Goal: Transaction & Acquisition: Purchase product/service

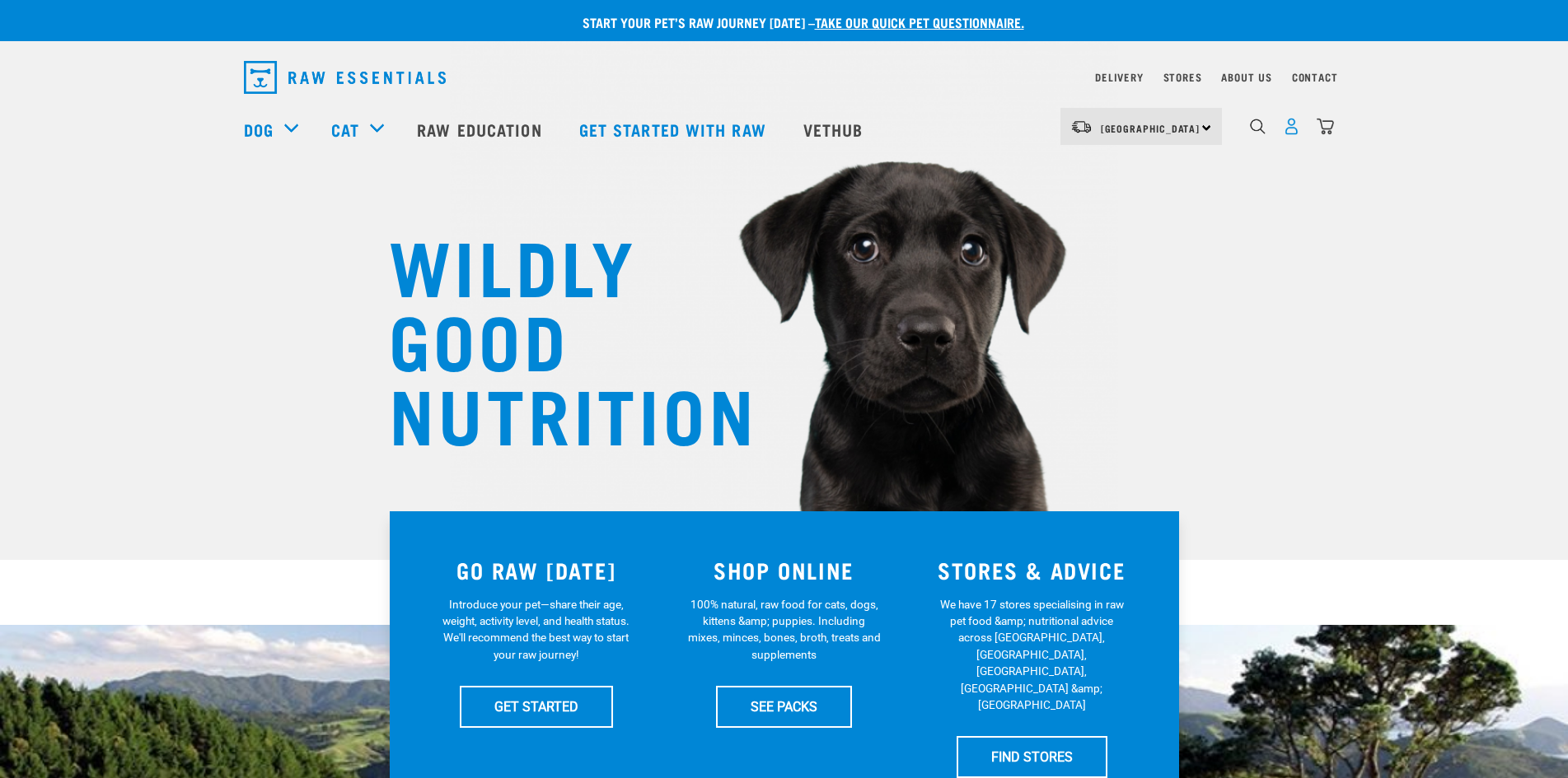
click at [1290, 135] on img "dropdown navigation" at bounding box center [1292, 126] width 17 height 17
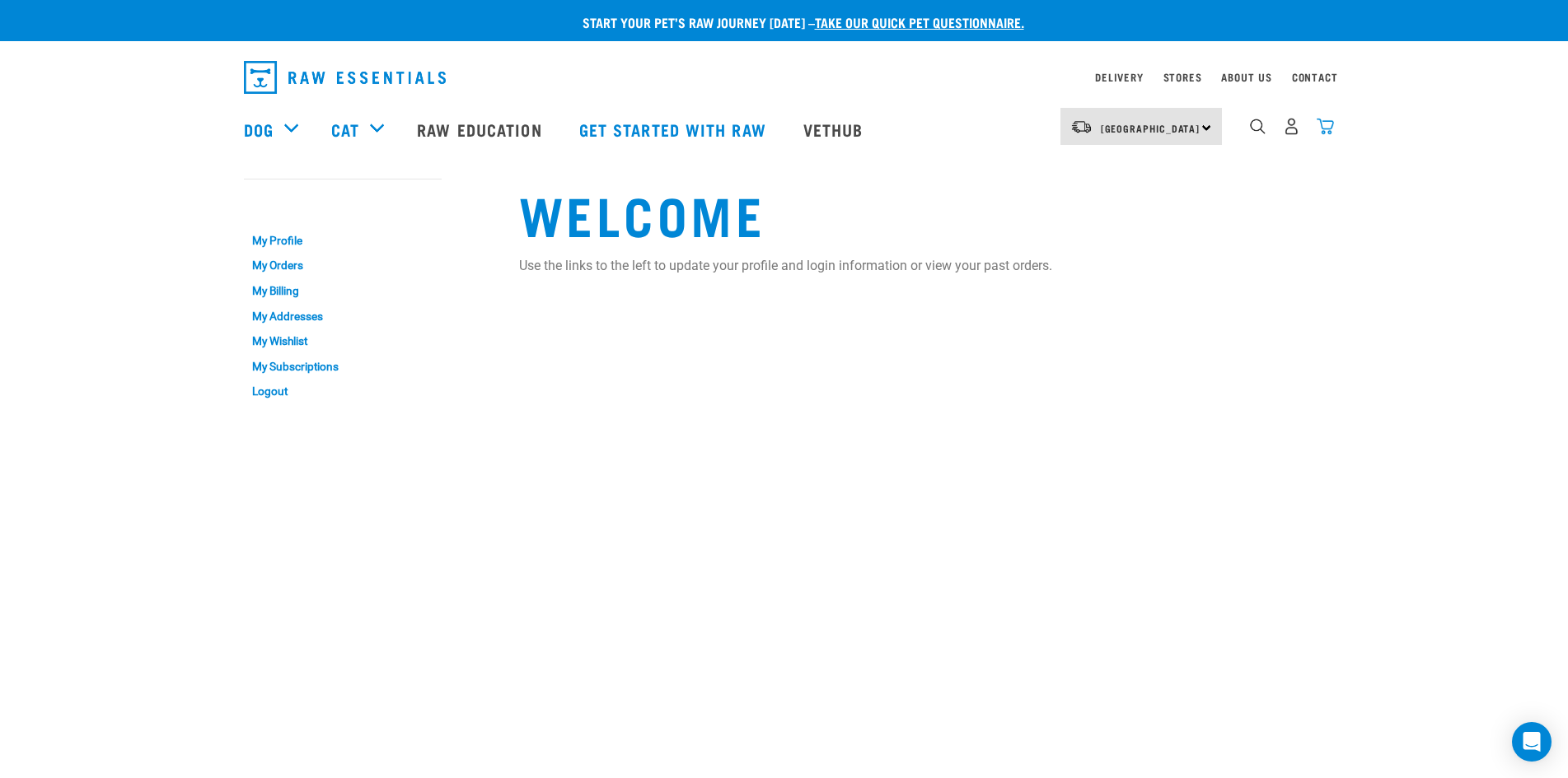
click at [1326, 132] on img "dropdown navigation" at bounding box center [1325, 126] width 17 height 17
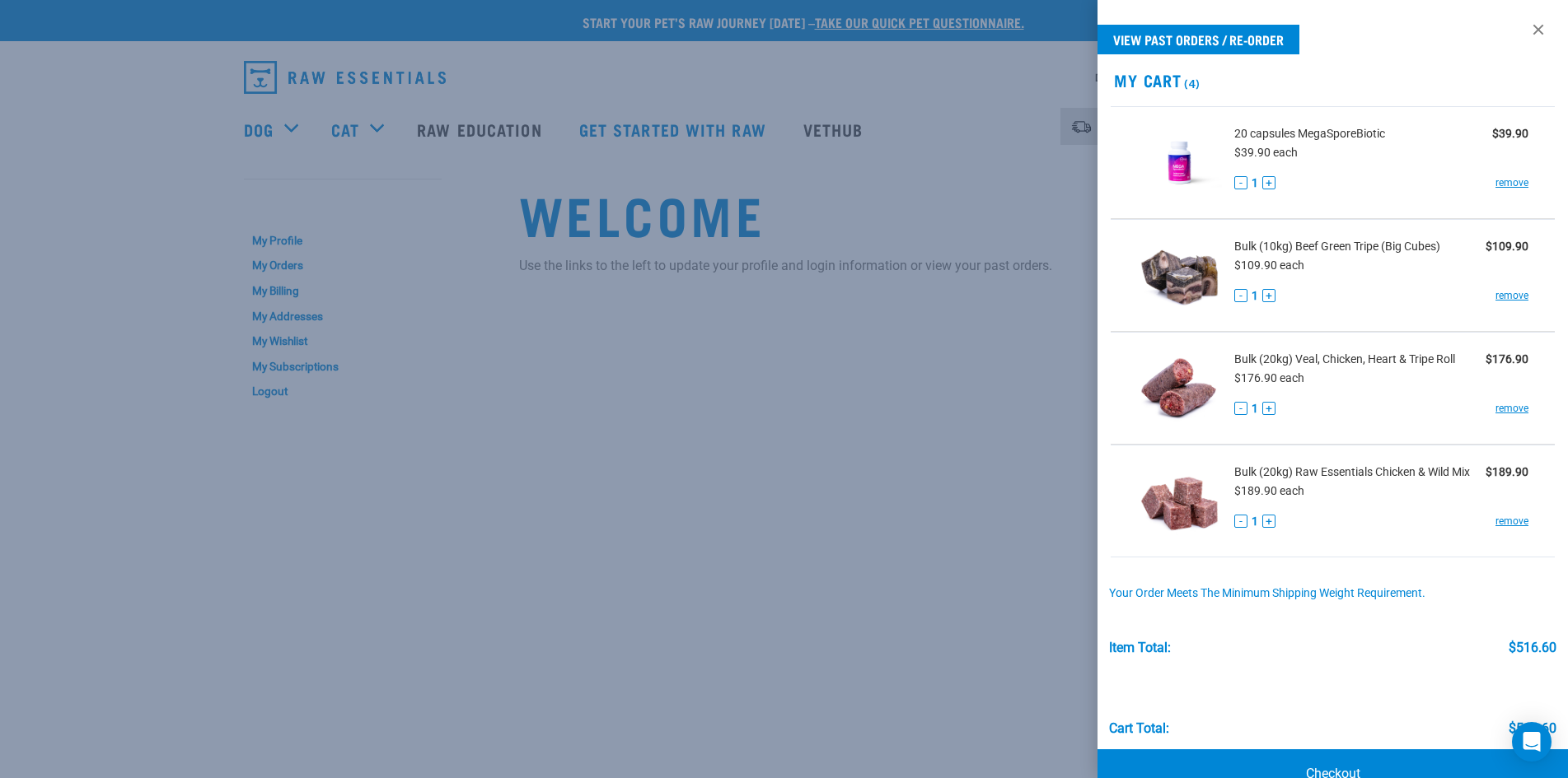
click at [859, 360] on div at bounding box center [784, 389] width 1568 height 778
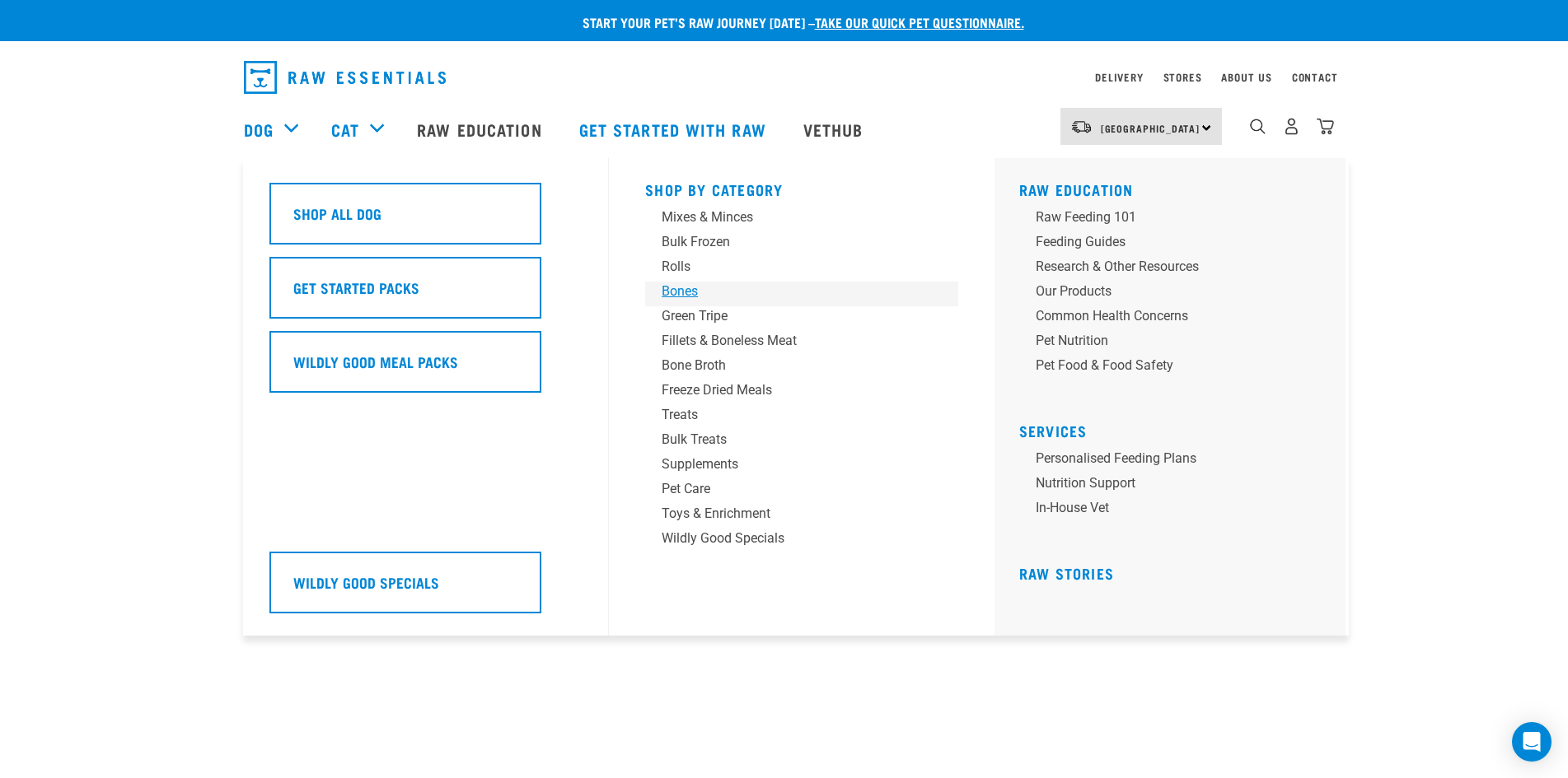
click at [714, 289] on div "Bones" at bounding box center [790, 291] width 257 height 20
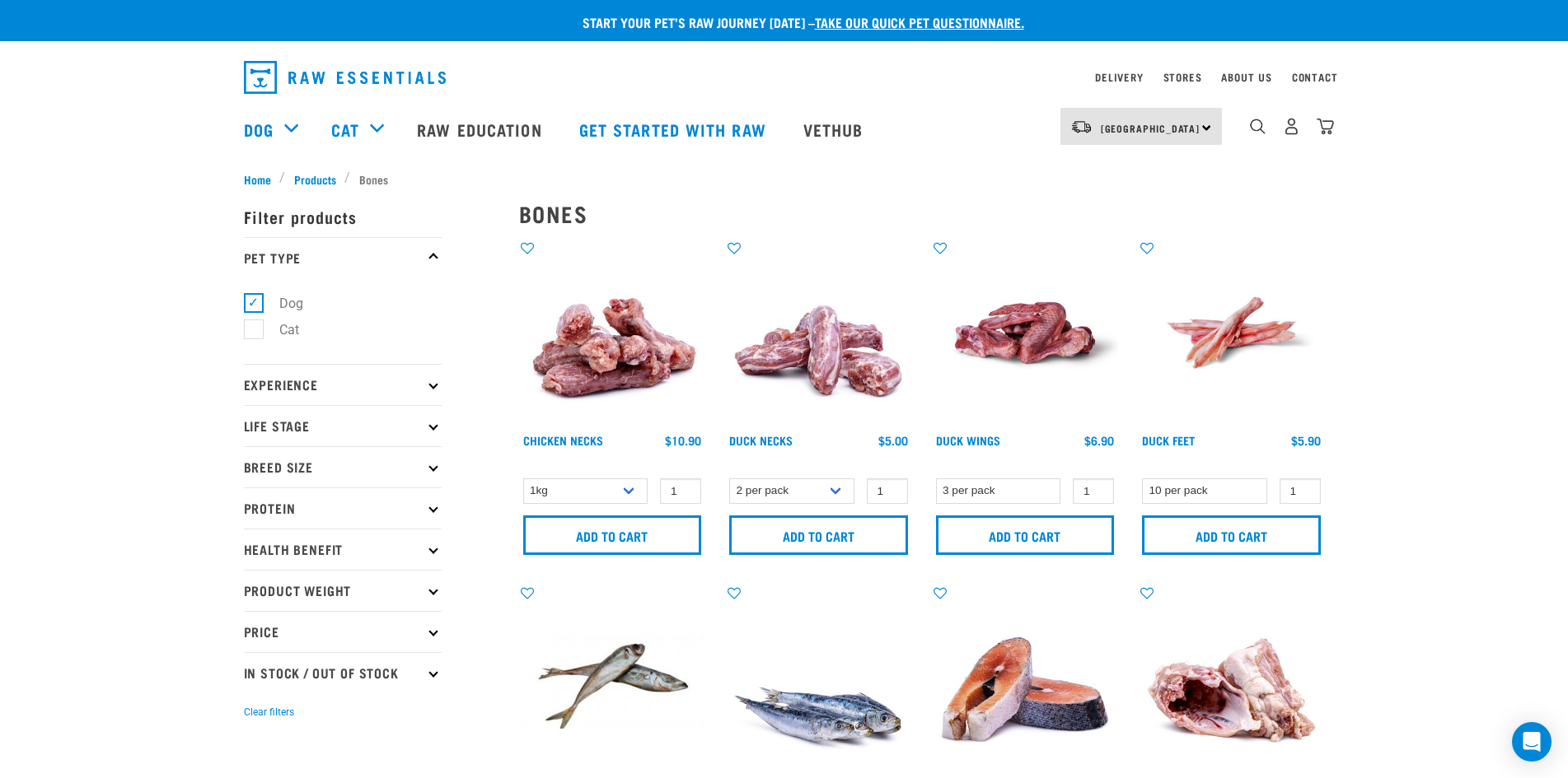
click at [437, 386] on icon at bounding box center [433, 384] width 9 height 9
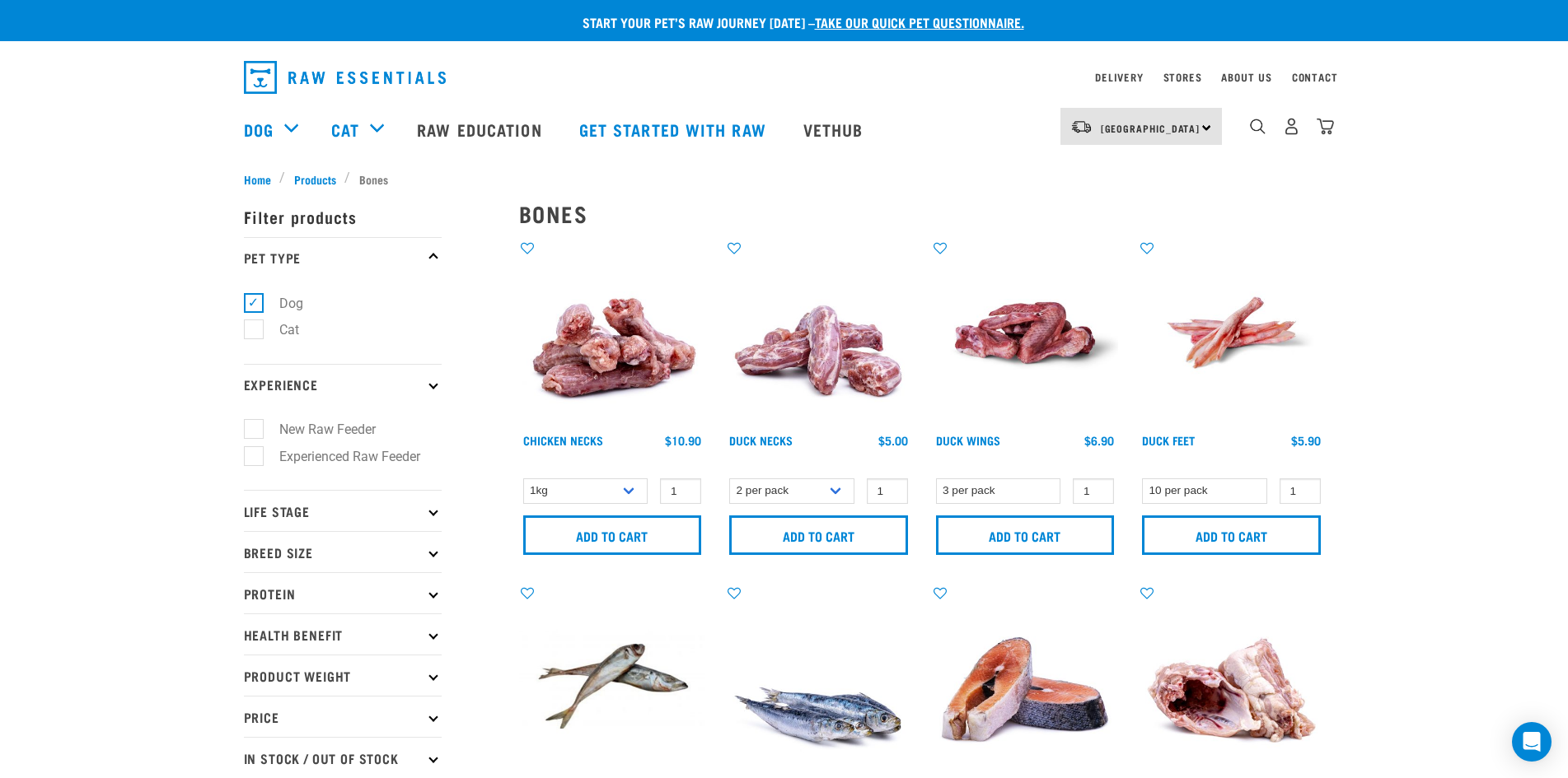
click at [437, 386] on icon at bounding box center [433, 384] width 9 height 9
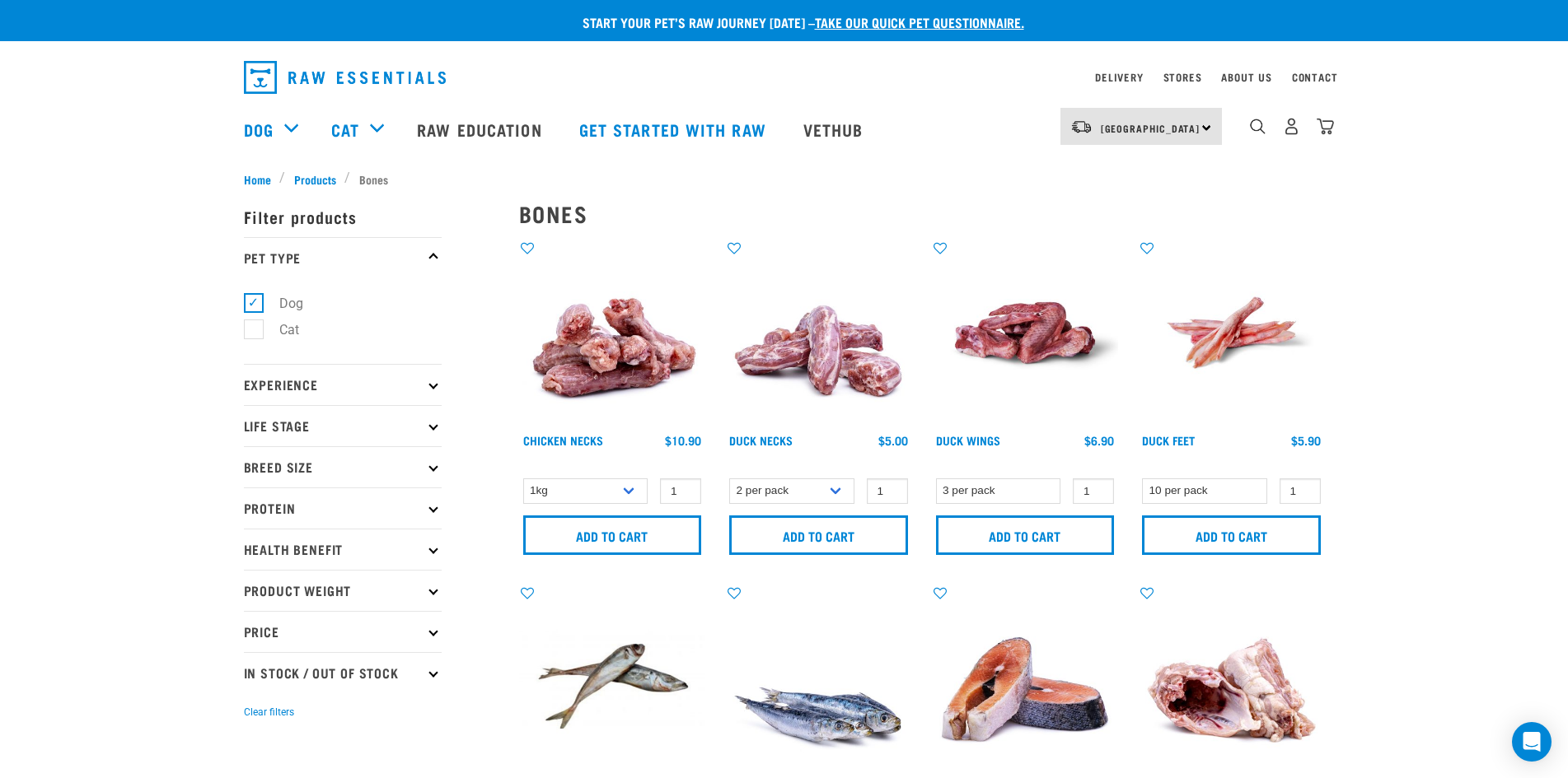
click at [431, 426] on icon at bounding box center [433, 425] width 9 height 9
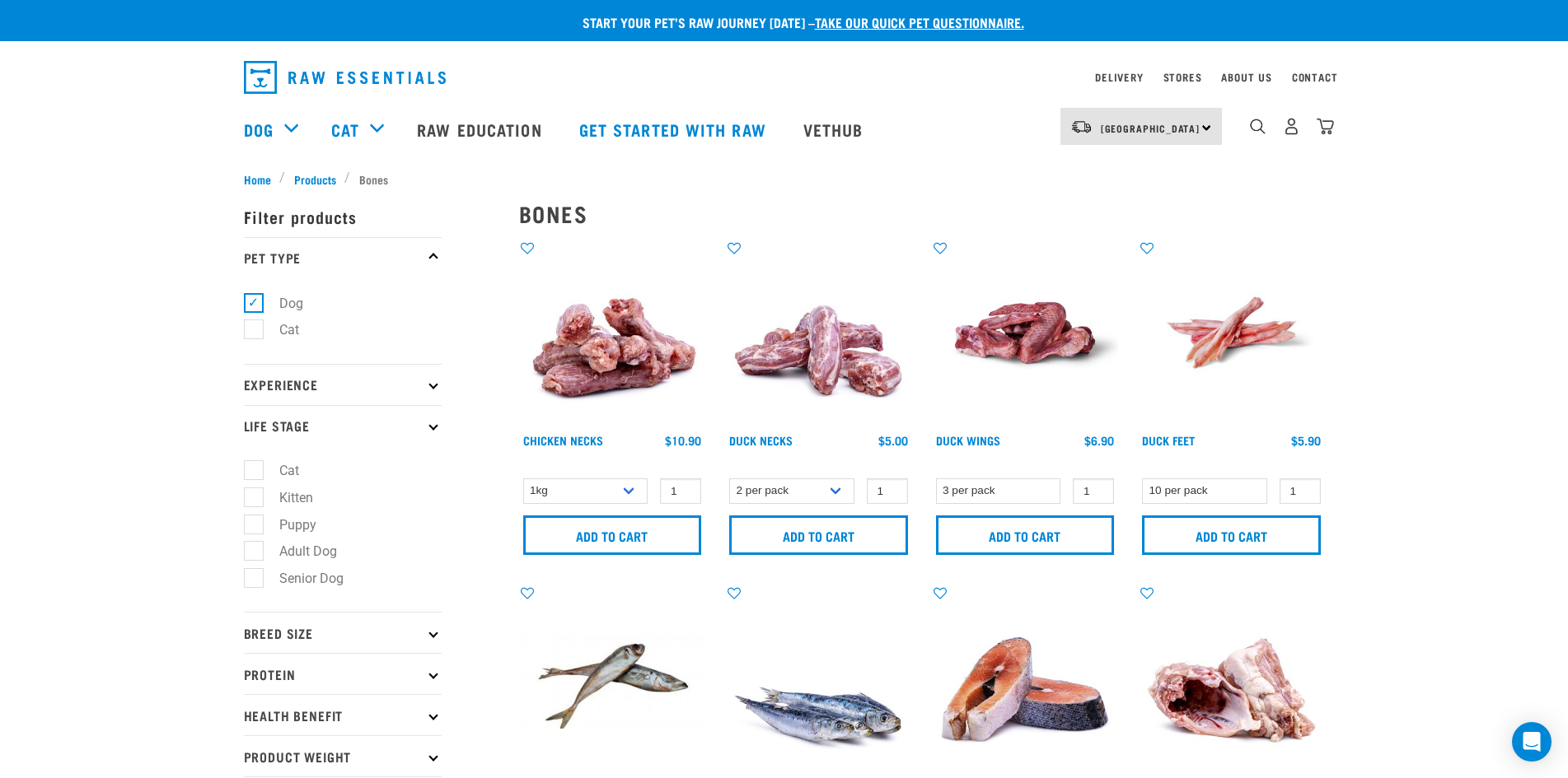
click at [431, 426] on icon at bounding box center [433, 425] width 9 height 9
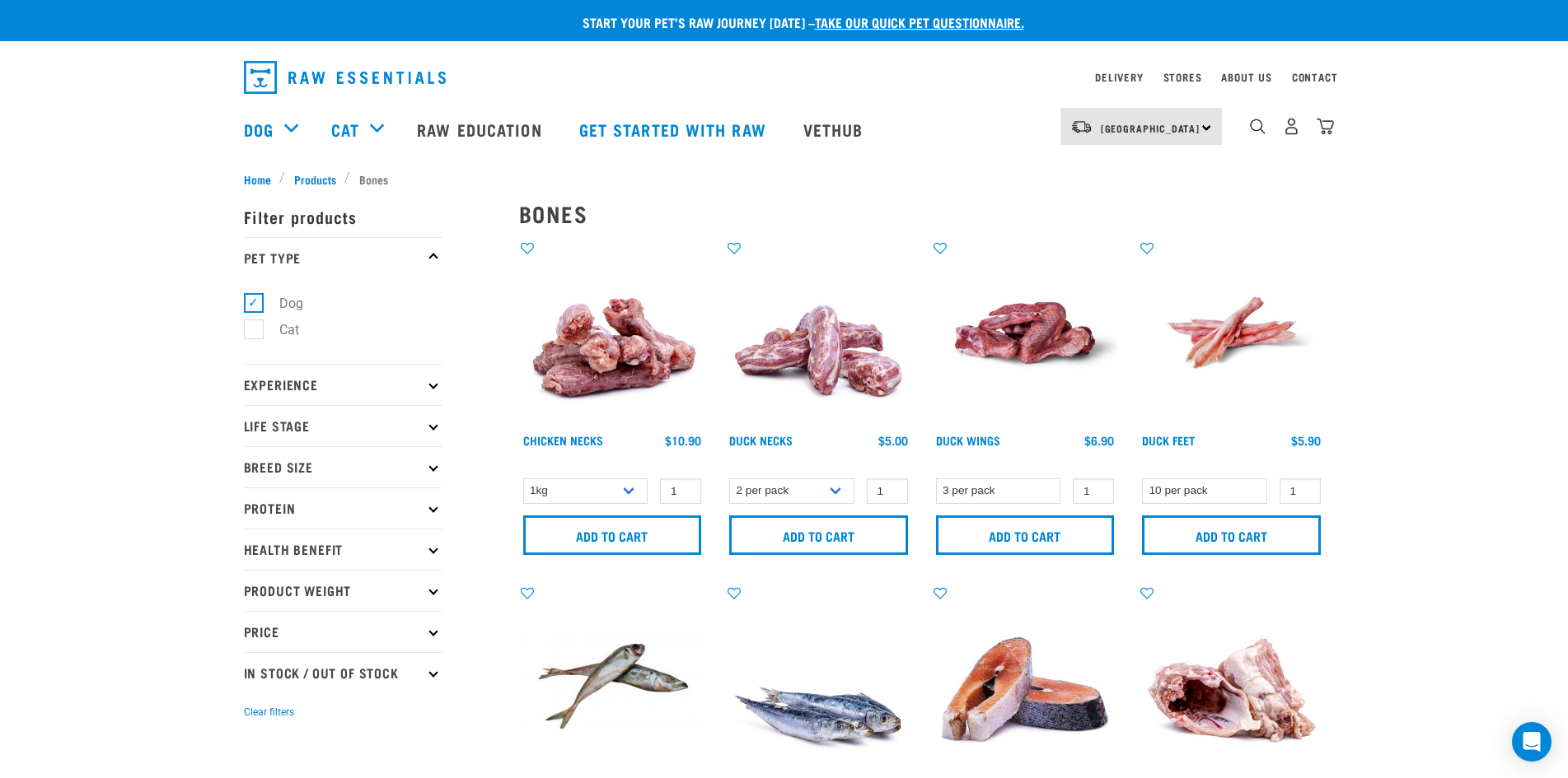
click at [427, 471] on p "Breed Size" at bounding box center [342, 466] width 198 height 41
click at [258, 569] on label "Large Dogs" at bounding box center [302, 566] width 100 height 20
click at [255, 569] on input "Large Dogs" at bounding box center [249, 563] width 11 height 11
checkbox input "true"
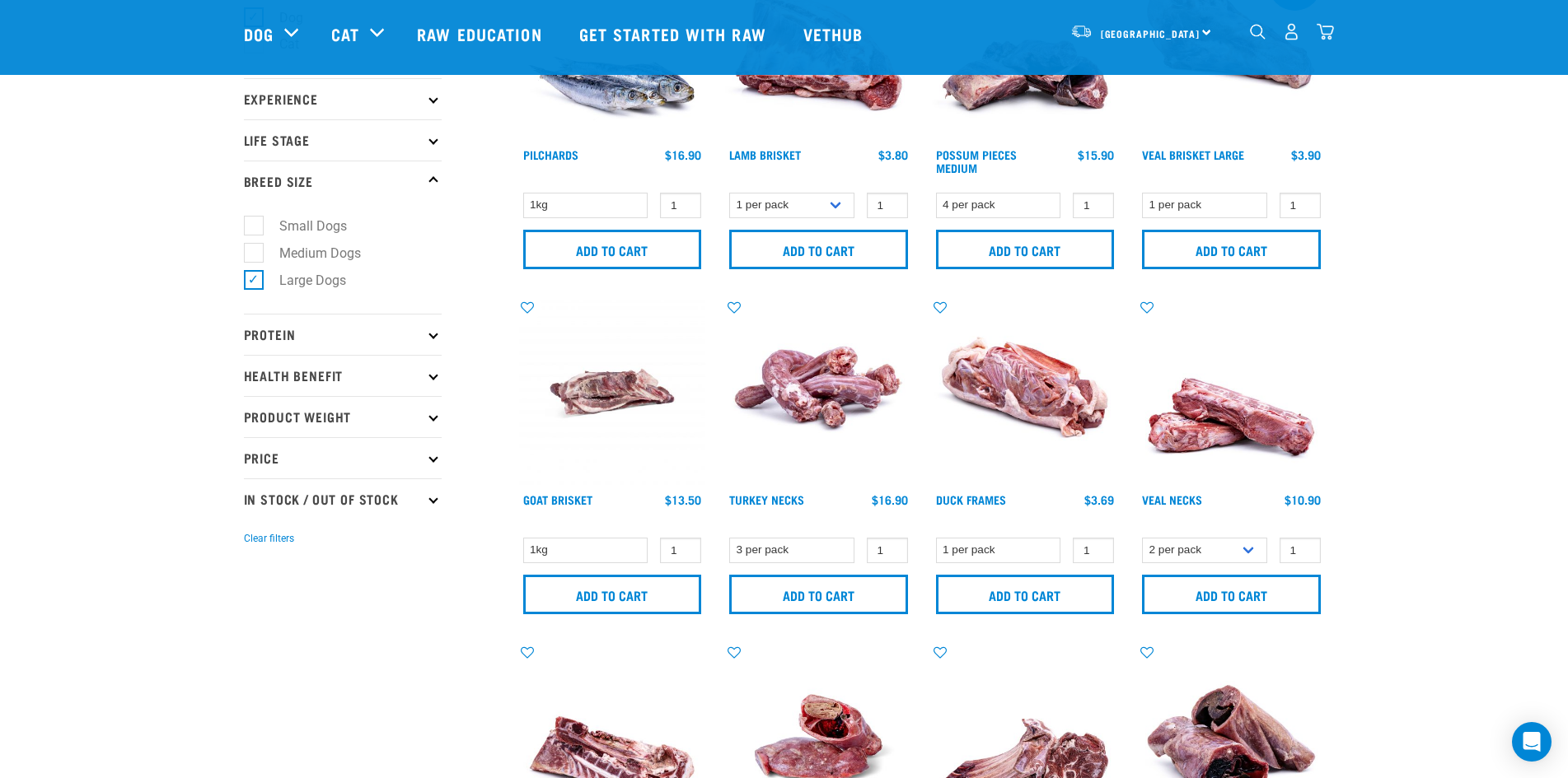
click at [433, 141] on icon at bounding box center [433, 140] width 9 height 9
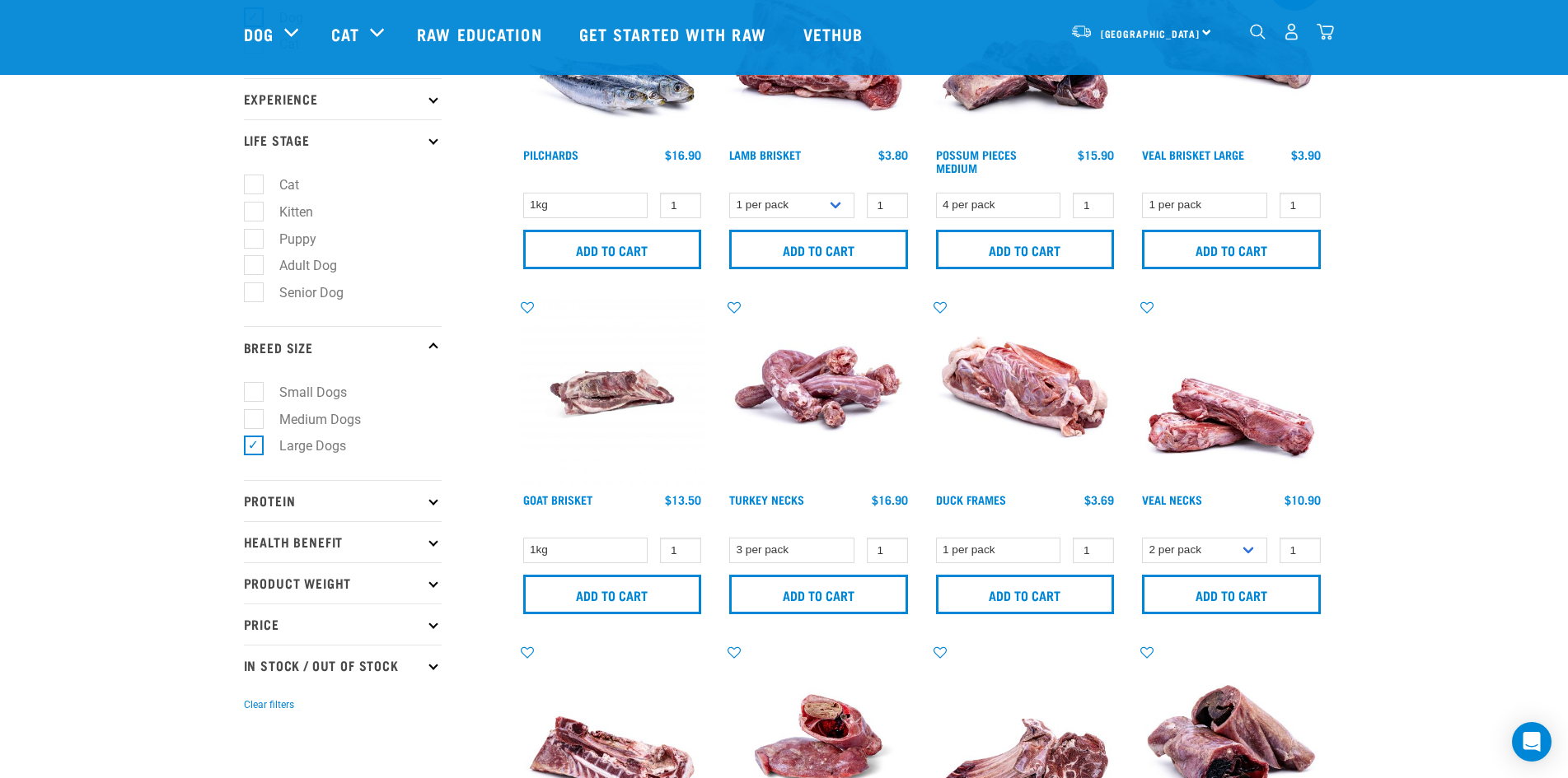
click at [254, 243] on label "Puppy" at bounding box center [288, 239] width 70 height 20
click at [254, 242] on input "Puppy" at bounding box center [249, 236] width 11 height 11
checkbox input "true"
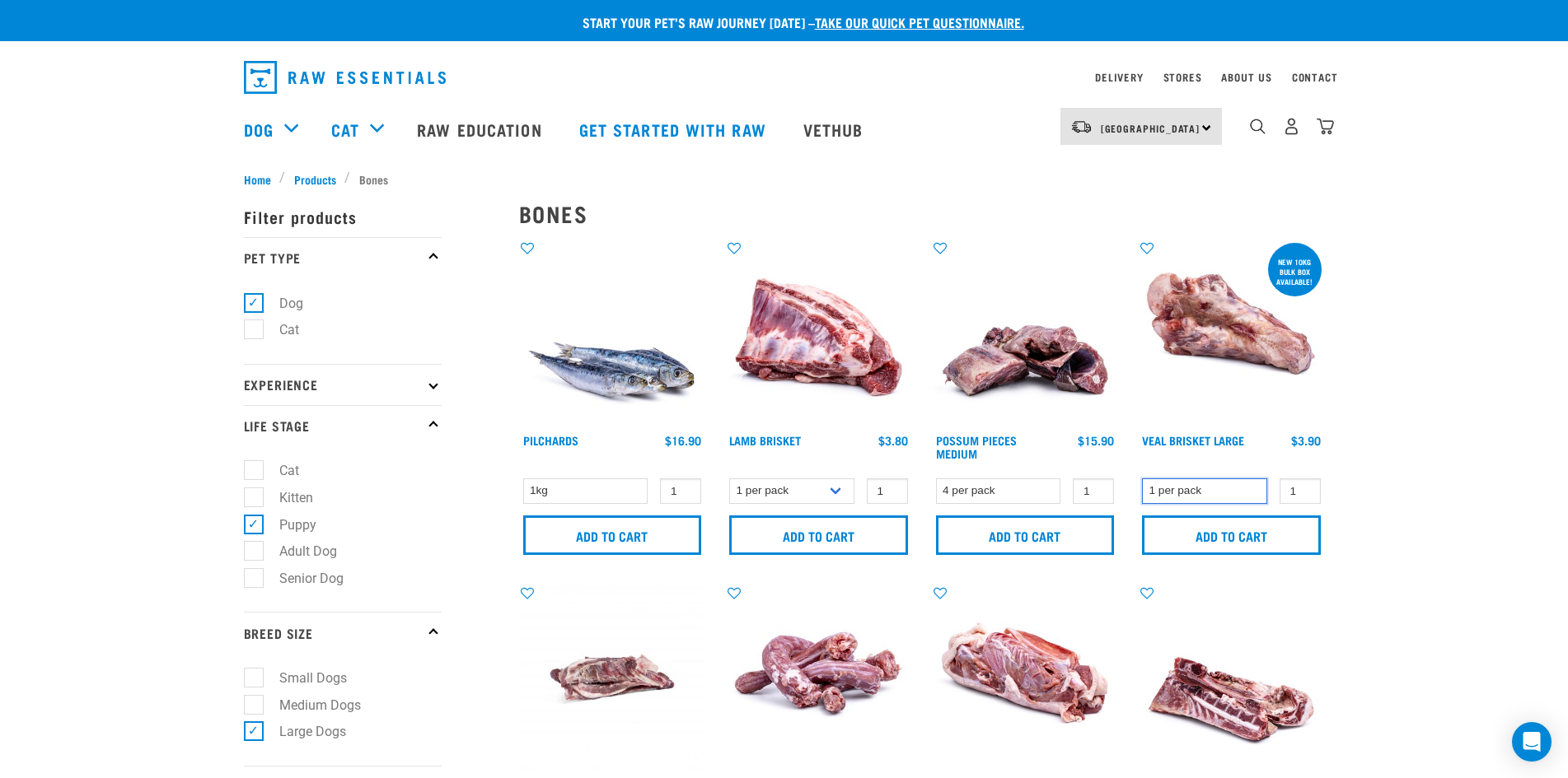
click at [1249, 497] on select "1 per pack" at bounding box center [1204, 491] width 125 height 26
click at [1249, 497] on select "1 per pack" at bounding box center [1204, 491] width 125 height 26
click at [1015, 497] on select "4 per pack" at bounding box center [998, 491] width 125 height 26
click at [1019, 492] on select "4 per pack" at bounding box center [998, 491] width 125 height 26
click at [829, 494] on select "1 per pack 4 per pack" at bounding box center [791, 491] width 125 height 26
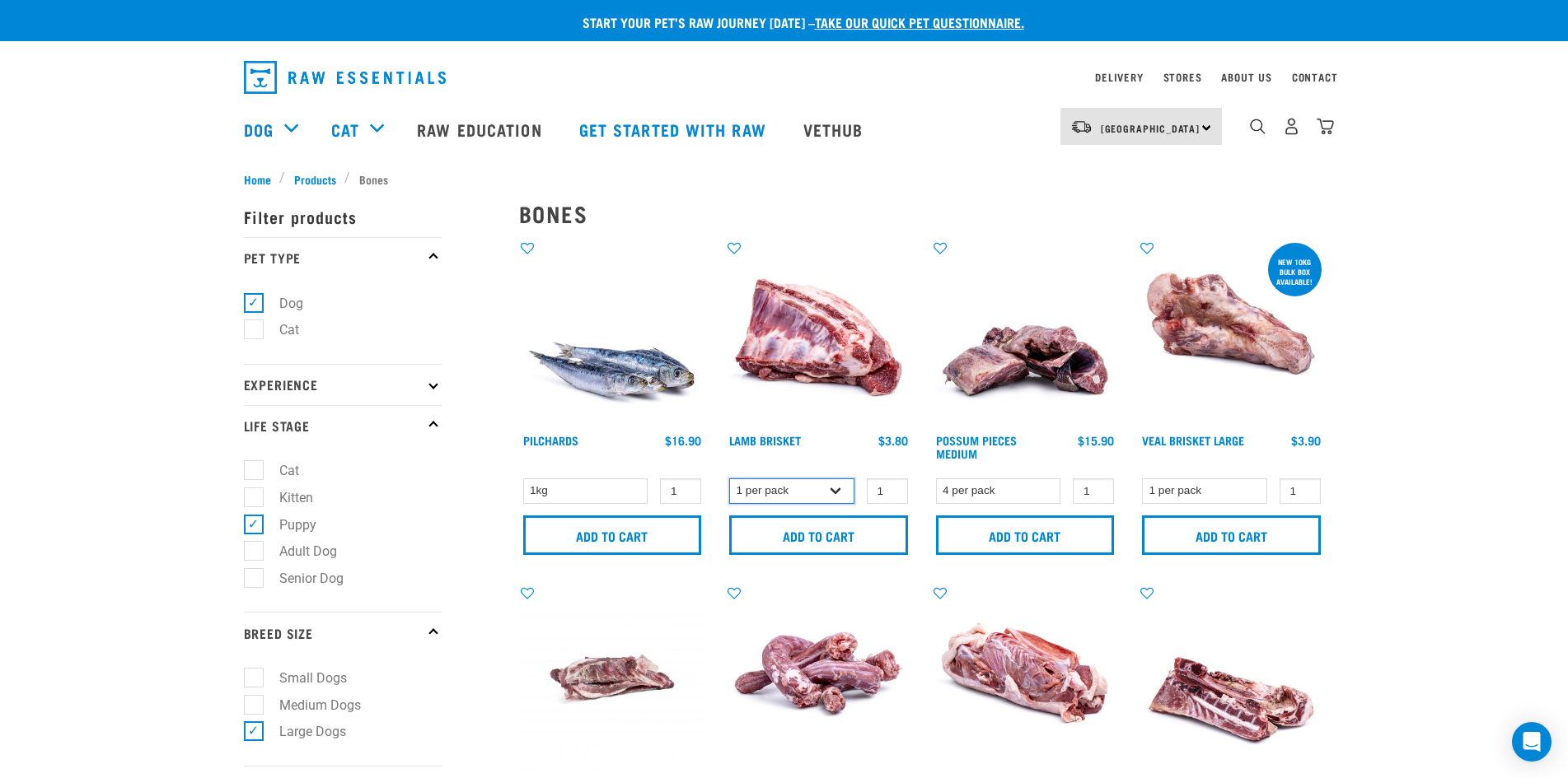
click at [829, 494] on select "1 per pack 4 per pack" at bounding box center [791, 491] width 125 height 26
click at [635, 492] on select "1kg" at bounding box center [585, 491] width 125 height 26
click at [637, 491] on select "1kg" at bounding box center [585, 491] width 125 height 26
click at [808, 497] on select "1 per pack 4 per pack" at bounding box center [791, 491] width 125 height 26
select select "813"
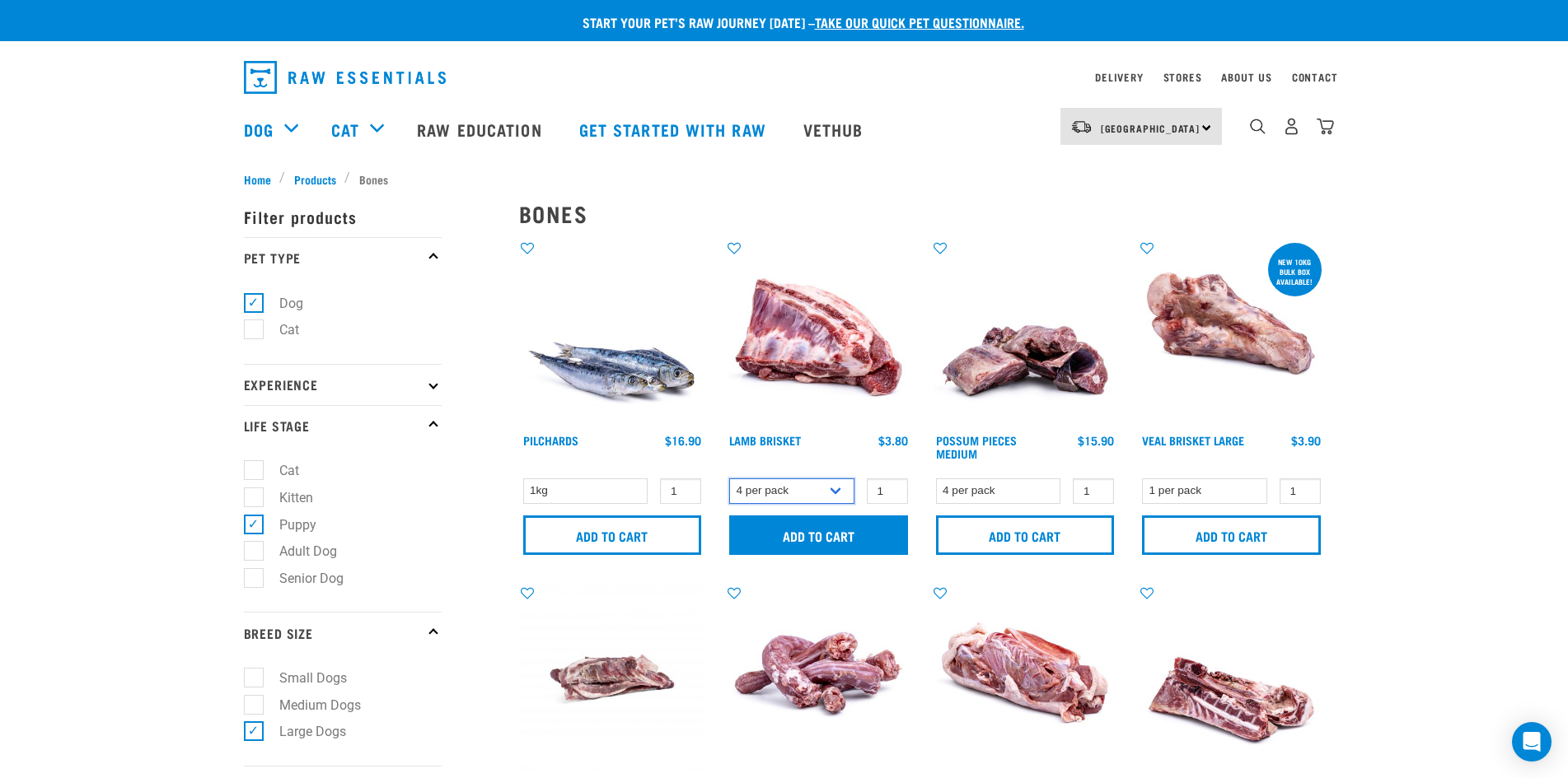
click at [729, 478] on select "1 per pack 4 per pack" at bounding box center [791, 491] width 125 height 26
click at [841, 535] on input "Add to cart" at bounding box center [818, 535] width 179 height 39
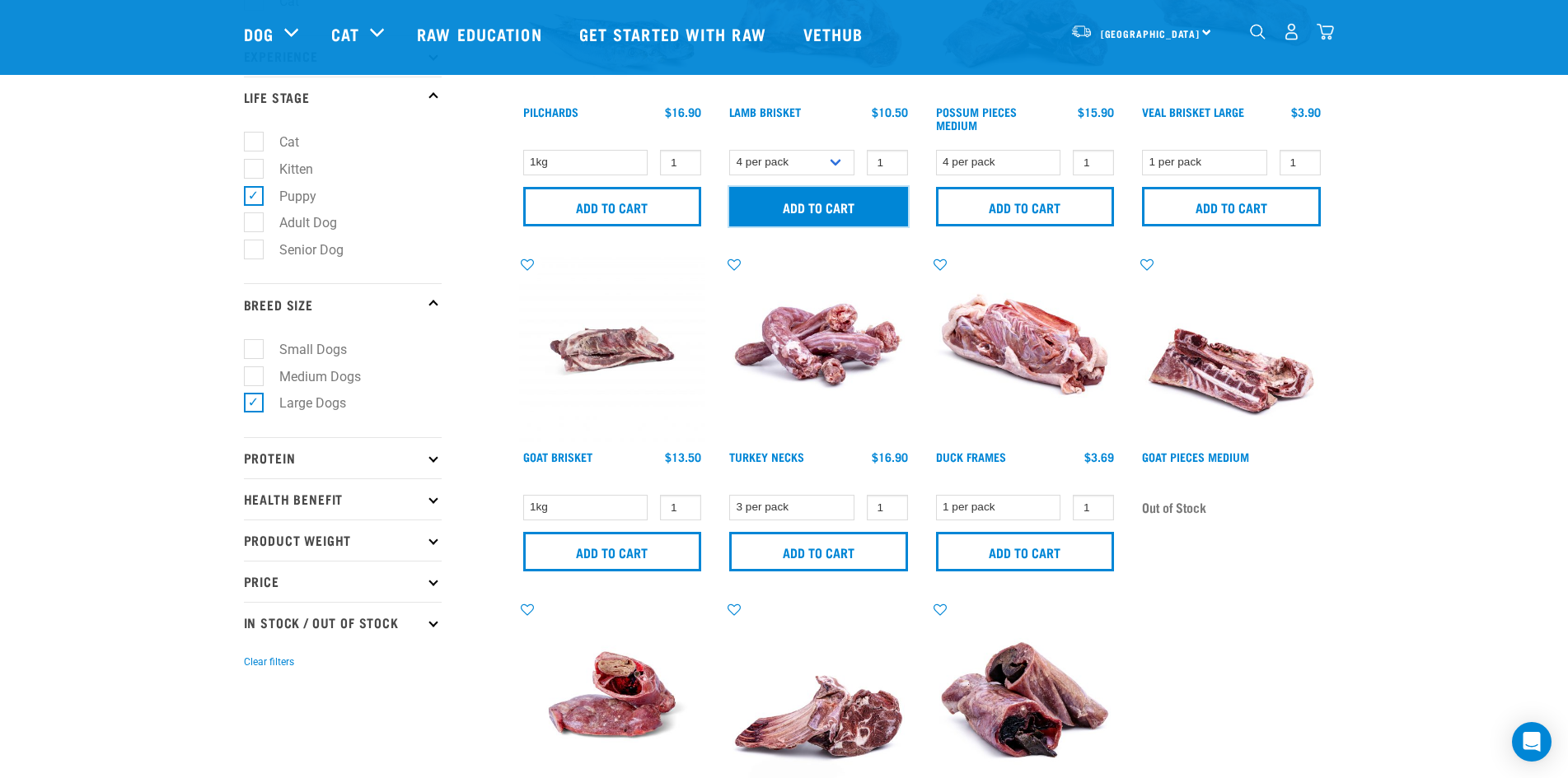
scroll to position [247, 0]
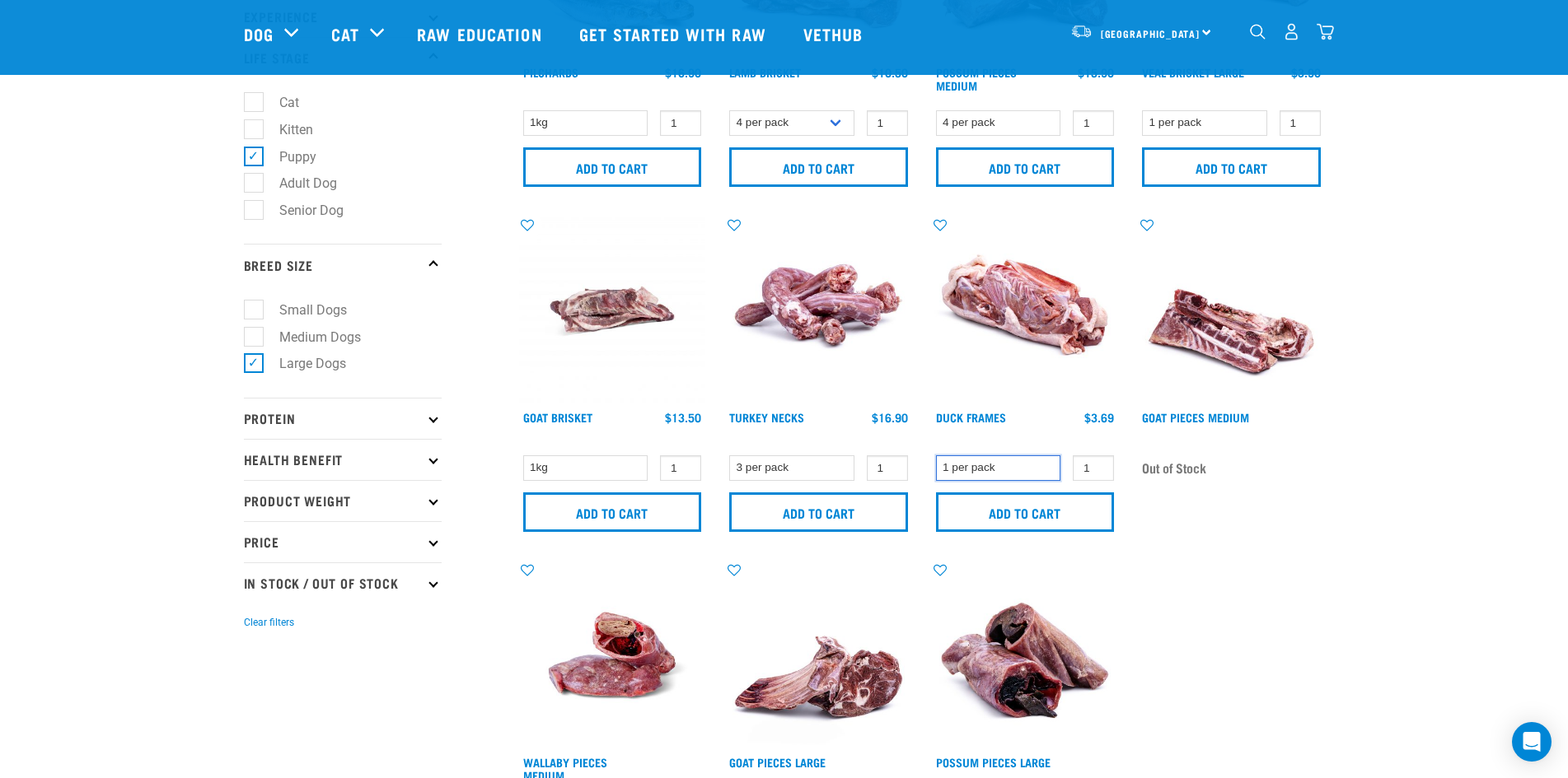
click at [1008, 471] on select "1 per pack" at bounding box center [998, 468] width 125 height 26
click at [256, 186] on label "Adult Dog" at bounding box center [298, 183] width 90 height 20
click at [255, 186] on input "Adult Dog" at bounding box center [249, 180] width 11 height 11
checkbox input "true"
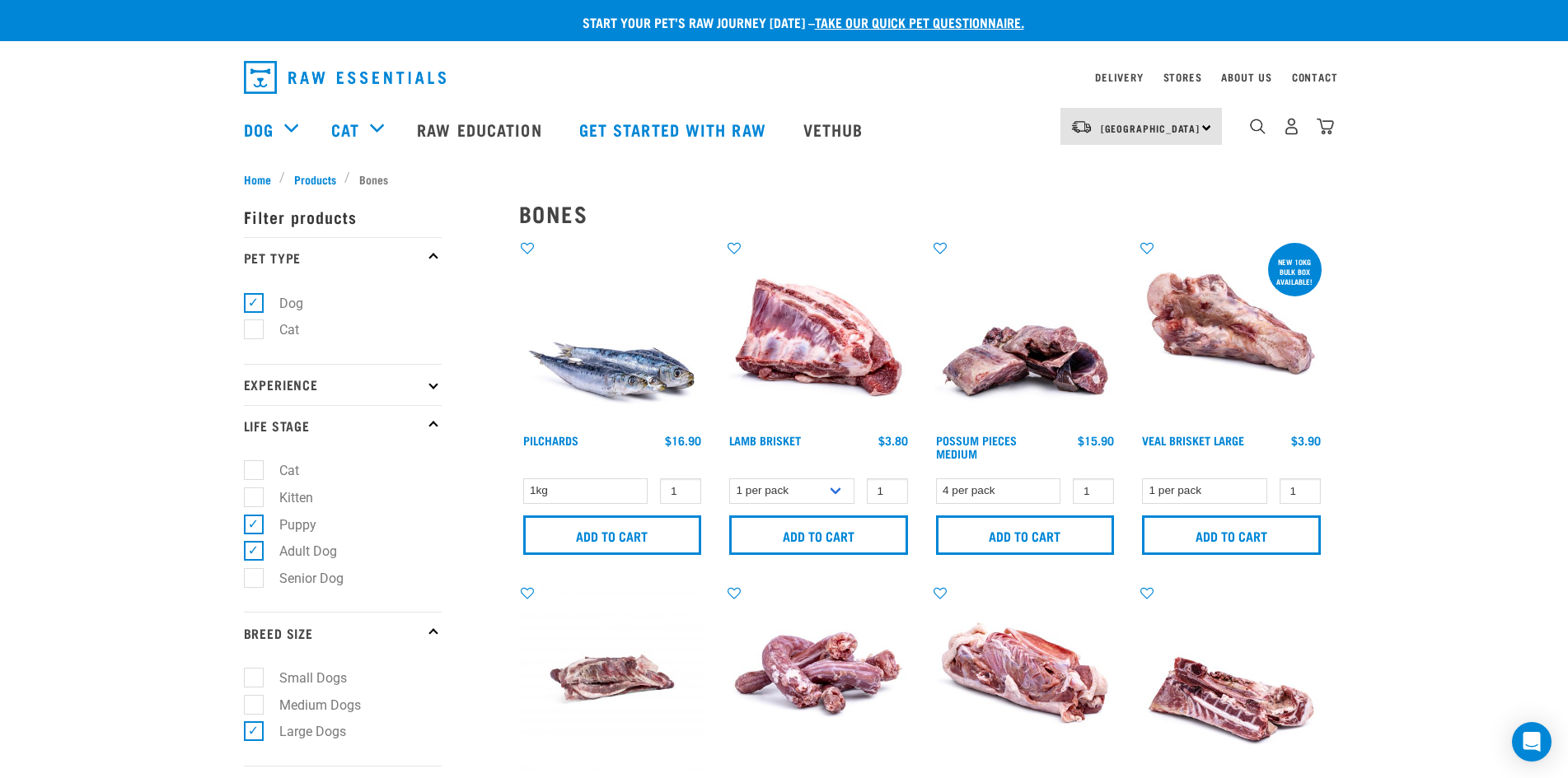
click at [1310, 271] on div "new 10kg bulk box available!" at bounding box center [1295, 272] width 54 height 44
click at [1293, 272] on div "new 10kg bulk box available!" at bounding box center [1295, 272] width 54 height 44
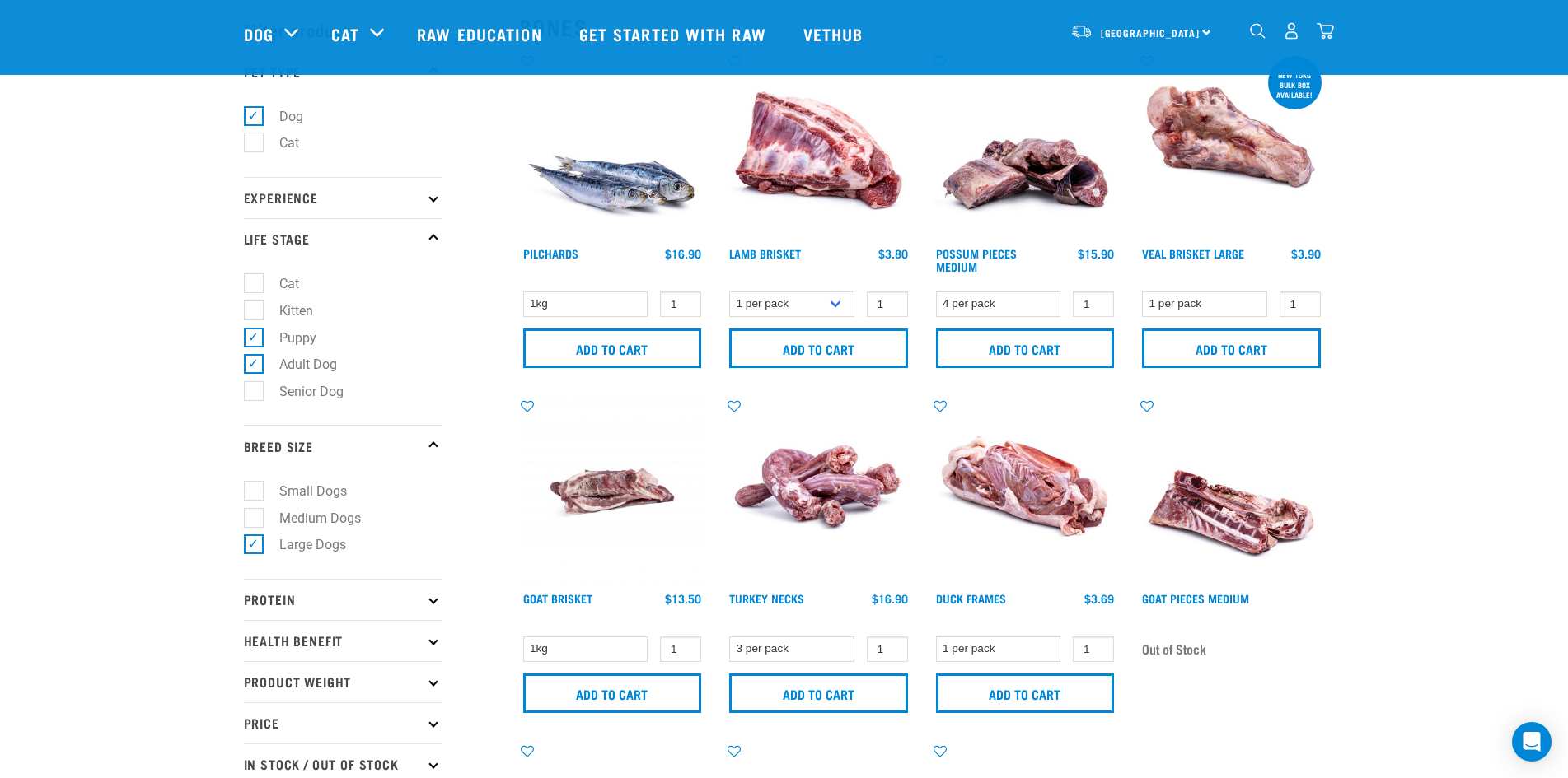
scroll to position [165, 0]
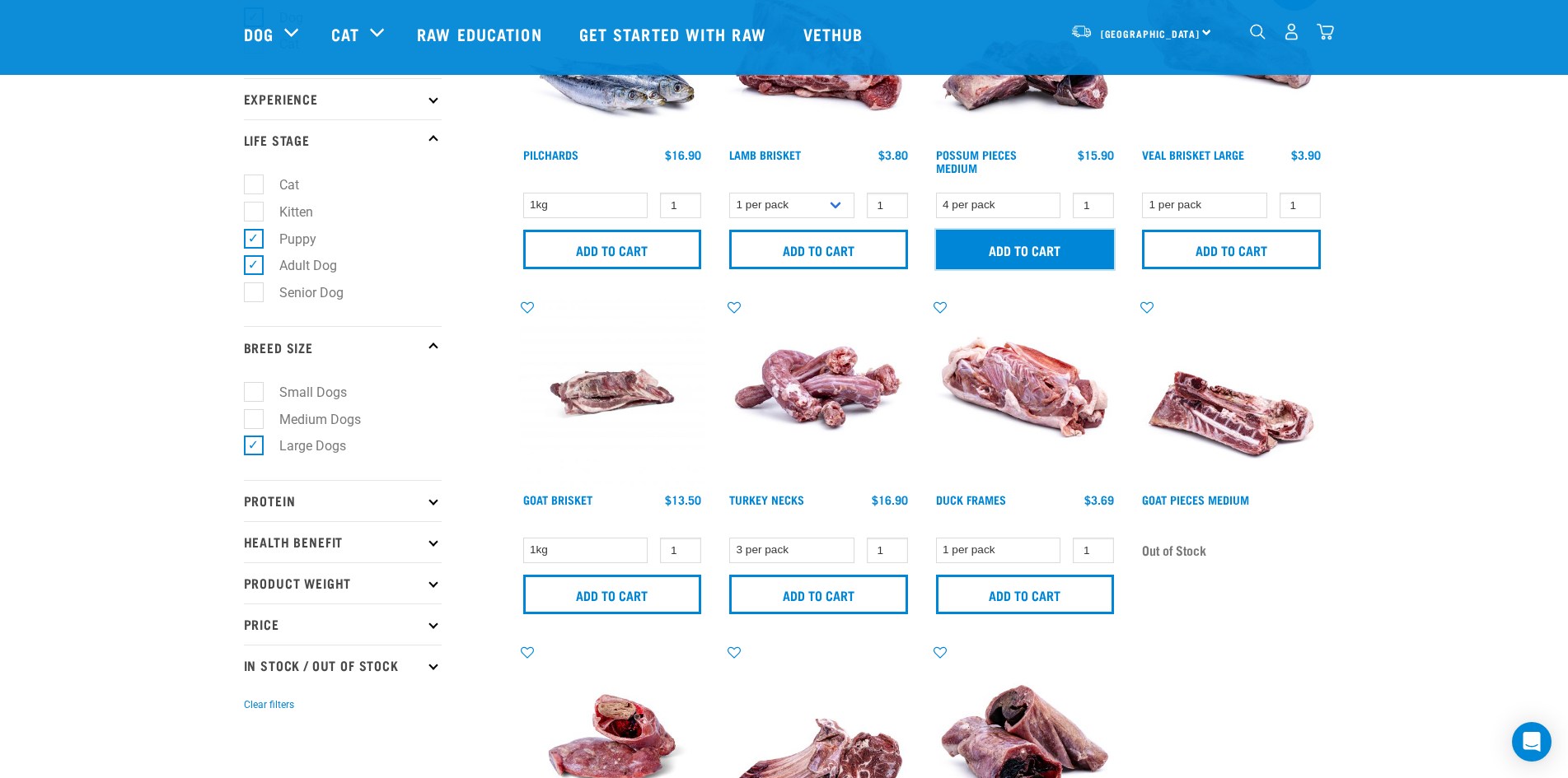
click at [1009, 258] on input "Add to cart" at bounding box center [1025, 249] width 179 height 39
click at [0, 169] on article "There are 0 items left in stock of Veal, Chicken, Heart & Tripe Roll, please re…" at bounding box center [0, 389] width 0 height 778
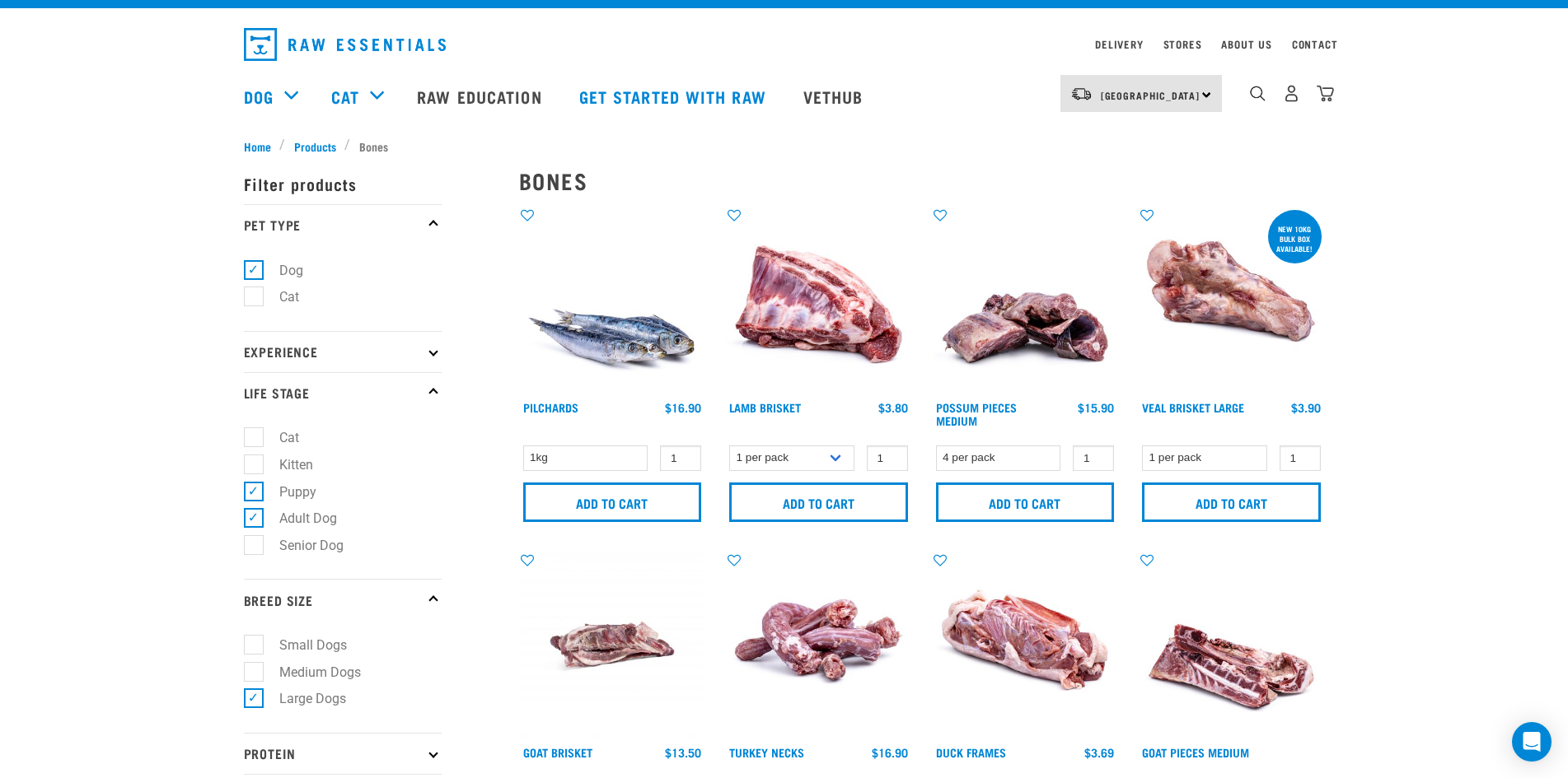
scroll to position [0, 0]
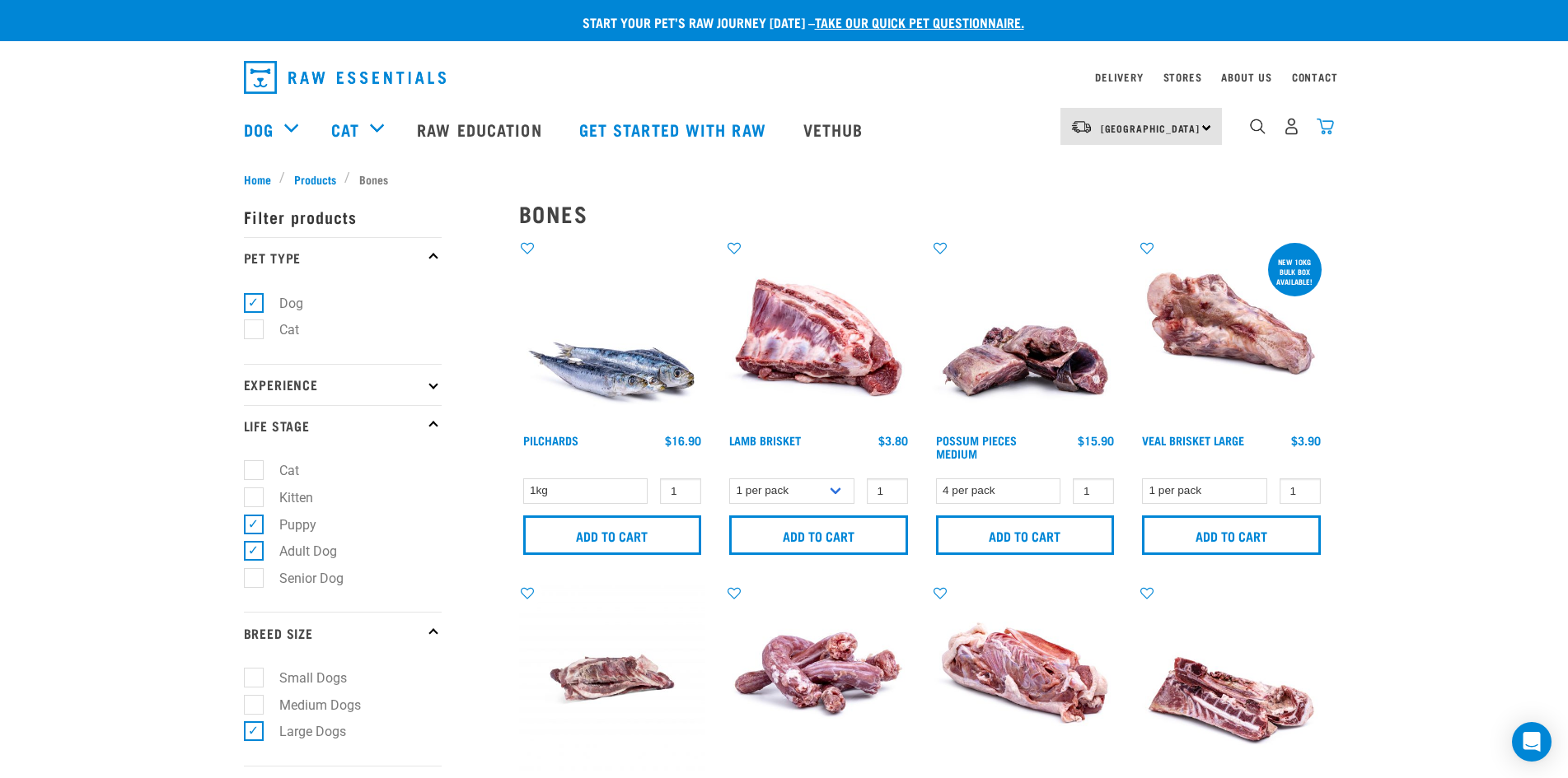
click at [1326, 129] on img "dropdown navigation" at bounding box center [1325, 126] width 17 height 17
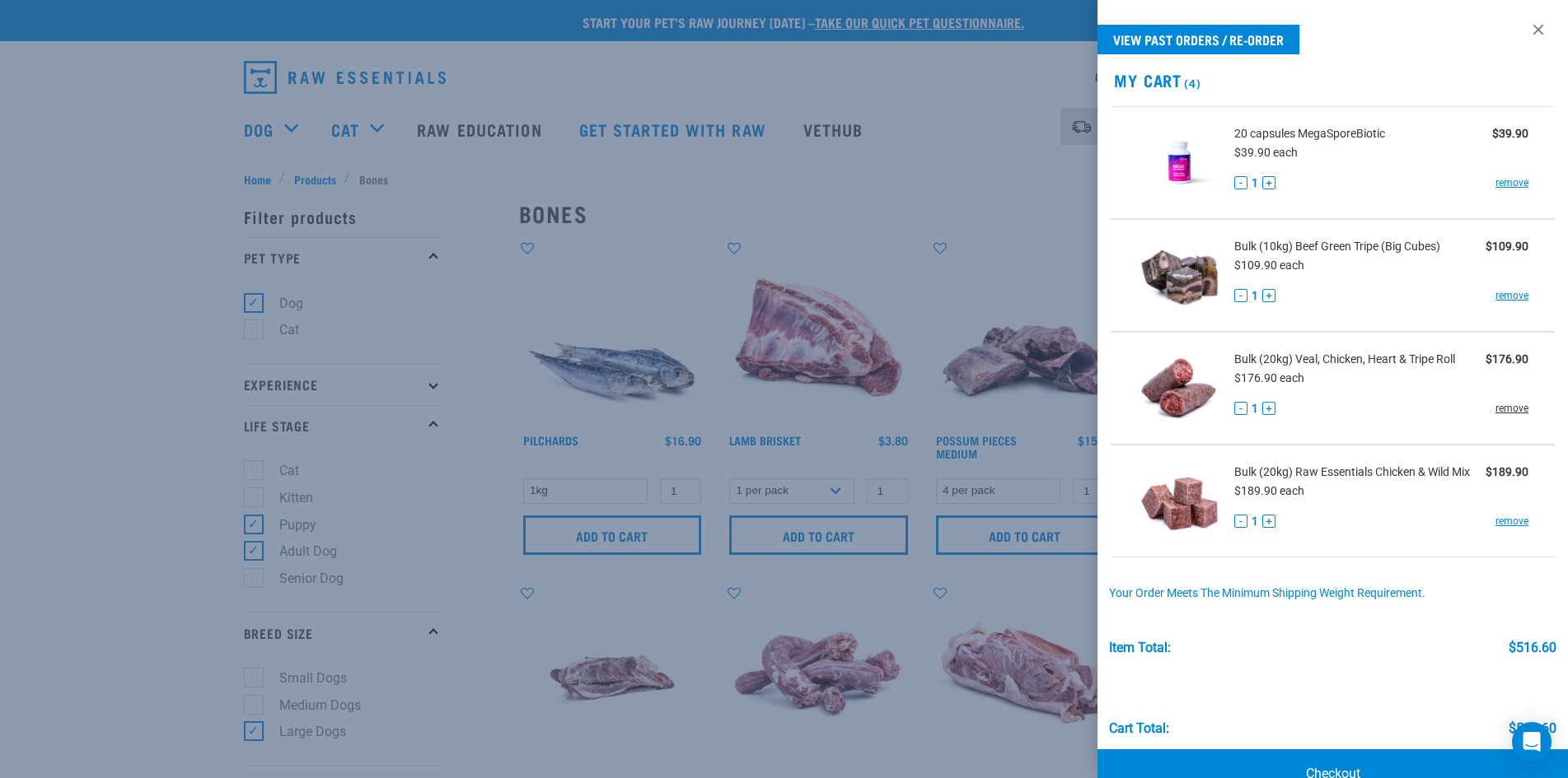
click at [1496, 407] on link "remove" at bounding box center [1512, 408] width 33 height 14
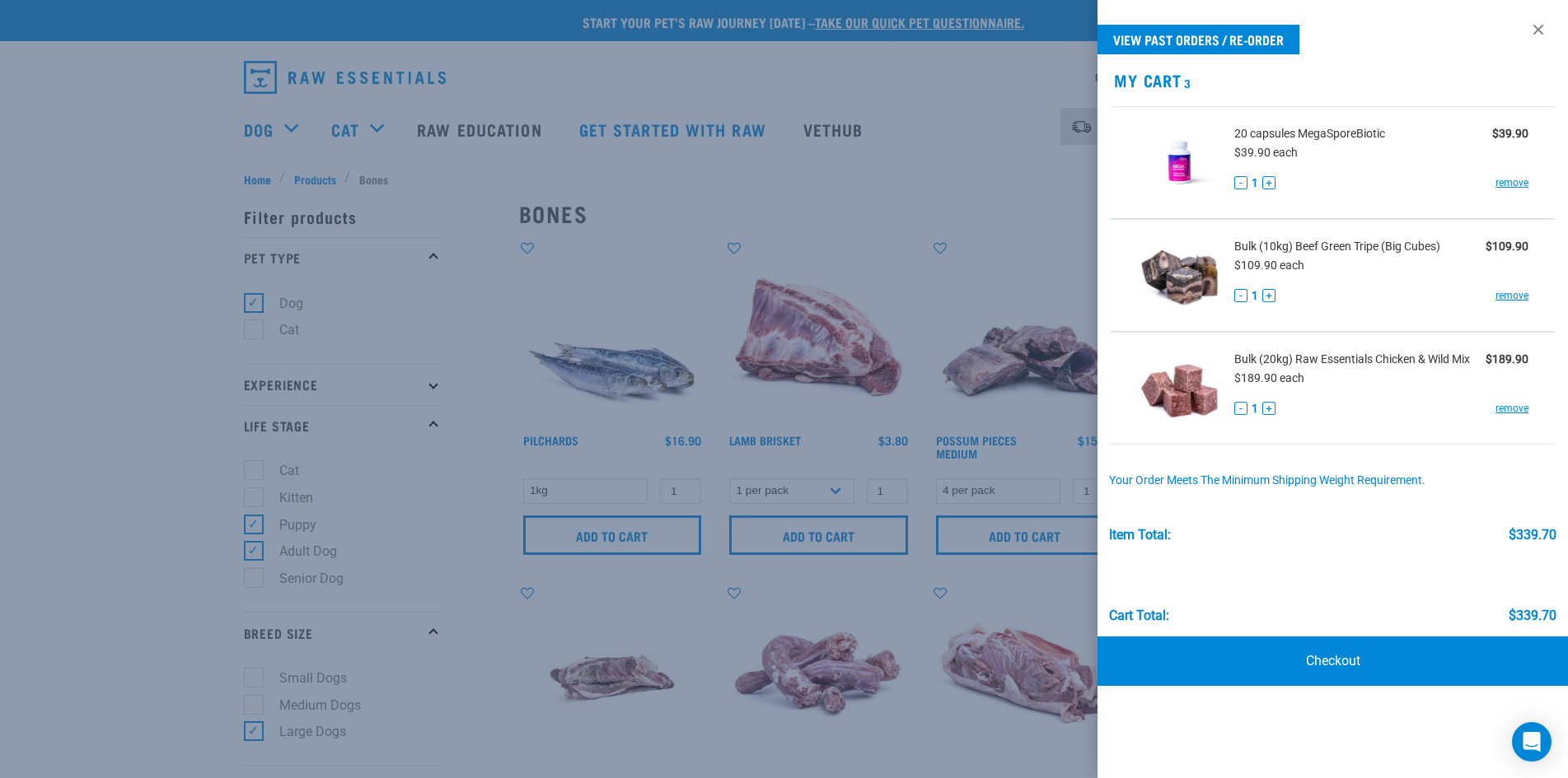
click at [143, 388] on div at bounding box center [784, 389] width 1568 height 778
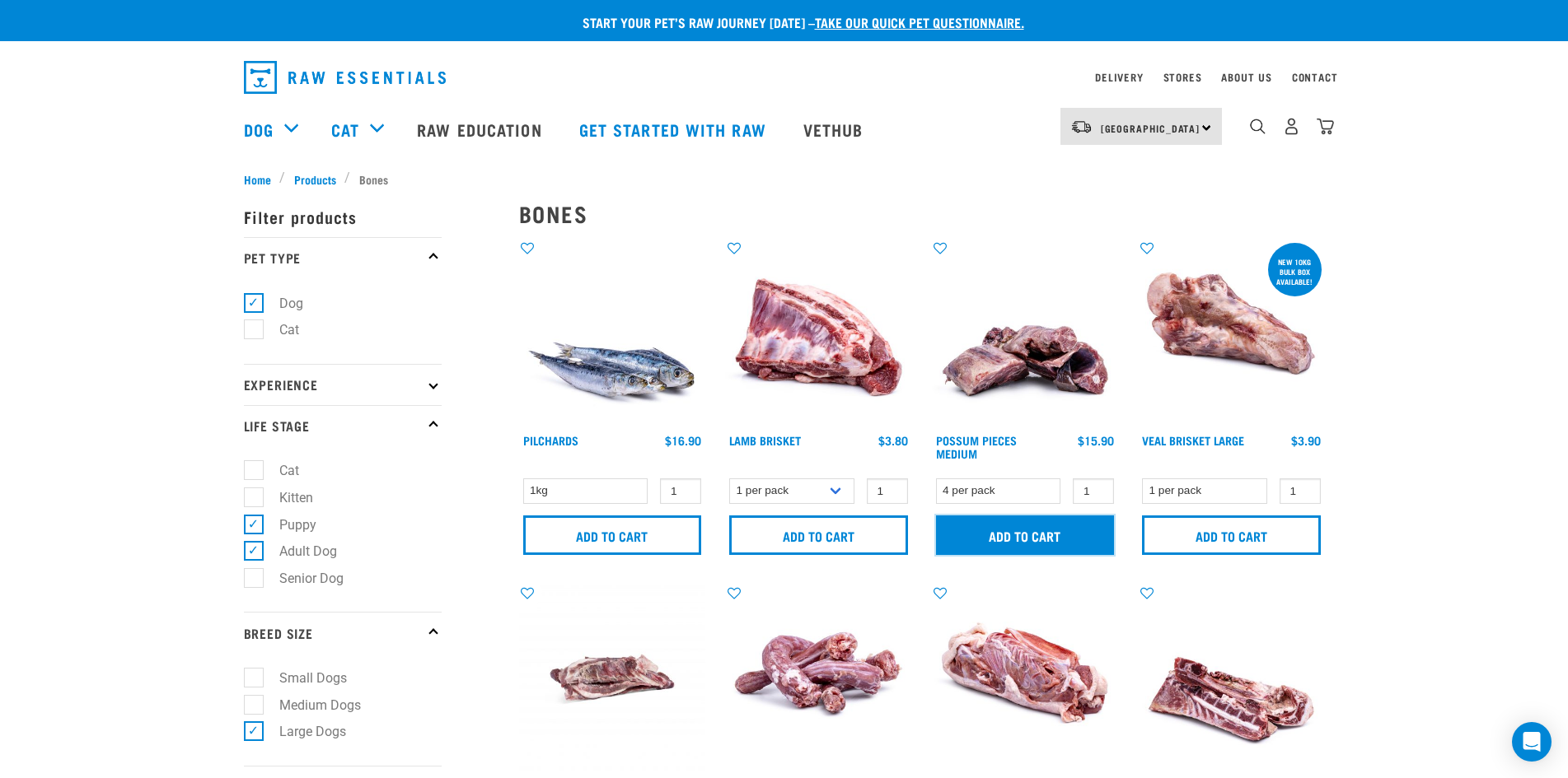
click at [1038, 529] on input "Add to cart" at bounding box center [1025, 535] width 179 height 39
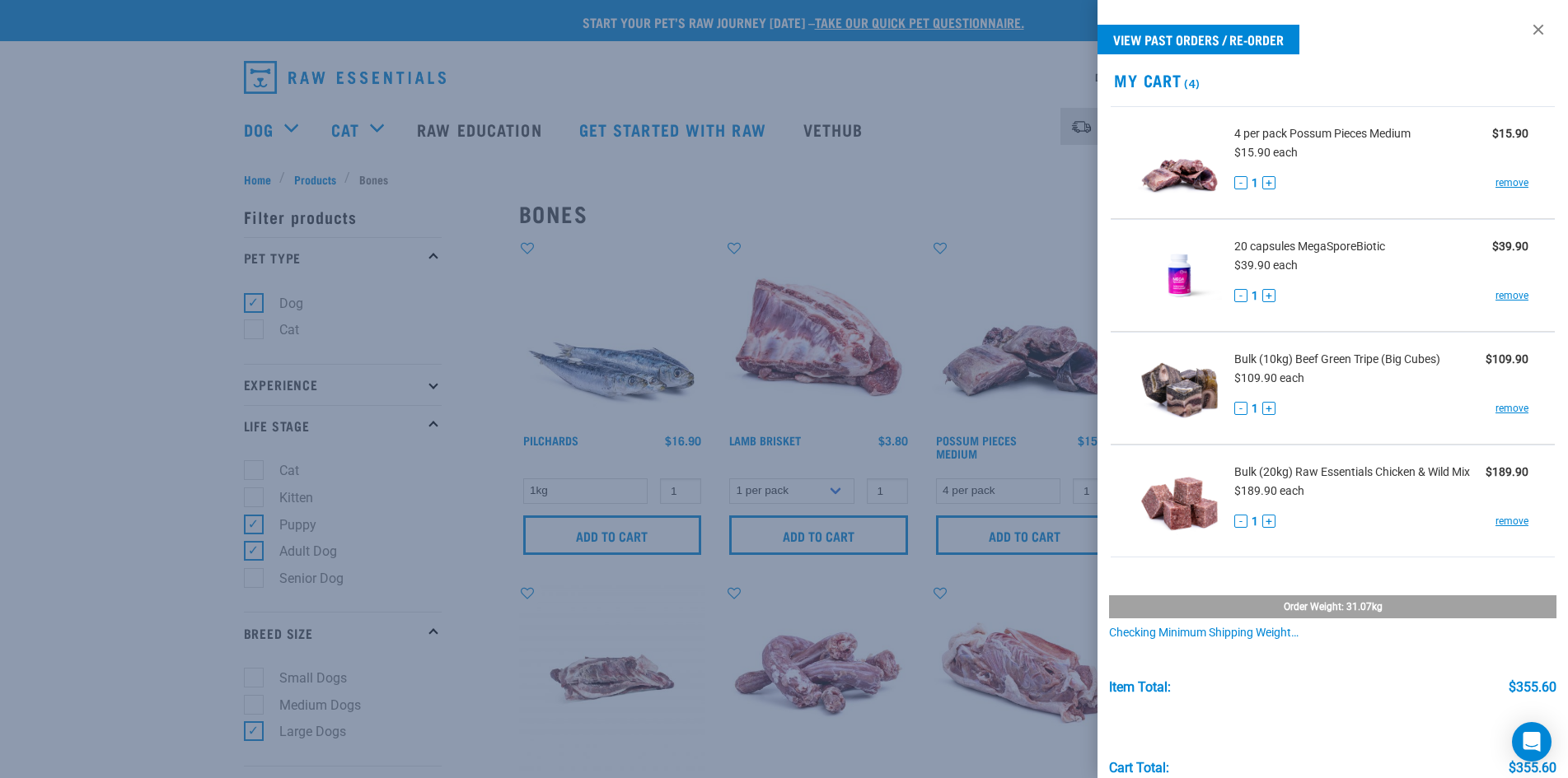
click at [998, 183] on div at bounding box center [784, 389] width 1568 height 778
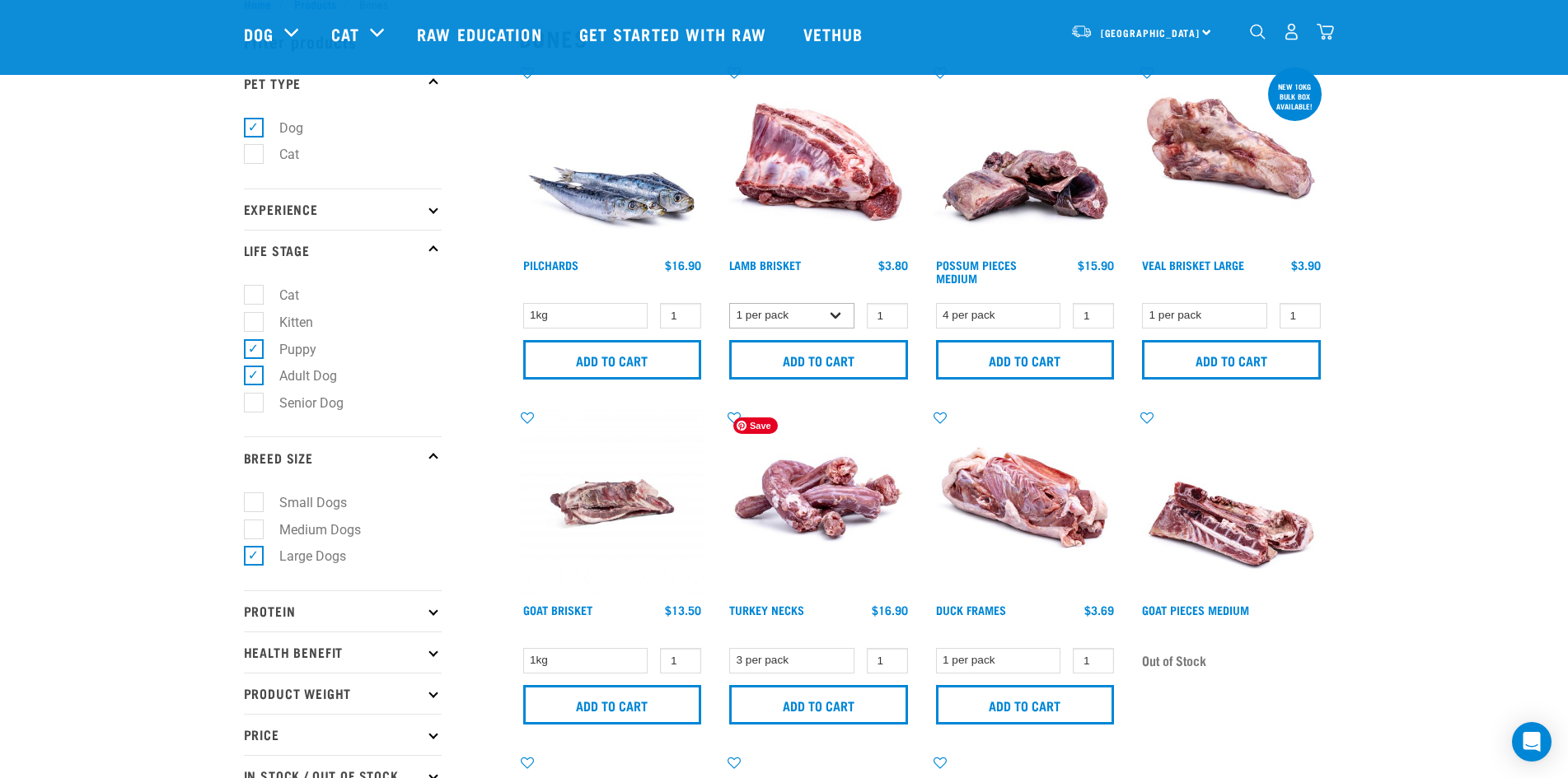
scroll to position [83, 0]
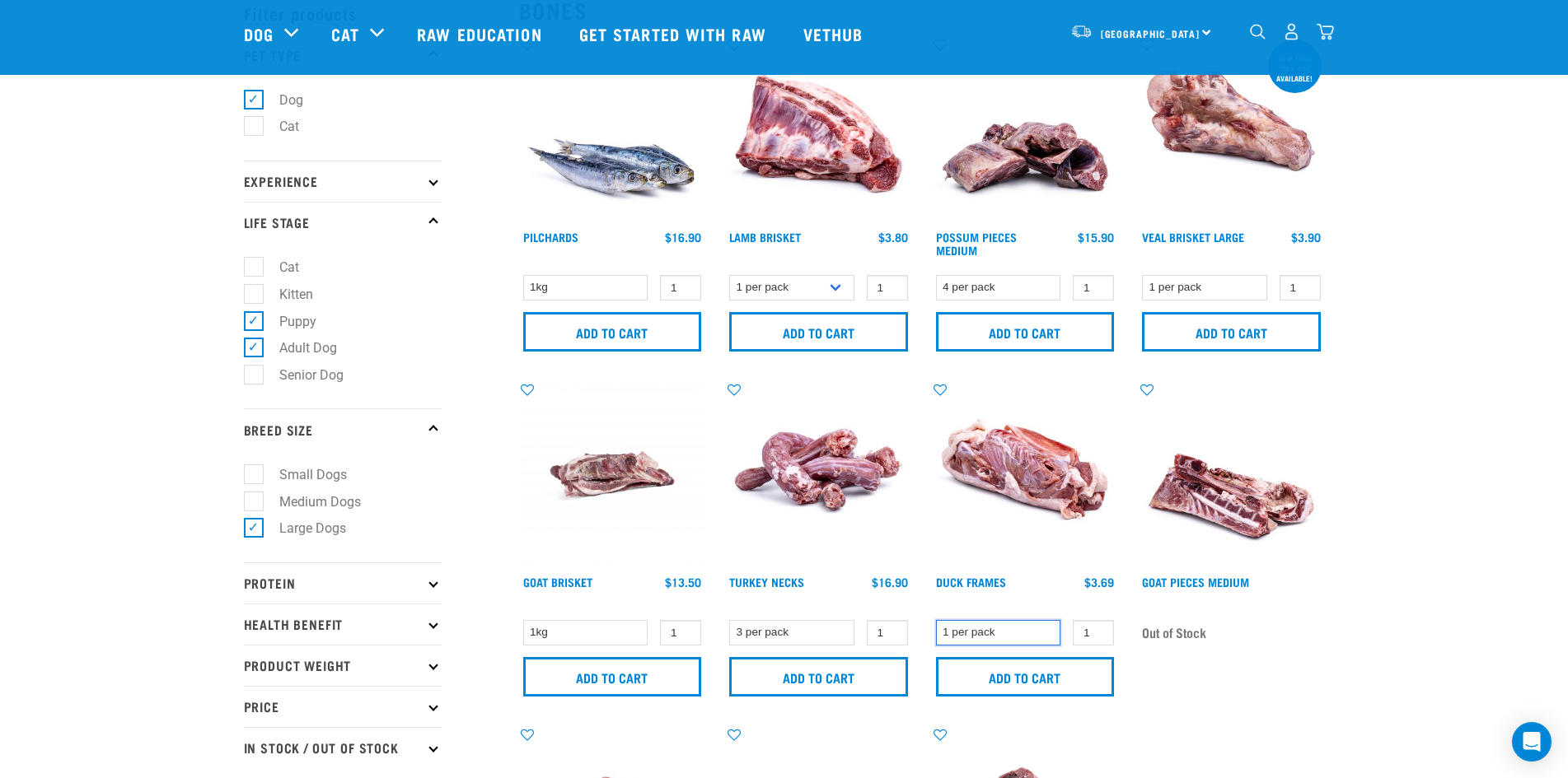
click at [1028, 633] on select "1 per pack" at bounding box center [998, 633] width 125 height 26
click at [1114, 629] on div "1 per pack 1 0 100 0 100" at bounding box center [1025, 633] width 187 height 29
click at [1102, 630] on input "2" at bounding box center [1094, 633] width 41 height 26
click at [1102, 630] on input "3" at bounding box center [1094, 633] width 41 height 26
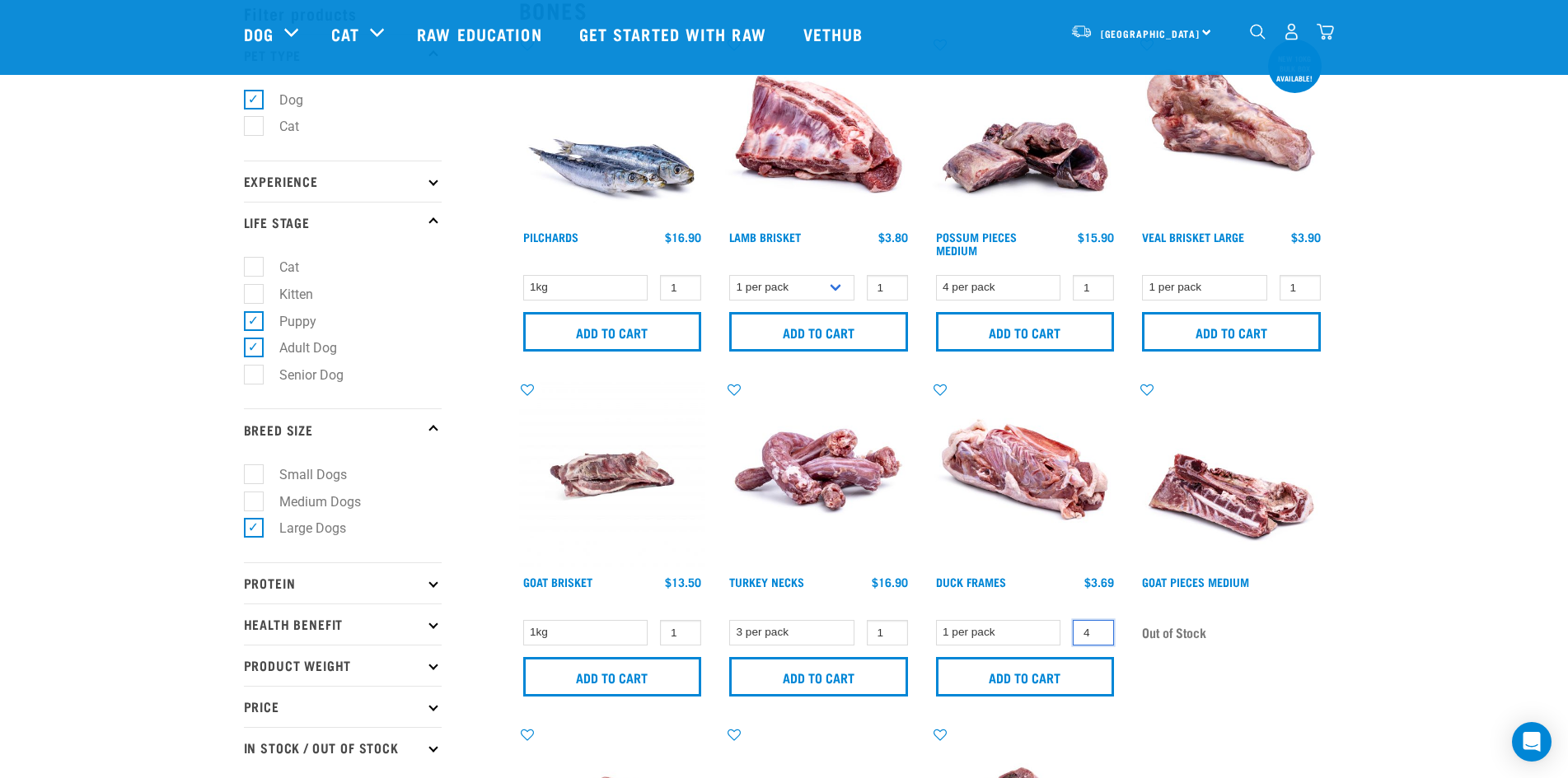
type input "4"
click at [1102, 630] on input "4" at bounding box center [1094, 633] width 41 height 26
click at [1061, 684] on input "Add to cart" at bounding box center [1025, 677] width 179 height 39
click at [0, 0] on div at bounding box center [0, 0] width 0 height 0
click at [1041, 486] on img at bounding box center [1025, 475] width 187 height 187
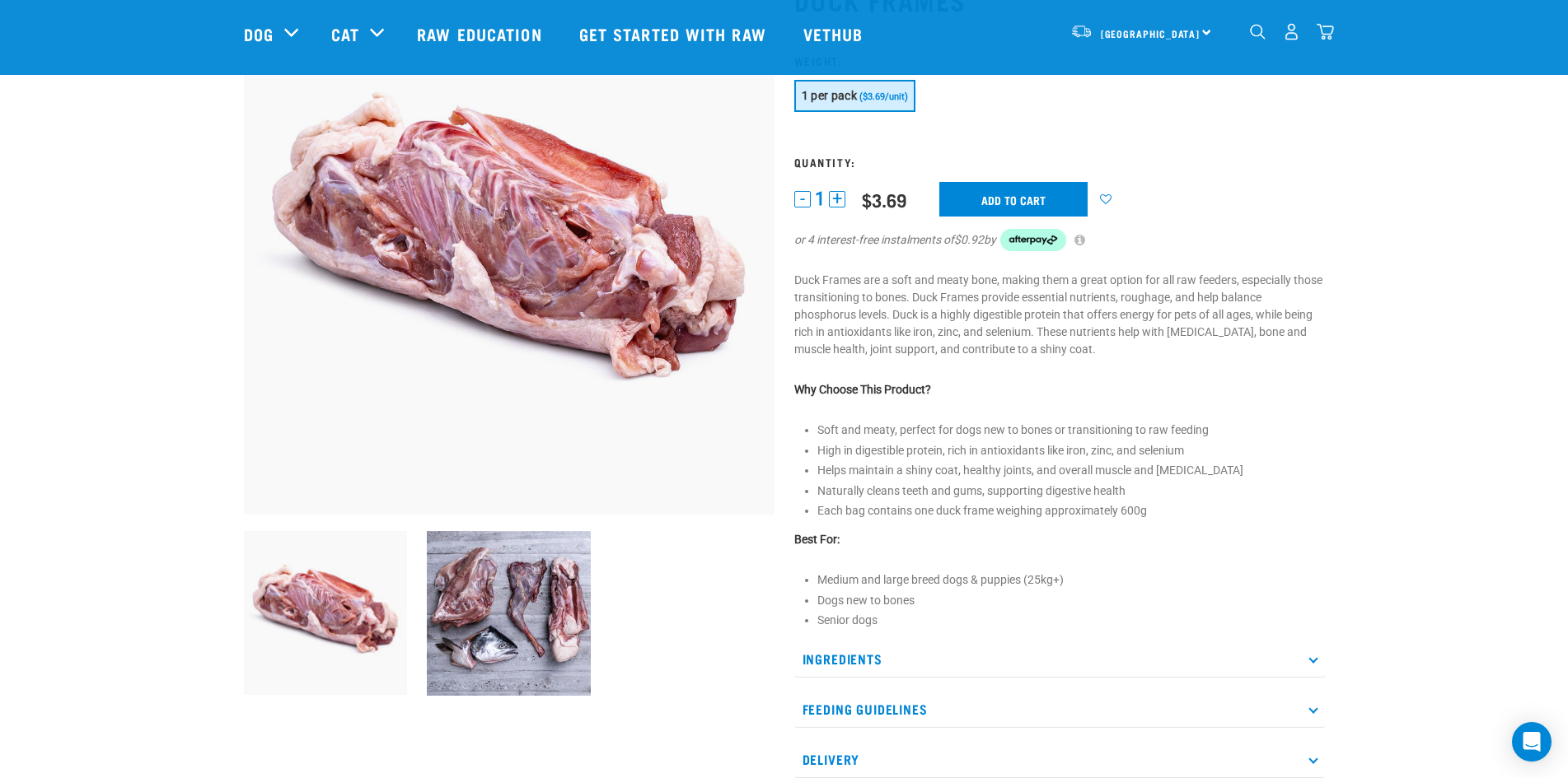
scroll to position [165, 0]
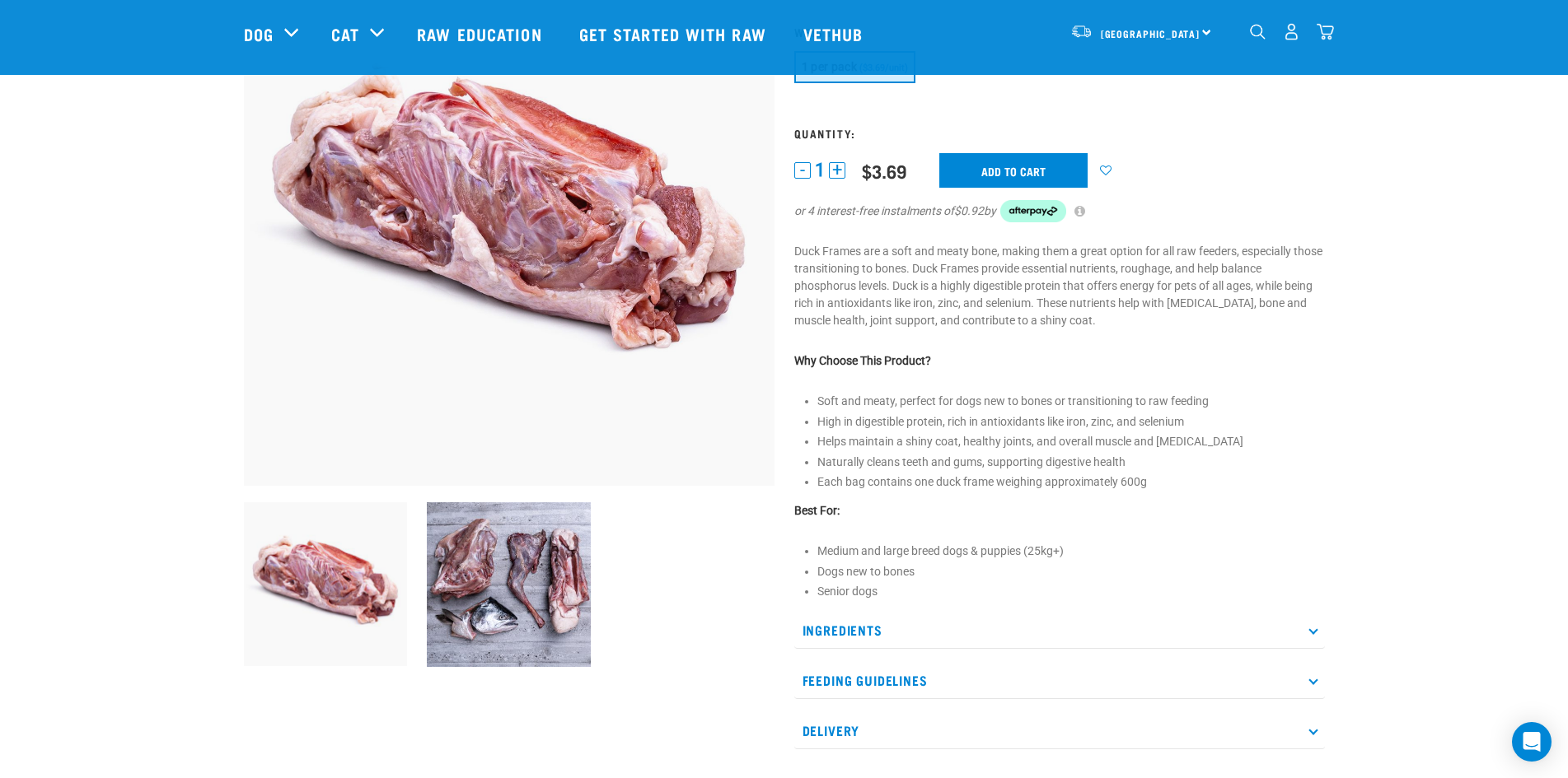
click at [1300, 682] on p "Feeding Guidelines" at bounding box center [1060, 681] width 531 height 37
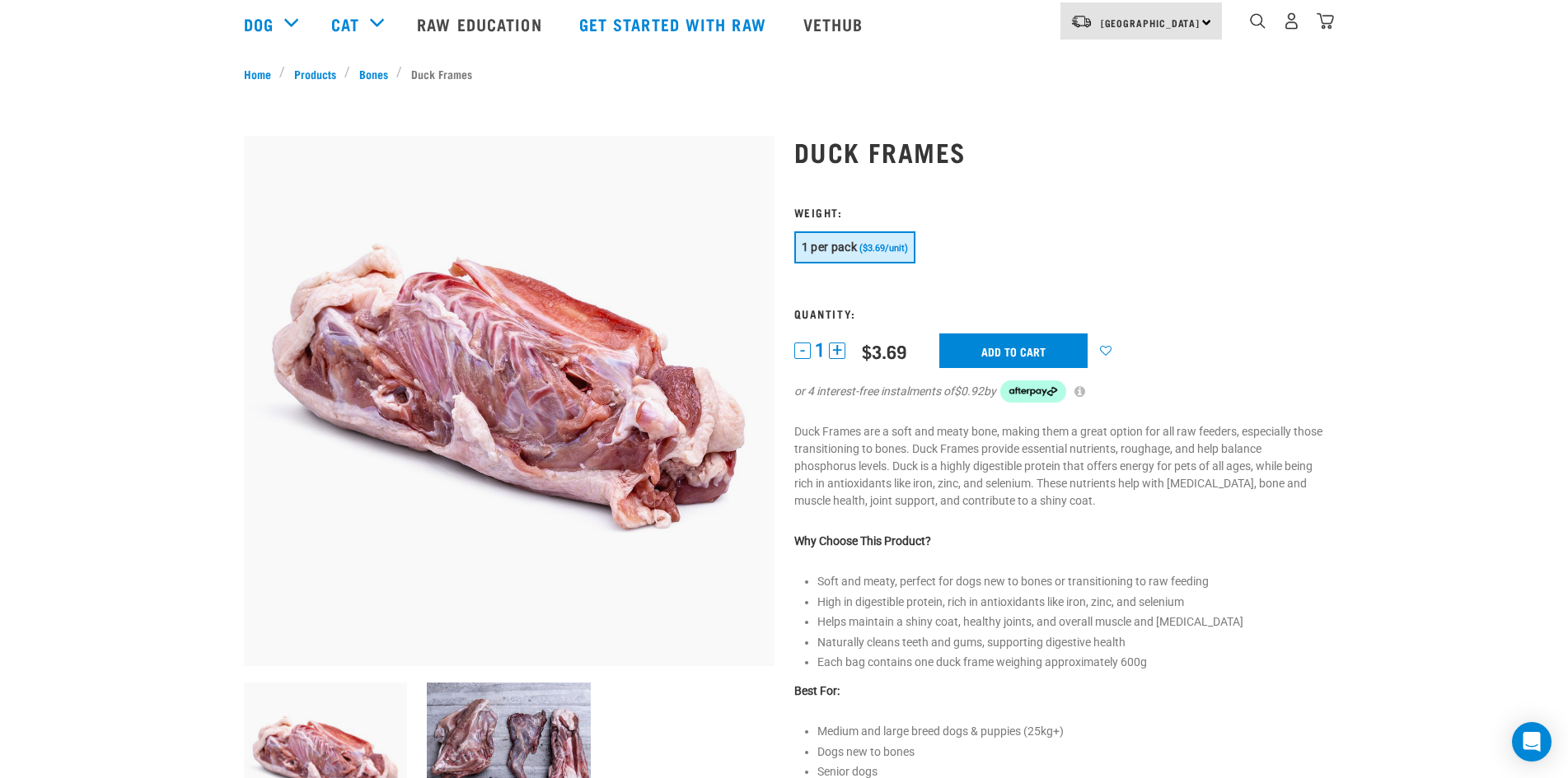
scroll to position [0, 0]
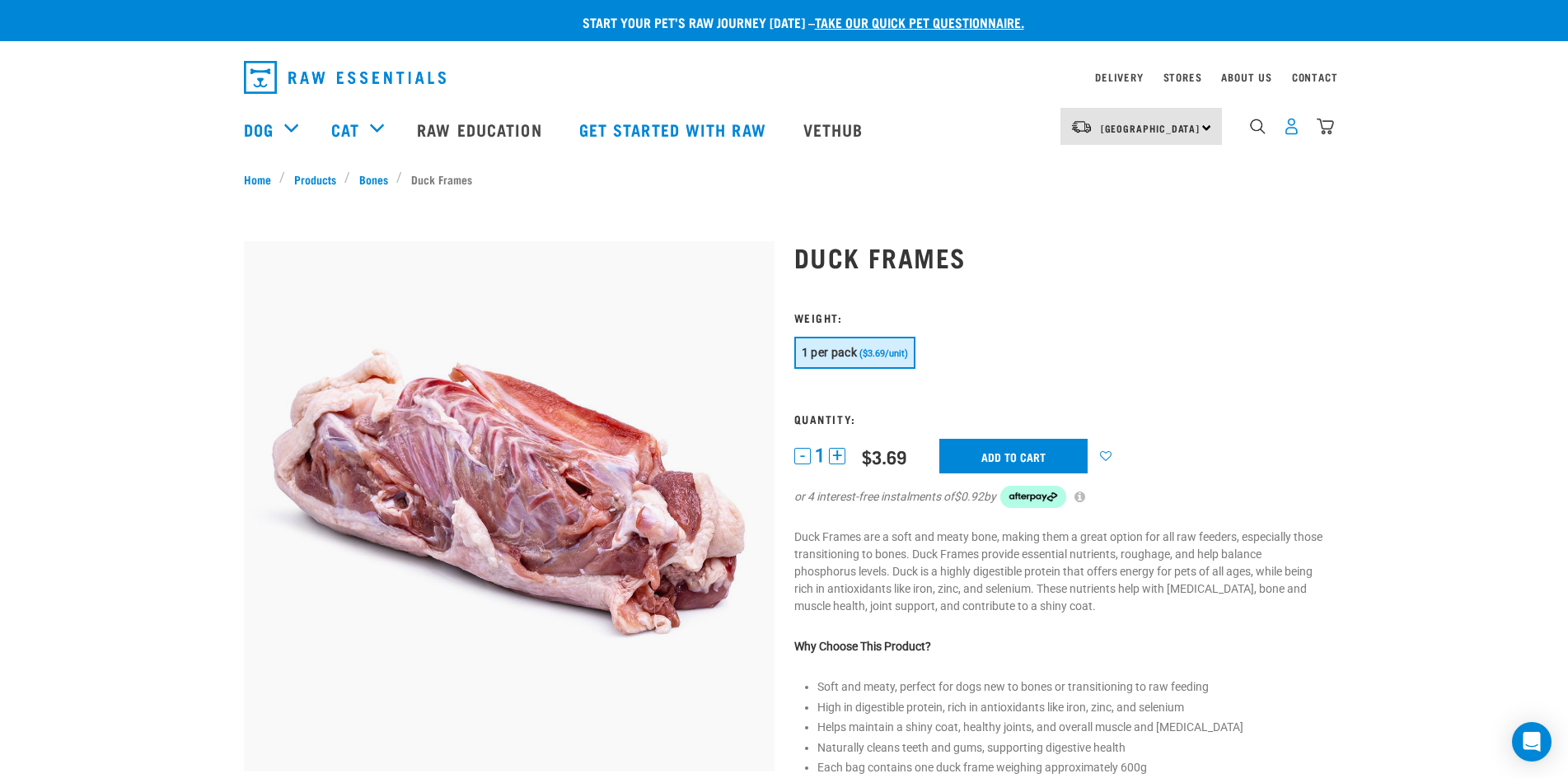
click at [1291, 135] on img "dropdown navigation" at bounding box center [1292, 126] width 17 height 17
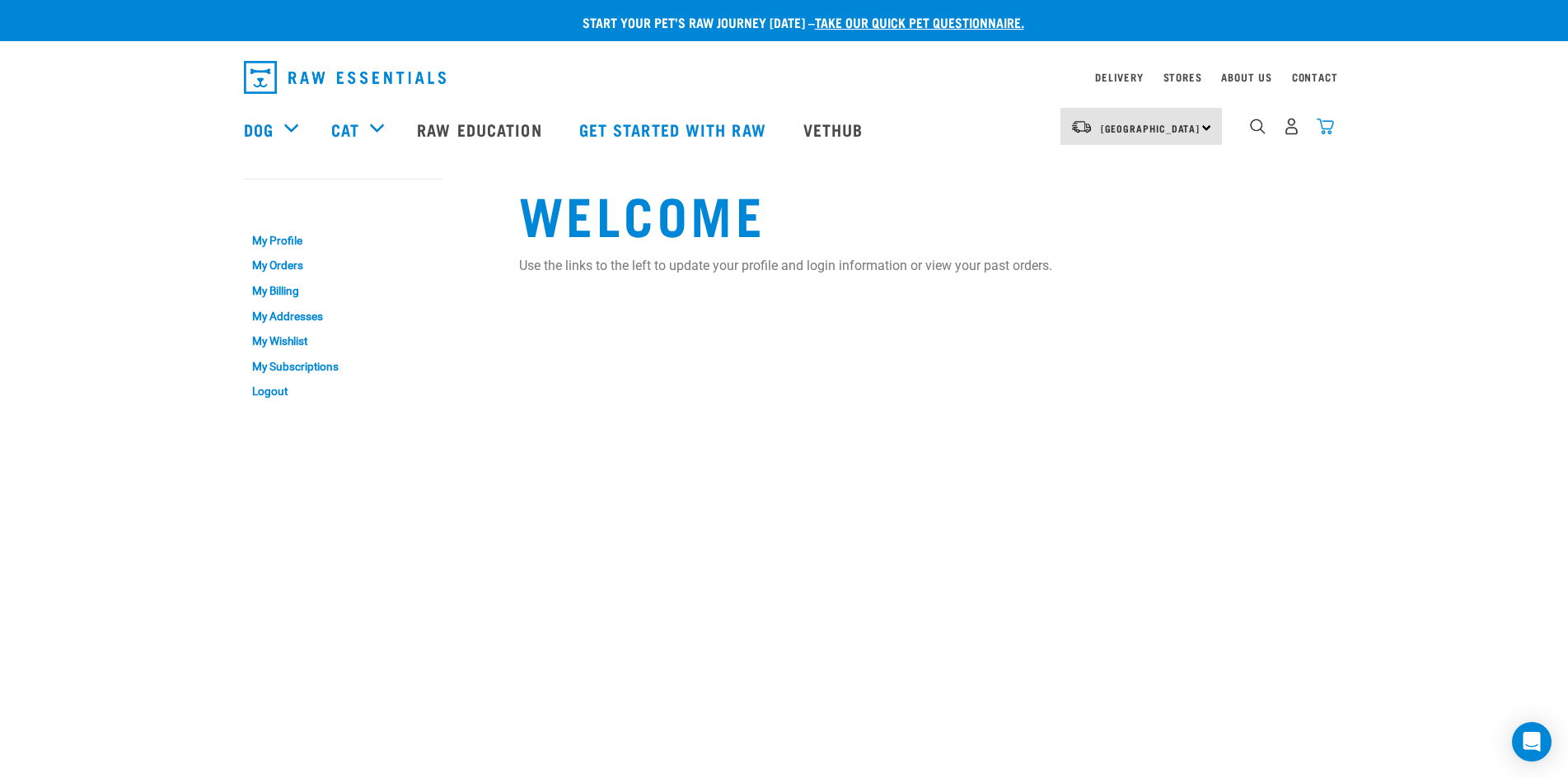
click at [1329, 135] on img "dropdown navigation" at bounding box center [1325, 126] width 17 height 17
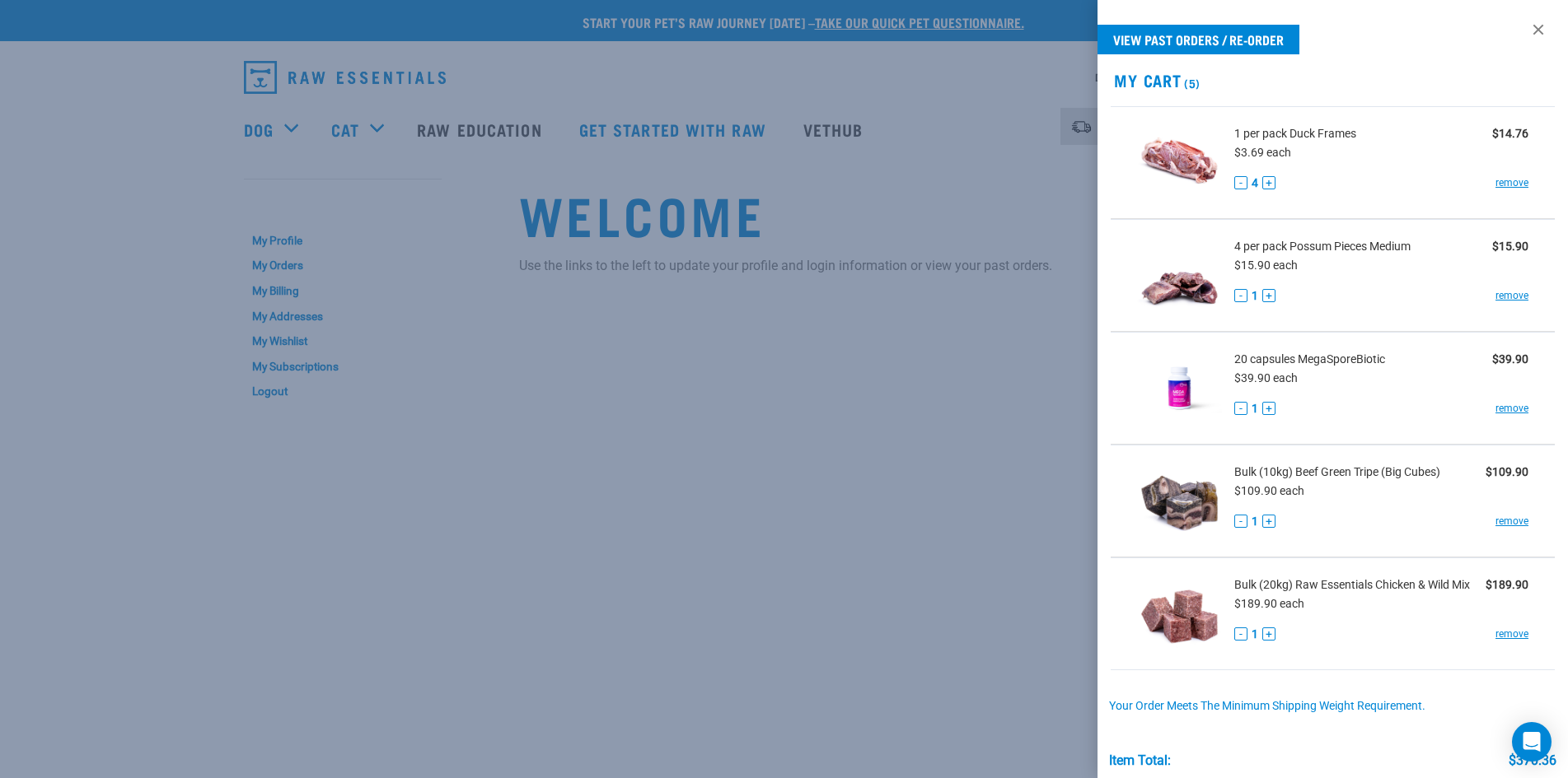
click at [0, 189] on div at bounding box center [784, 389] width 1568 height 778
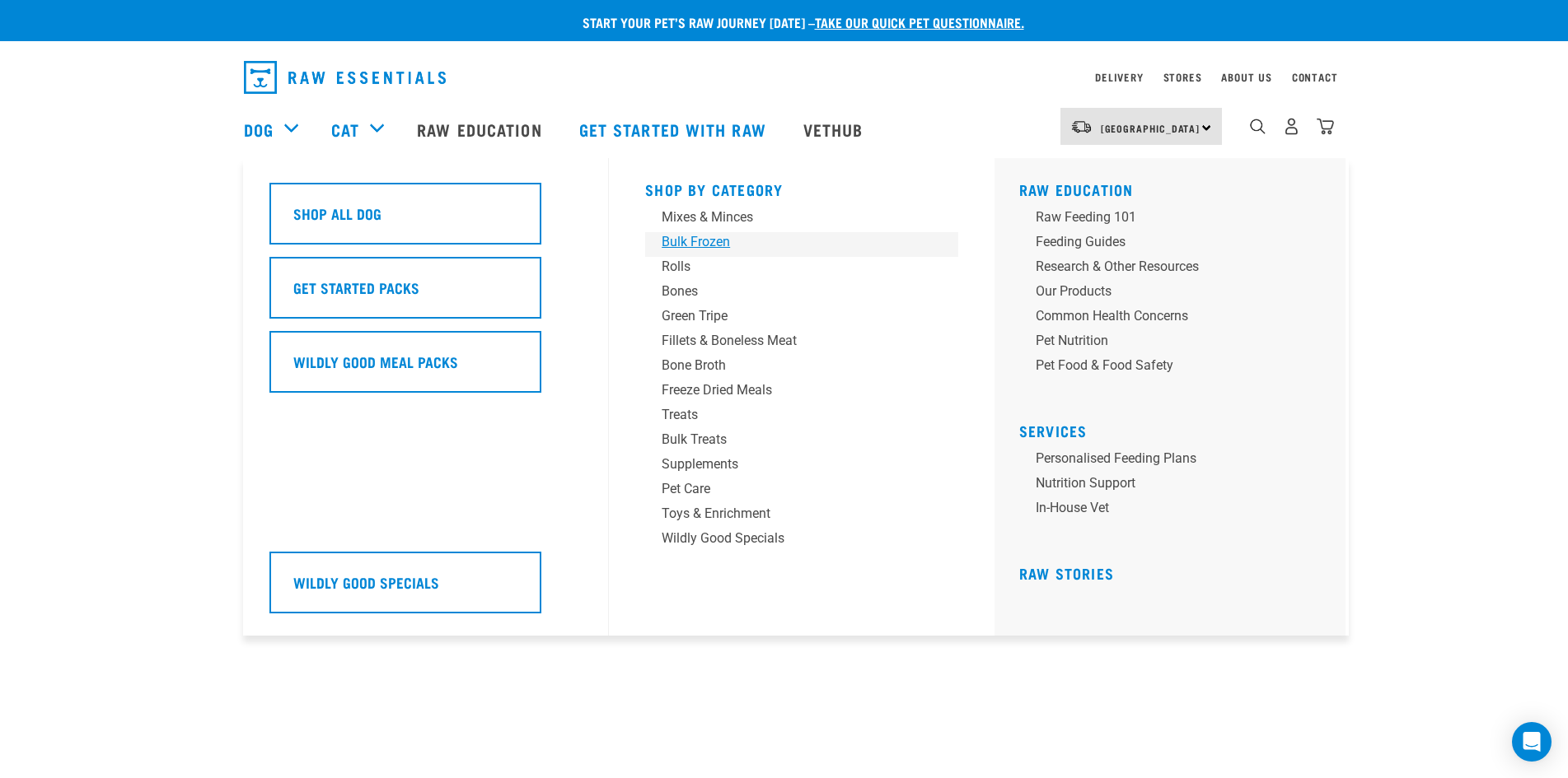
click at [698, 241] on div "Bulk Frozen" at bounding box center [790, 242] width 257 height 20
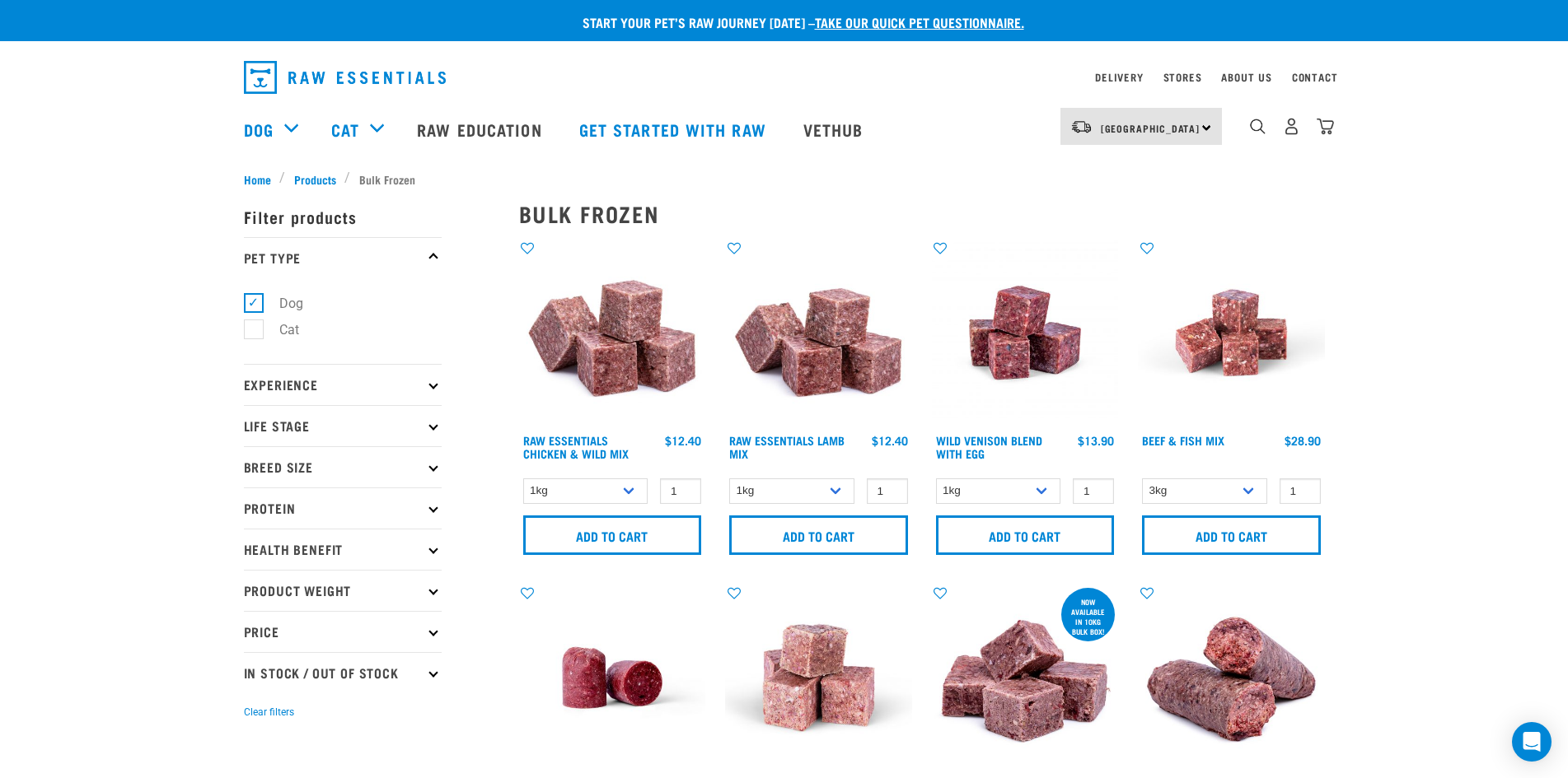
scroll to position [83, 0]
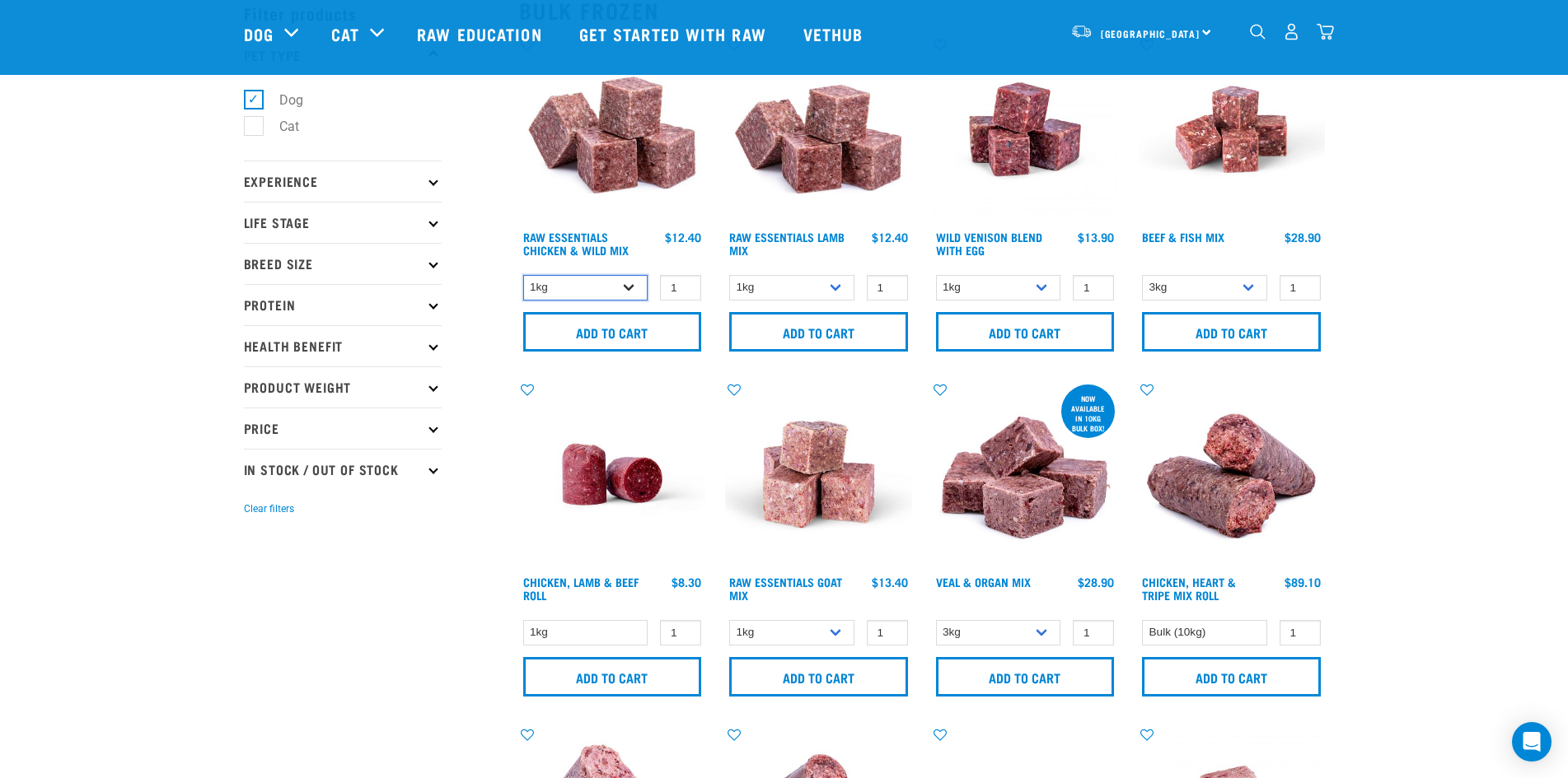
click at [628, 295] on select "1kg 3kg Bulk (10kg)" at bounding box center [585, 288] width 125 height 26
click at [838, 288] on select "1kg 3kg Bulk (20kg)" at bounding box center [791, 288] width 125 height 26
select select "758"
click at [729, 275] on select "1kg 3kg Bulk (20kg)" at bounding box center [791, 288] width 125 height 26
click at [842, 333] on input "Add to cart" at bounding box center [818, 332] width 179 height 39
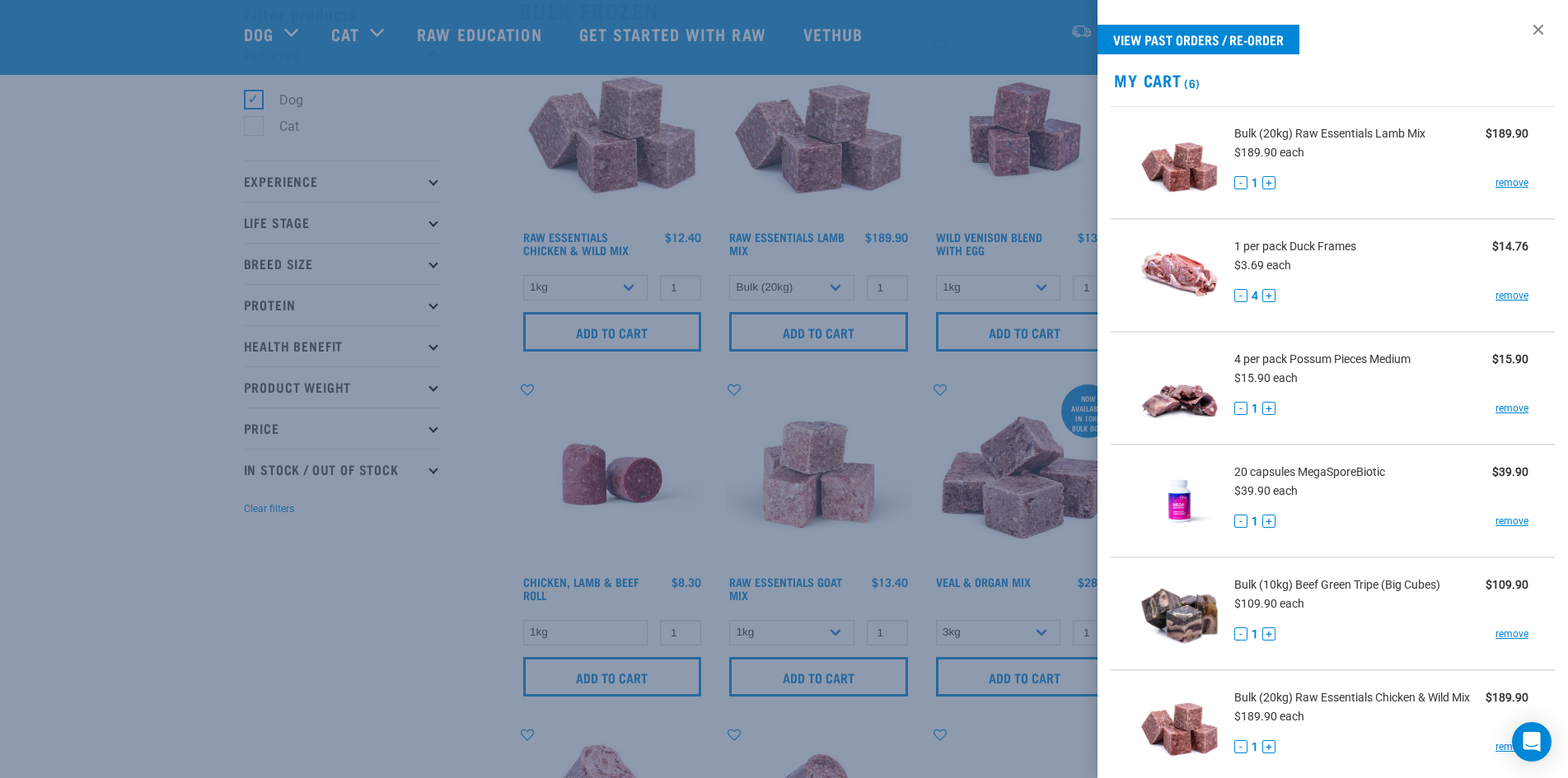
click at [261, 585] on div at bounding box center [784, 389] width 1568 height 778
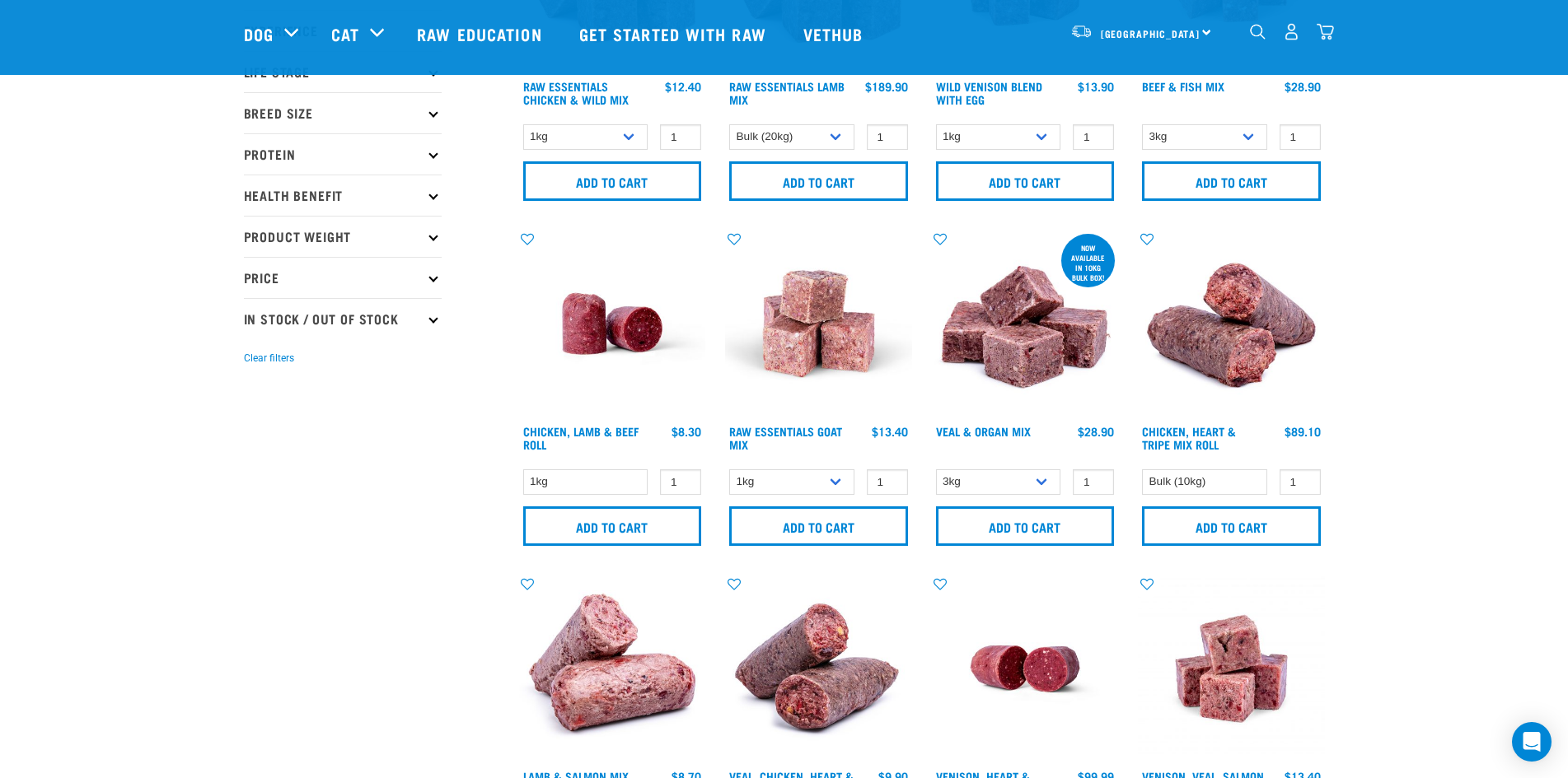
scroll to position [247, 0]
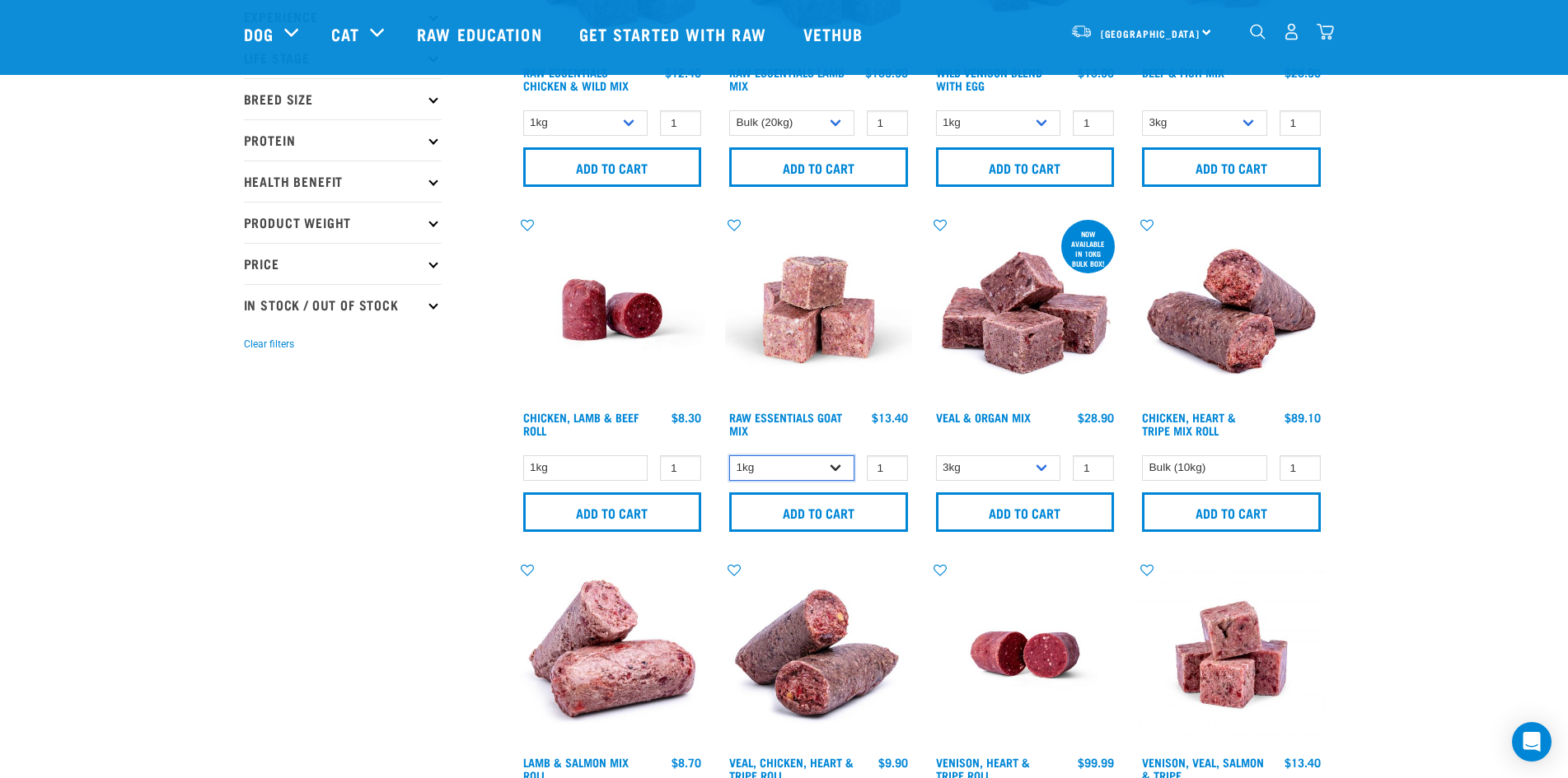
click at [850, 474] on select "1kg 3kg Bulk (10kg)" at bounding box center [791, 468] width 125 height 26
click at [847, 472] on select "1kg 3kg Bulk (10kg)" at bounding box center [791, 468] width 125 height 26
click at [1251, 470] on select "Bulk (10kg)" at bounding box center [1204, 468] width 125 height 26
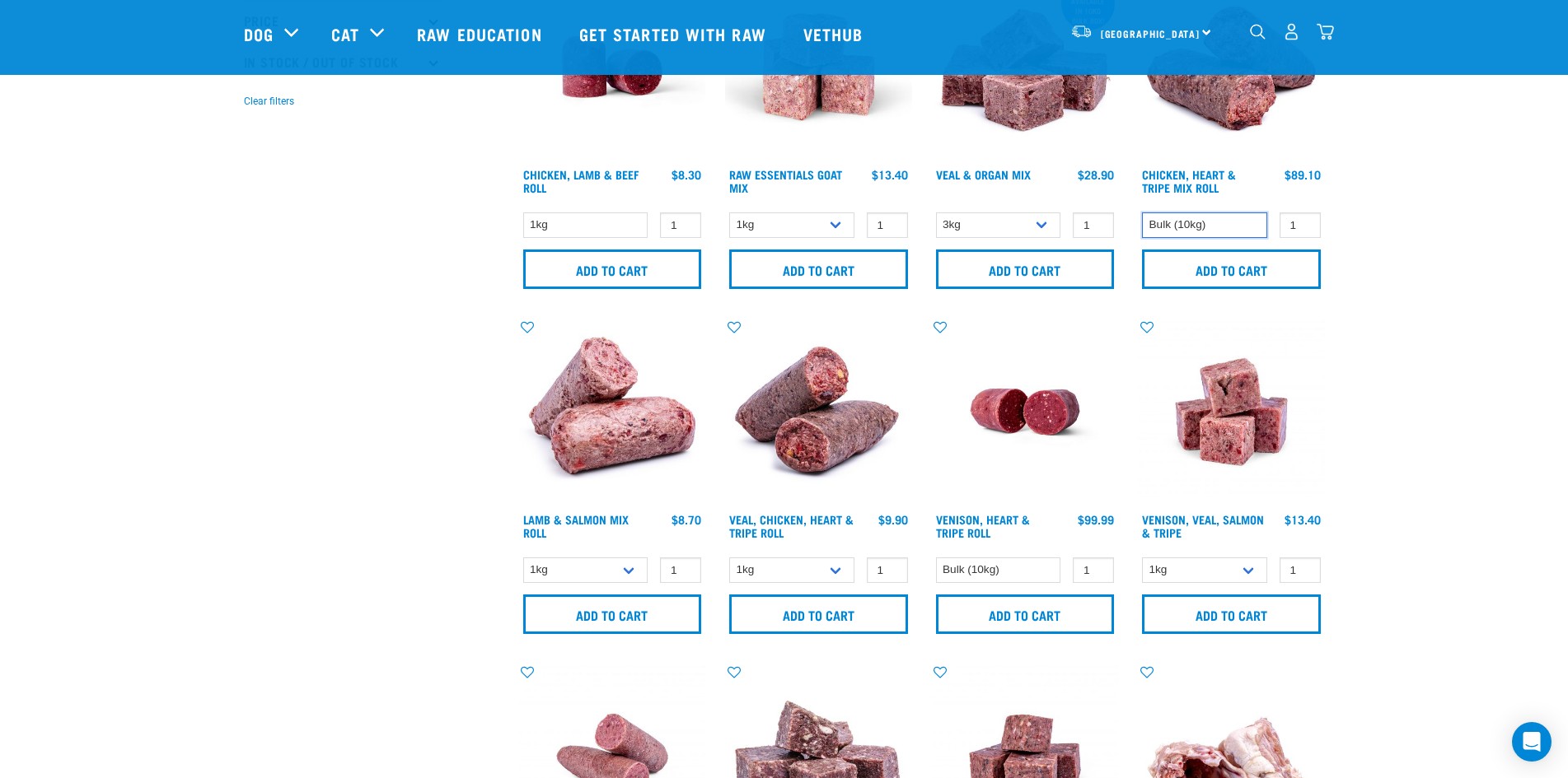
scroll to position [495, 0]
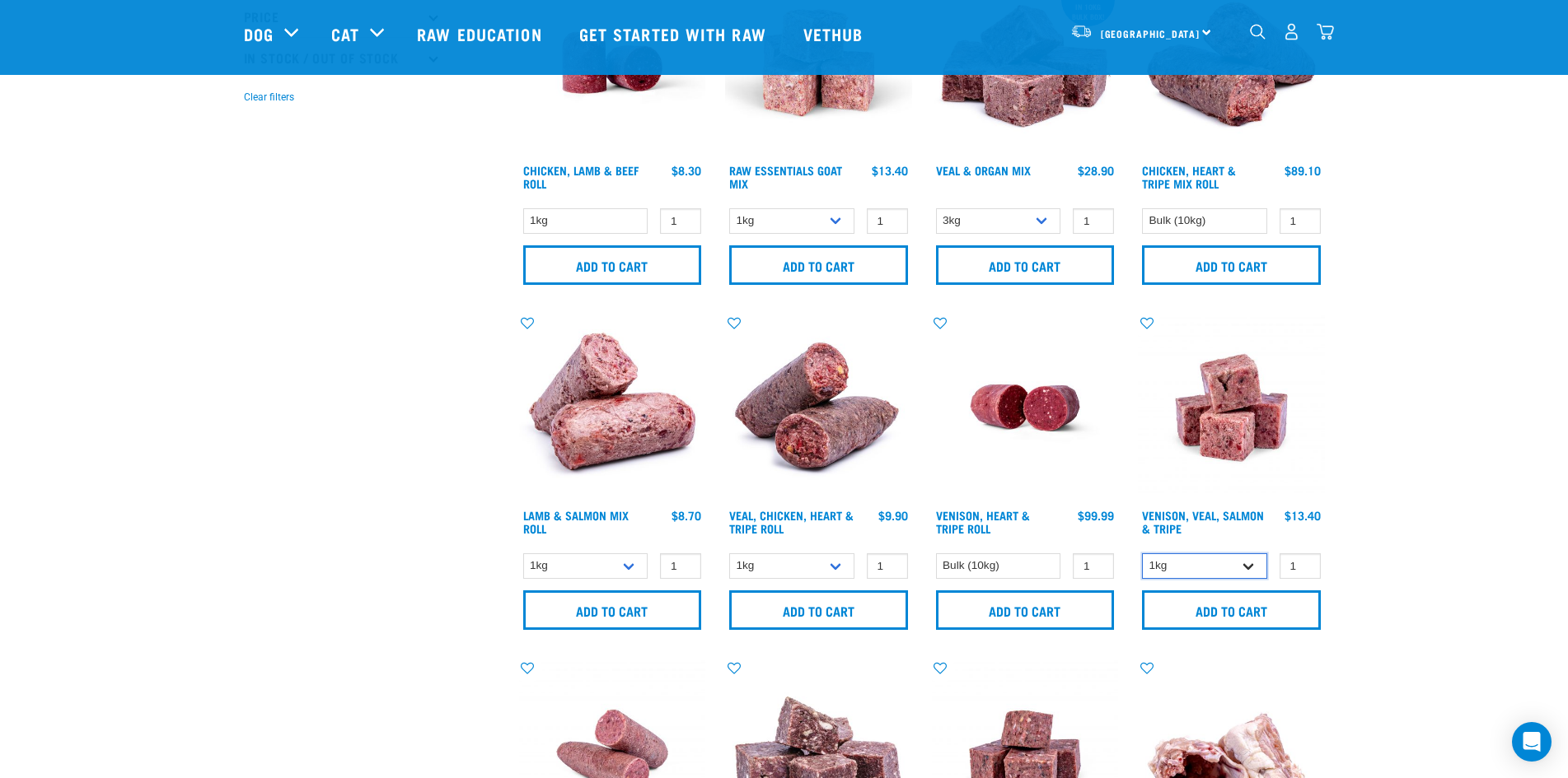
click at [1257, 564] on select "1kg 3kg Bulk (18kg)" at bounding box center [1204, 566] width 125 height 26
select select "327935"
click at [1142, 553] on select "1kg 3kg Bulk (18kg)" at bounding box center [1204, 566] width 125 height 26
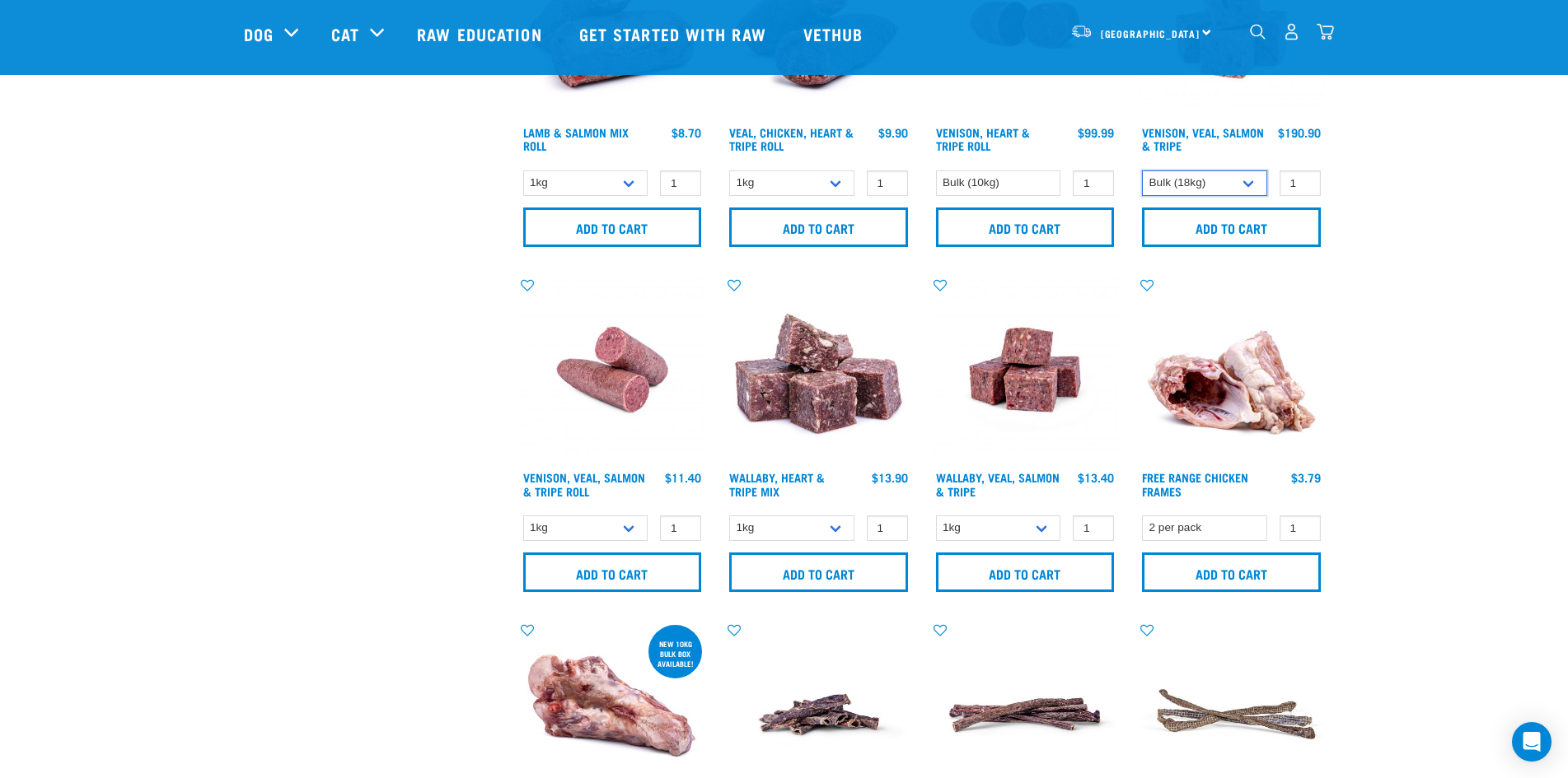
scroll to position [906, 0]
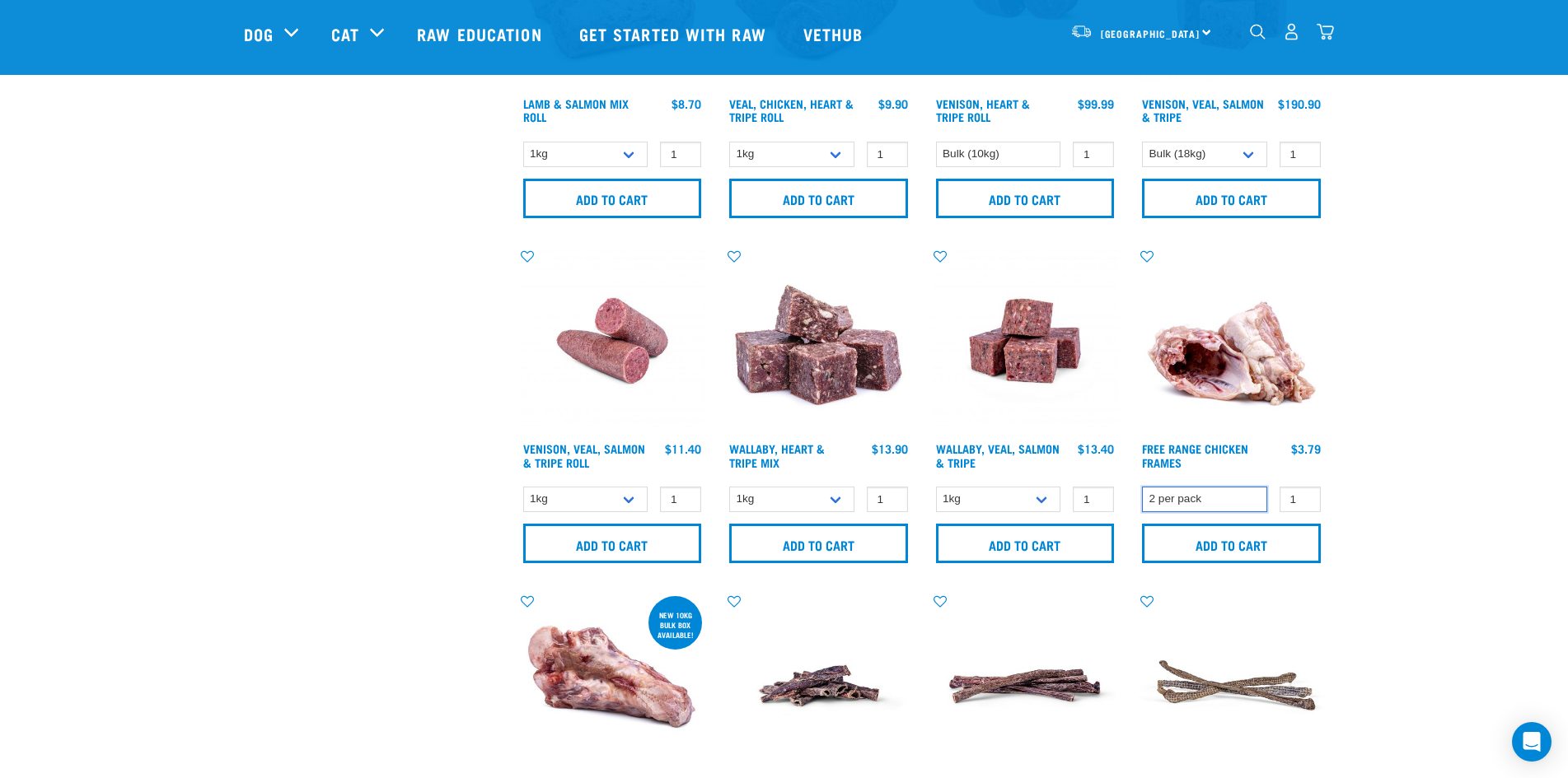
click at [1244, 502] on select "2 per pack" at bounding box center [1204, 500] width 125 height 26
click at [1244, 501] on select "2 per pack" at bounding box center [1204, 500] width 125 height 26
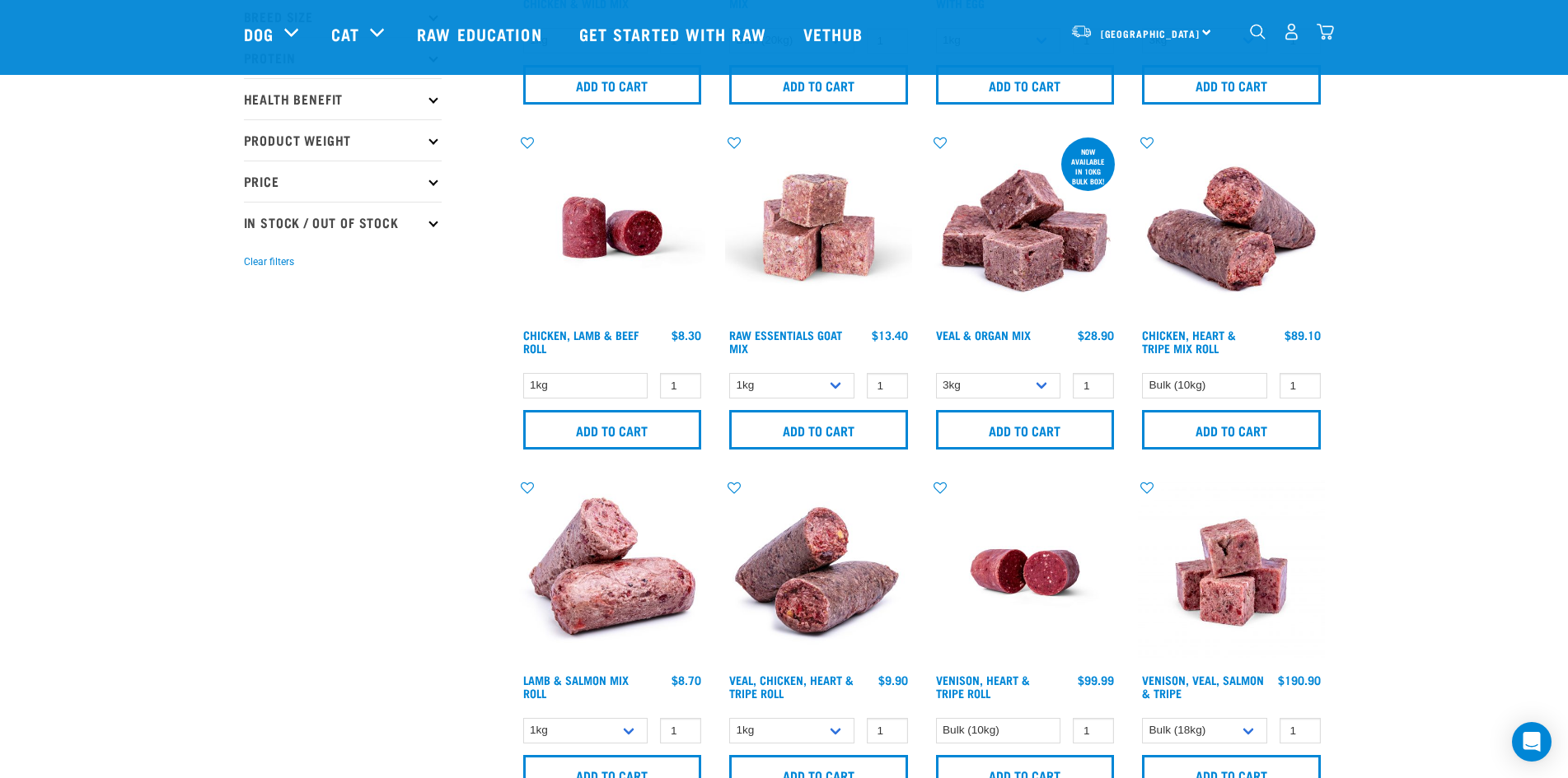
scroll to position [0, 0]
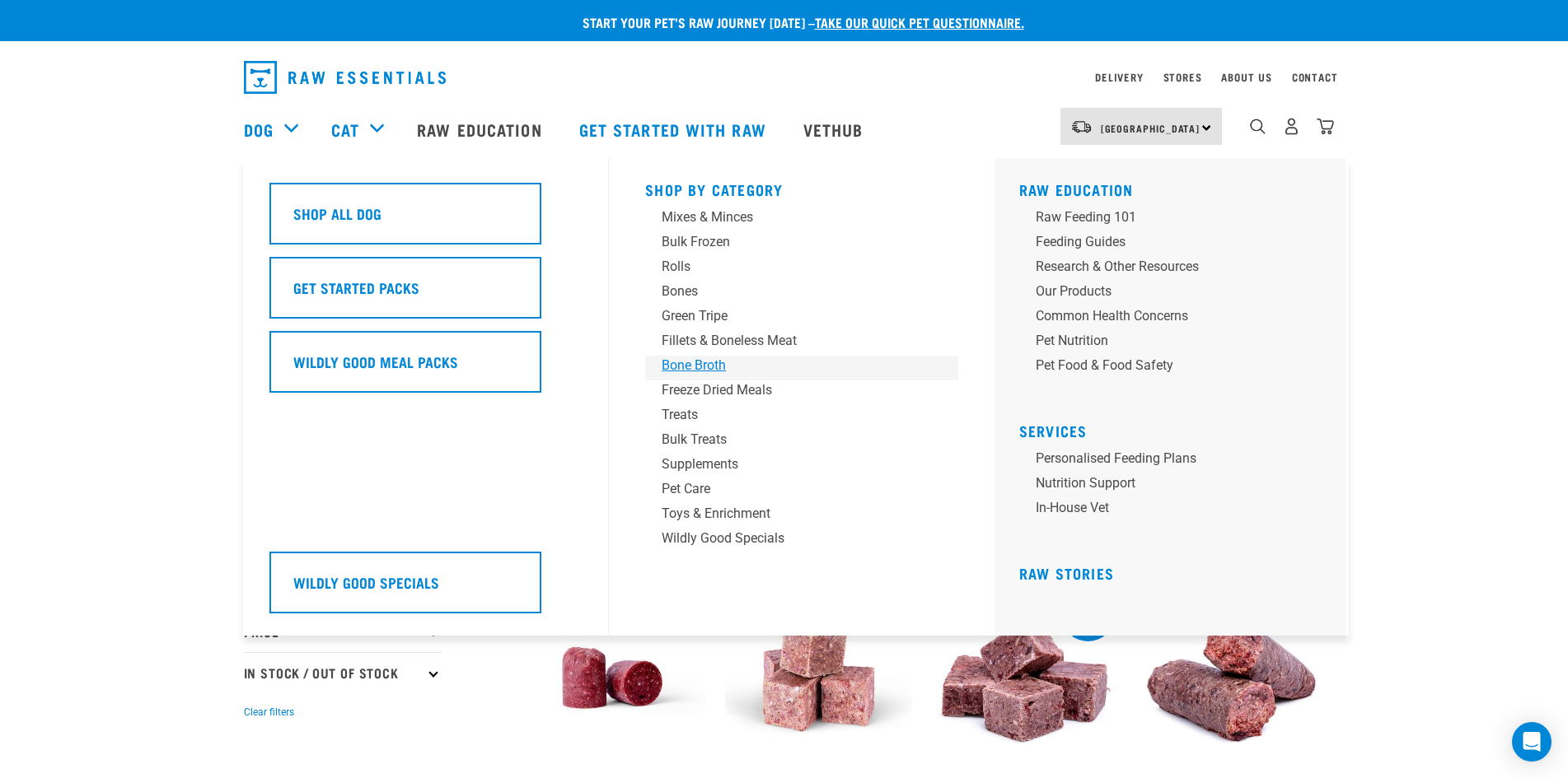
click at [712, 364] on div "Bone Broth" at bounding box center [790, 365] width 257 height 20
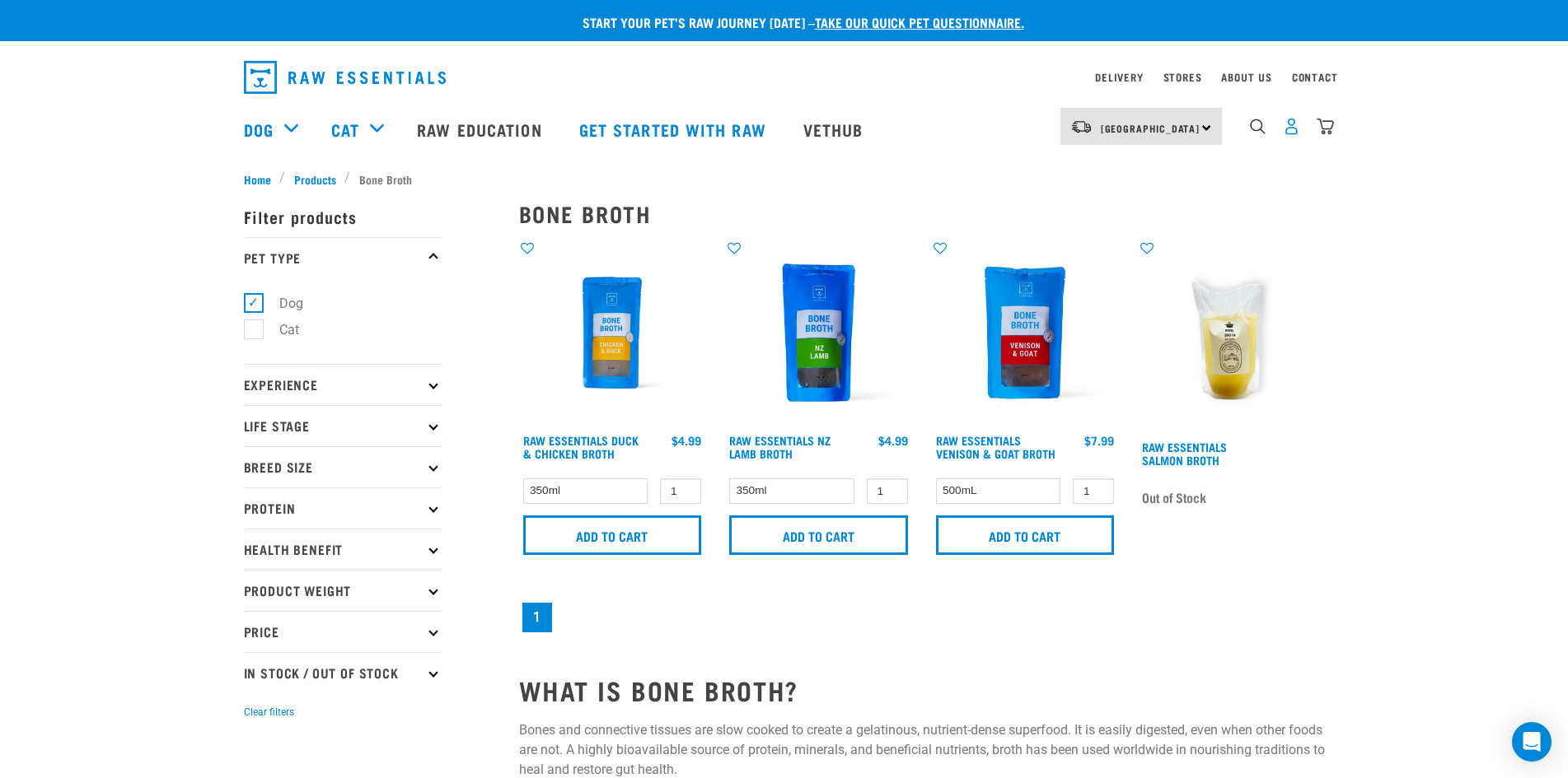
click at [1294, 135] on img "dropdown navigation" at bounding box center [1292, 126] width 17 height 17
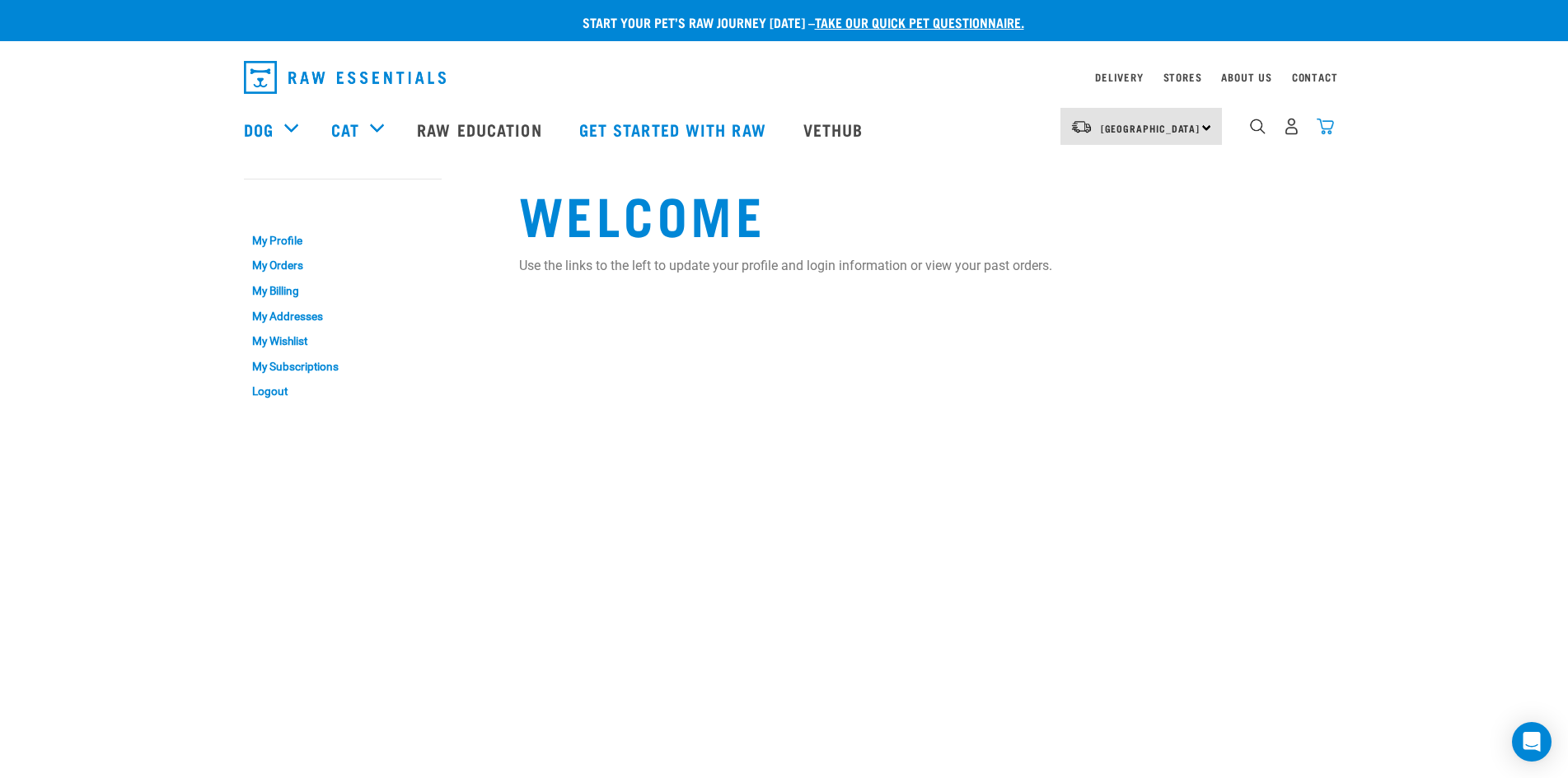
click at [1324, 135] on img "dropdown navigation" at bounding box center [1325, 126] width 17 height 17
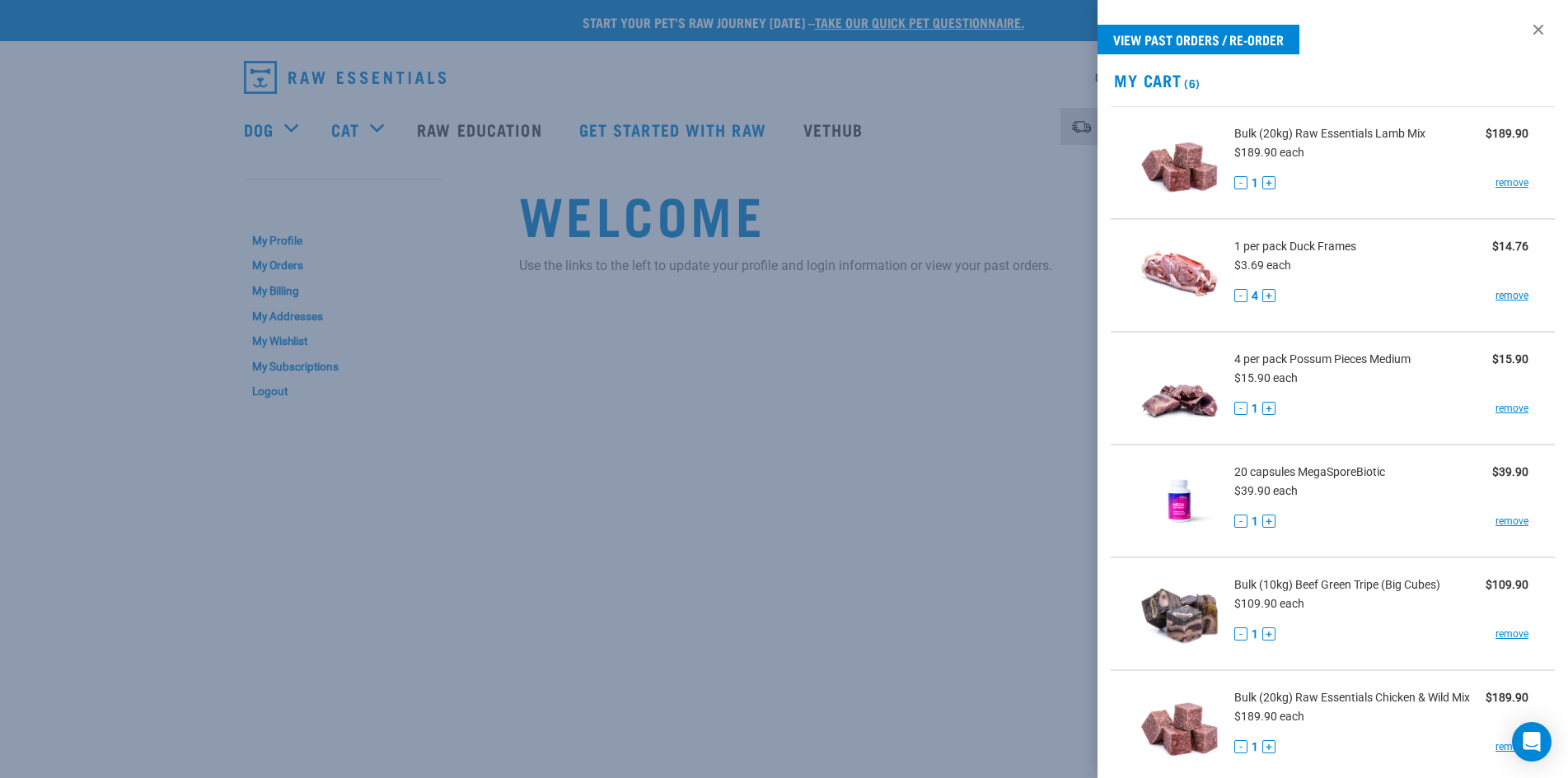
click at [868, 410] on div at bounding box center [784, 389] width 1568 height 778
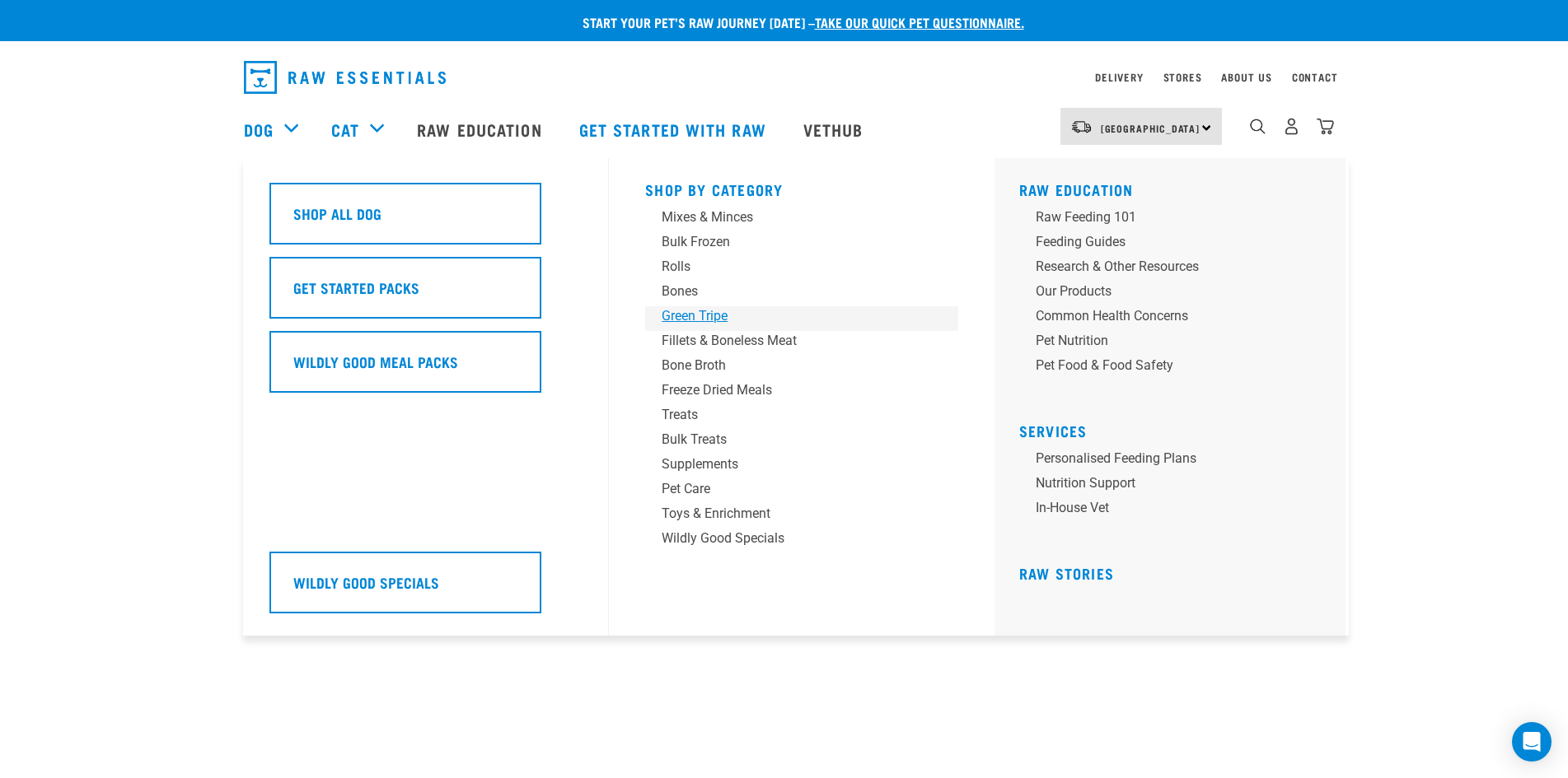
click at [700, 314] on div "Green Tripe" at bounding box center [790, 316] width 257 height 20
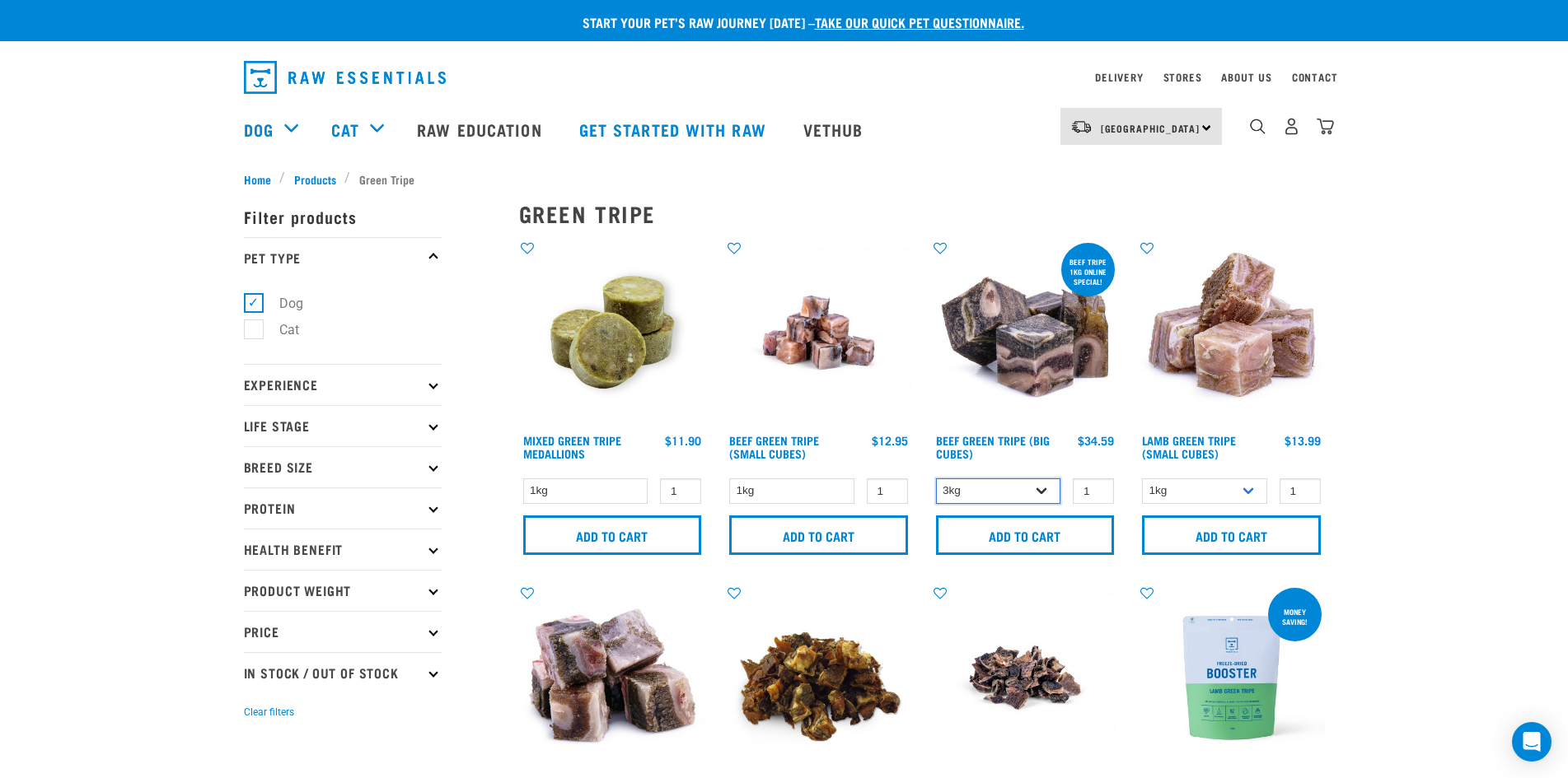
click at [1039, 497] on select "3kg Bulk (10kg)" at bounding box center [998, 491] width 125 height 26
select select "344958"
click at [936, 478] on select "3kg Bulk (10kg)" at bounding box center [998, 491] width 125 height 26
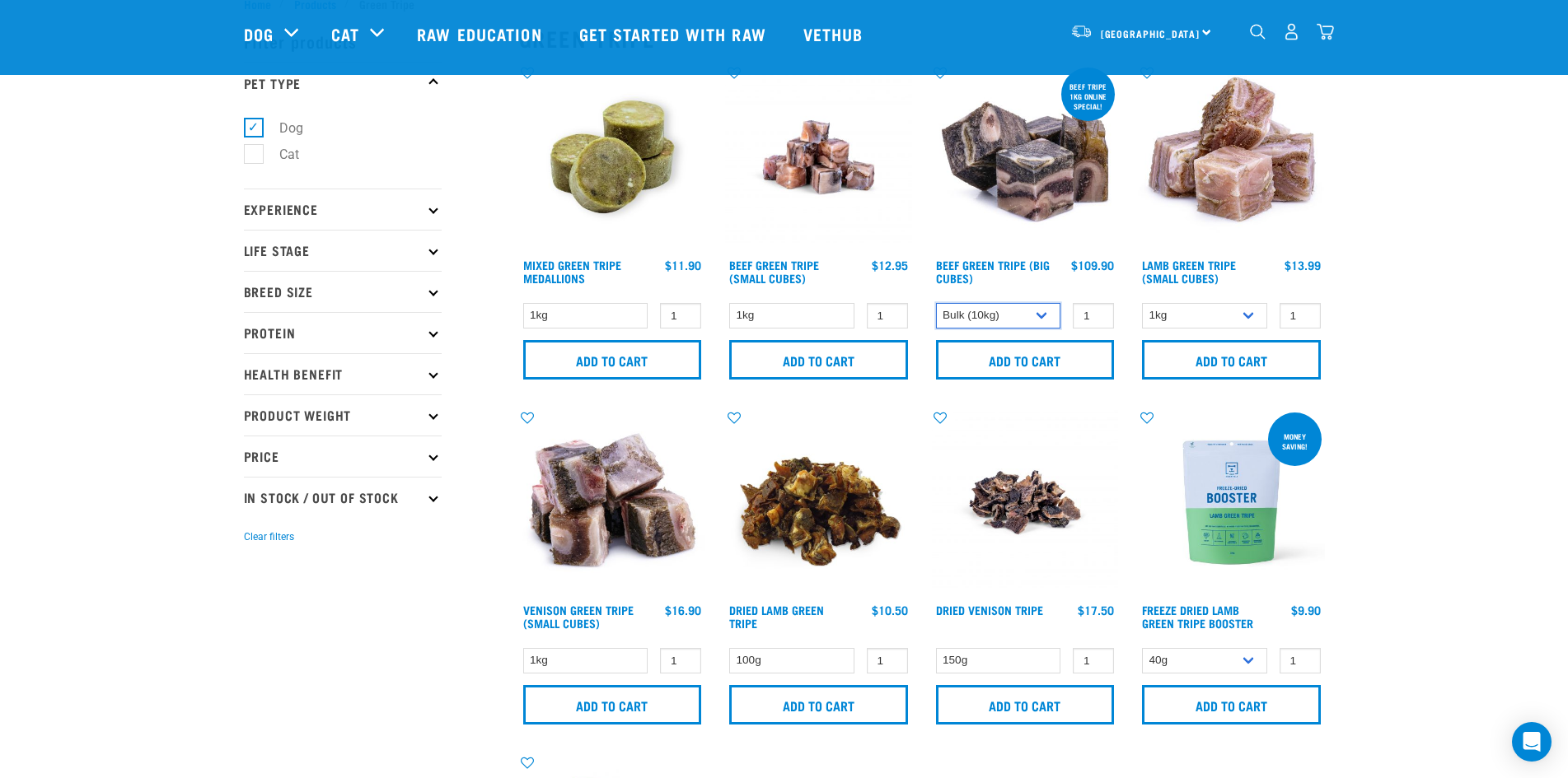
scroll to position [83, 0]
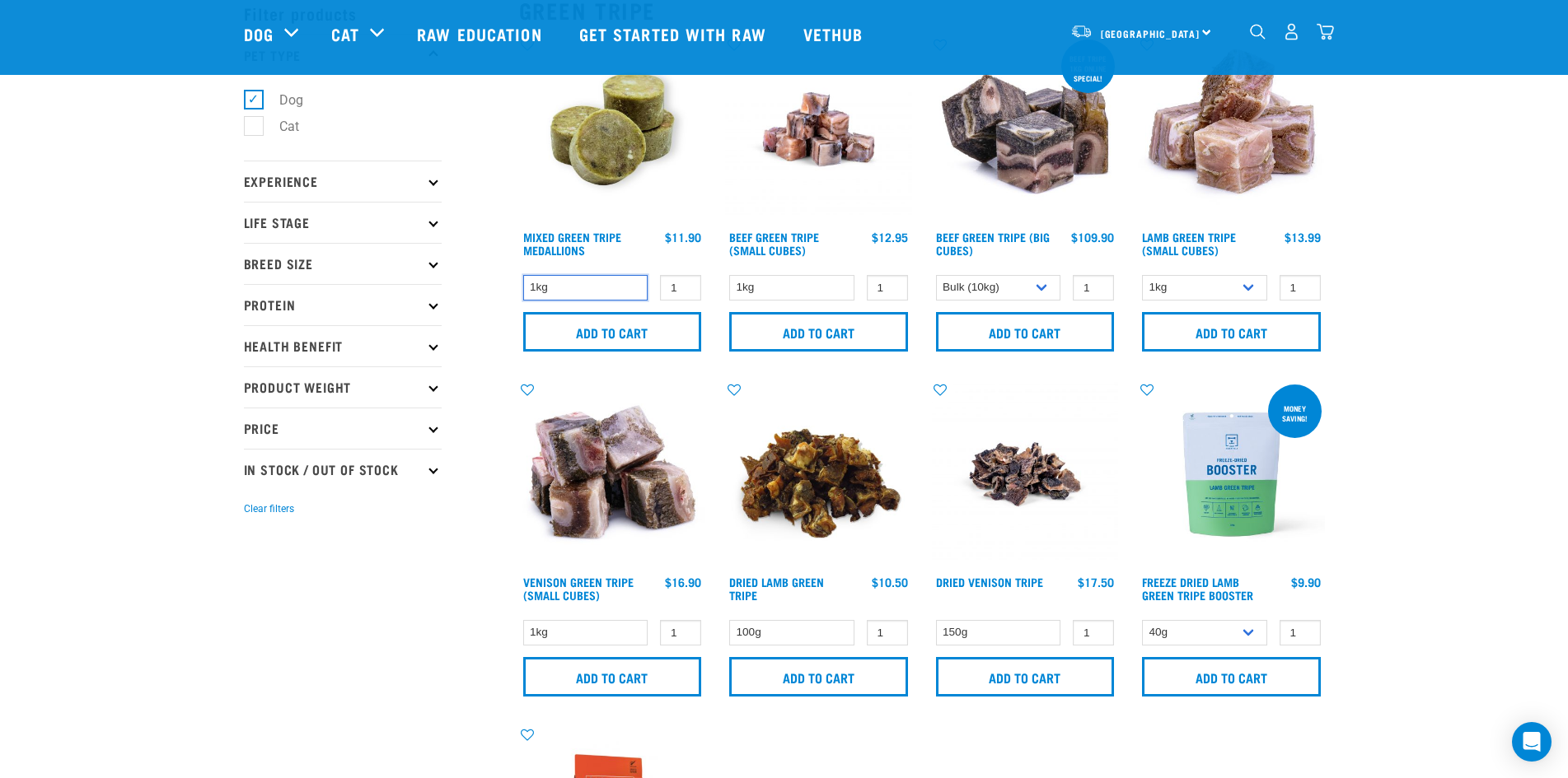
click at [616, 284] on select "1kg" at bounding box center [585, 288] width 125 height 26
click at [617, 283] on select "1kg" at bounding box center [585, 288] width 125 height 26
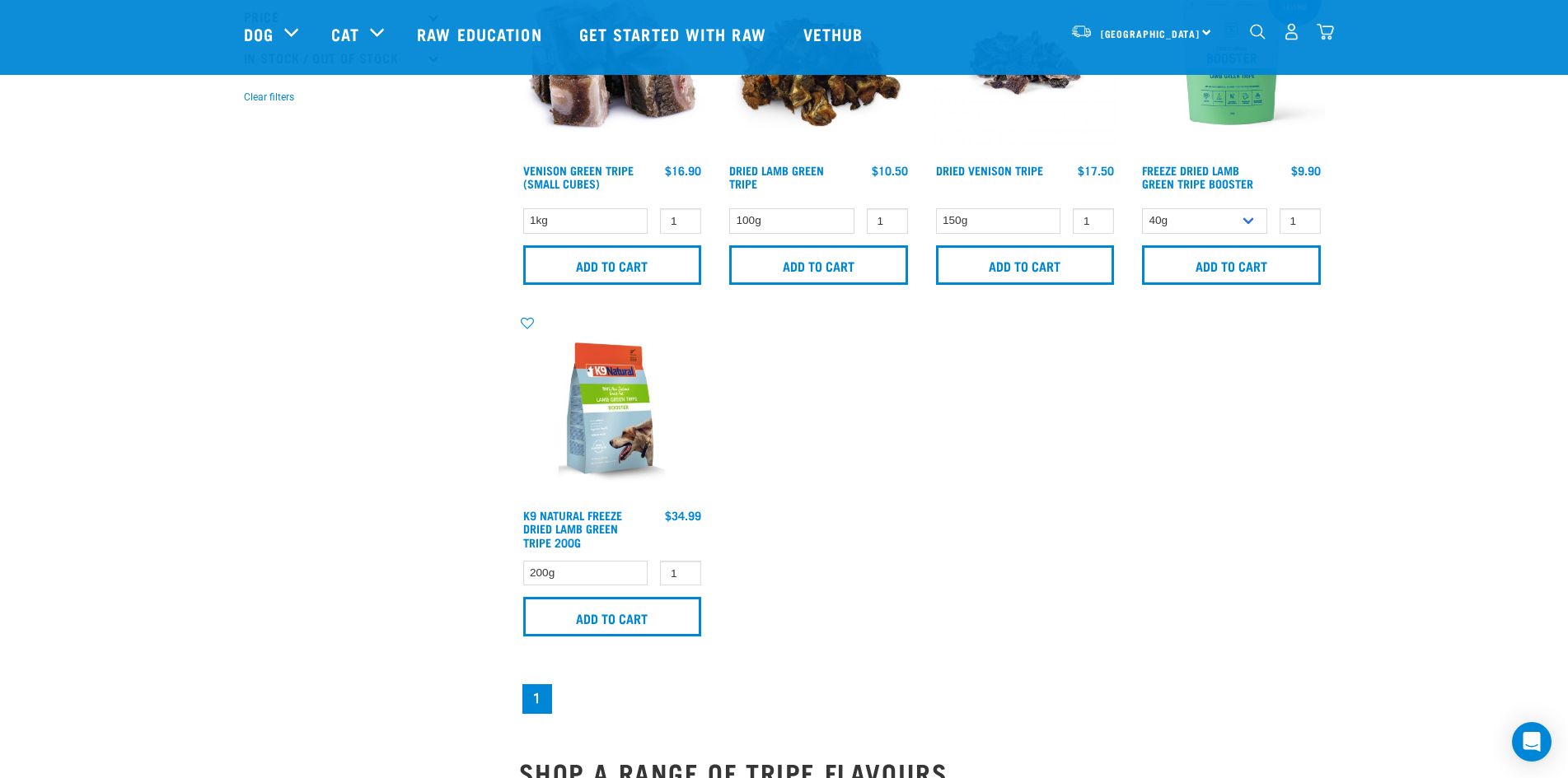
scroll to position [0, 0]
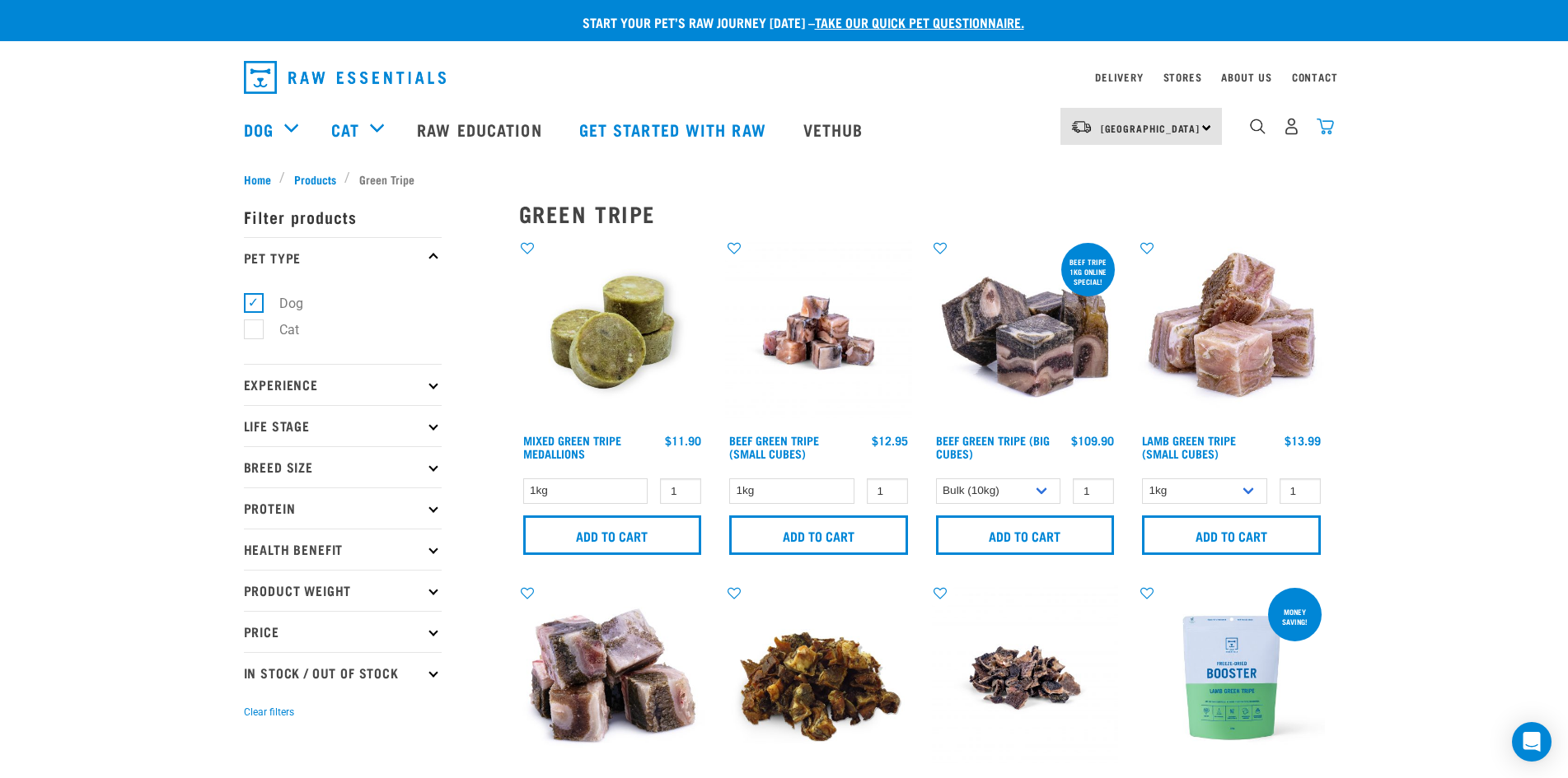
click at [1319, 130] on img "dropdown navigation" at bounding box center [1325, 126] width 17 height 17
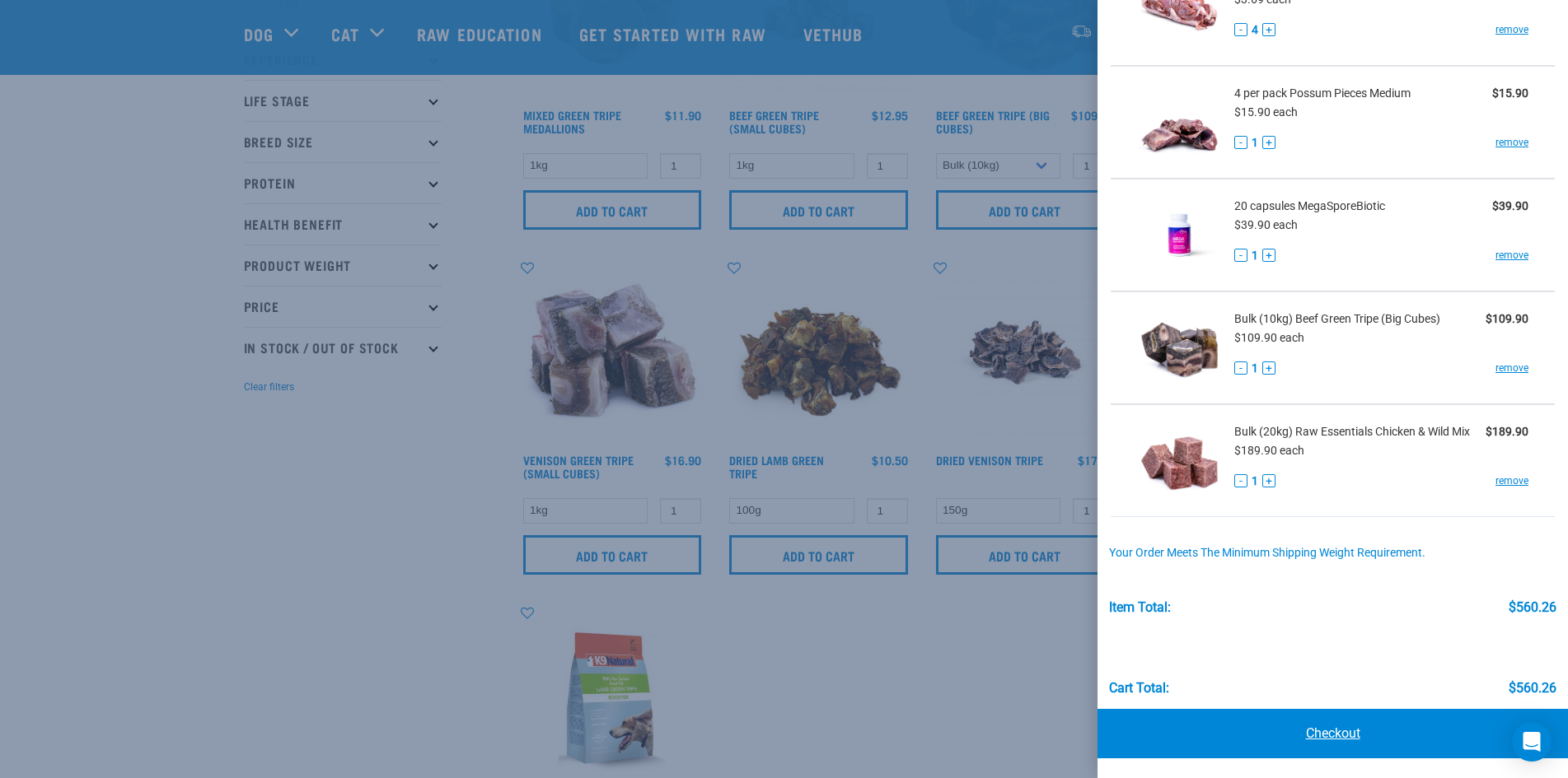
scroll to position [247, 0]
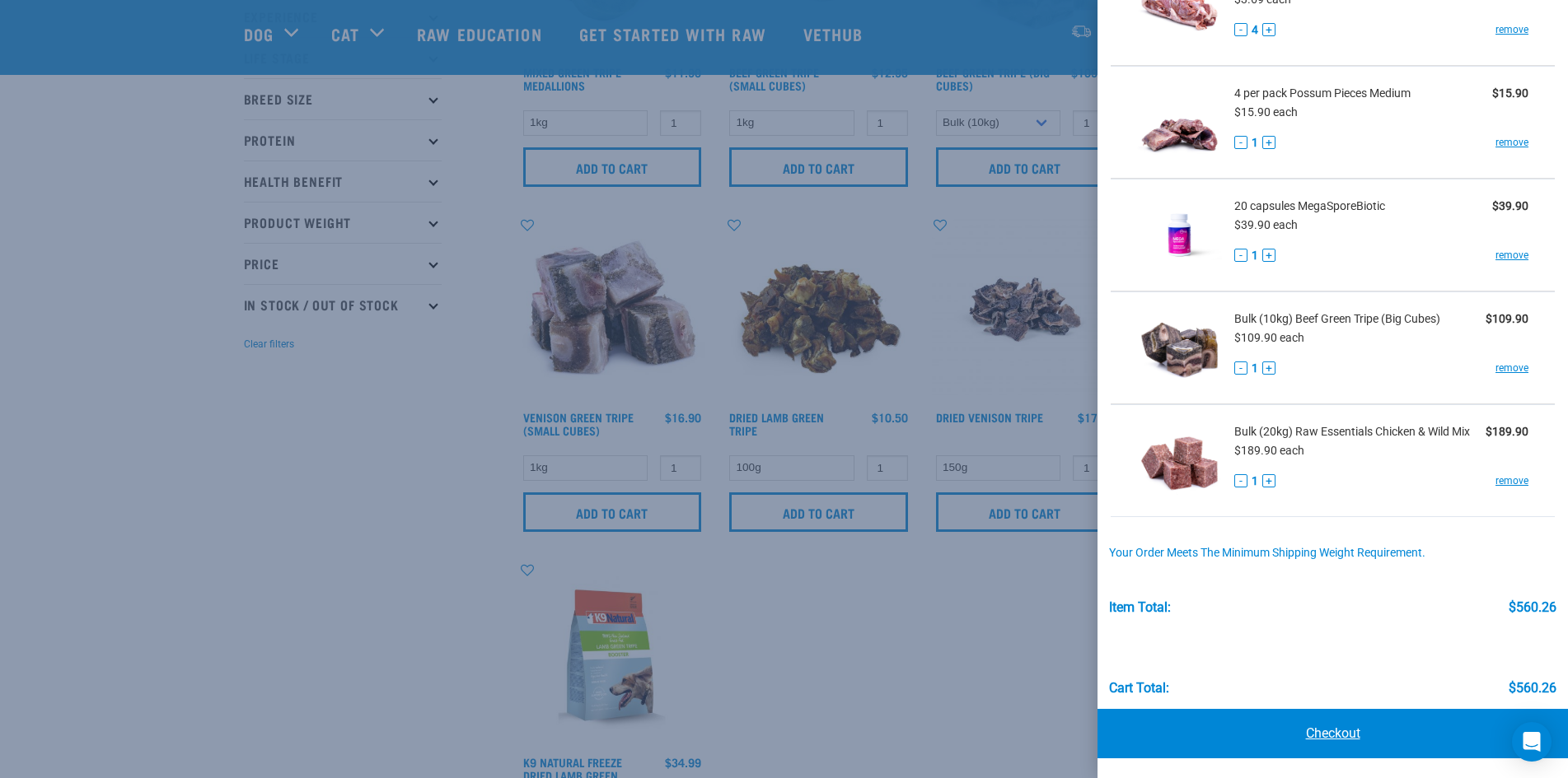
click at [1340, 732] on link "Checkout" at bounding box center [1333, 734] width 471 height 49
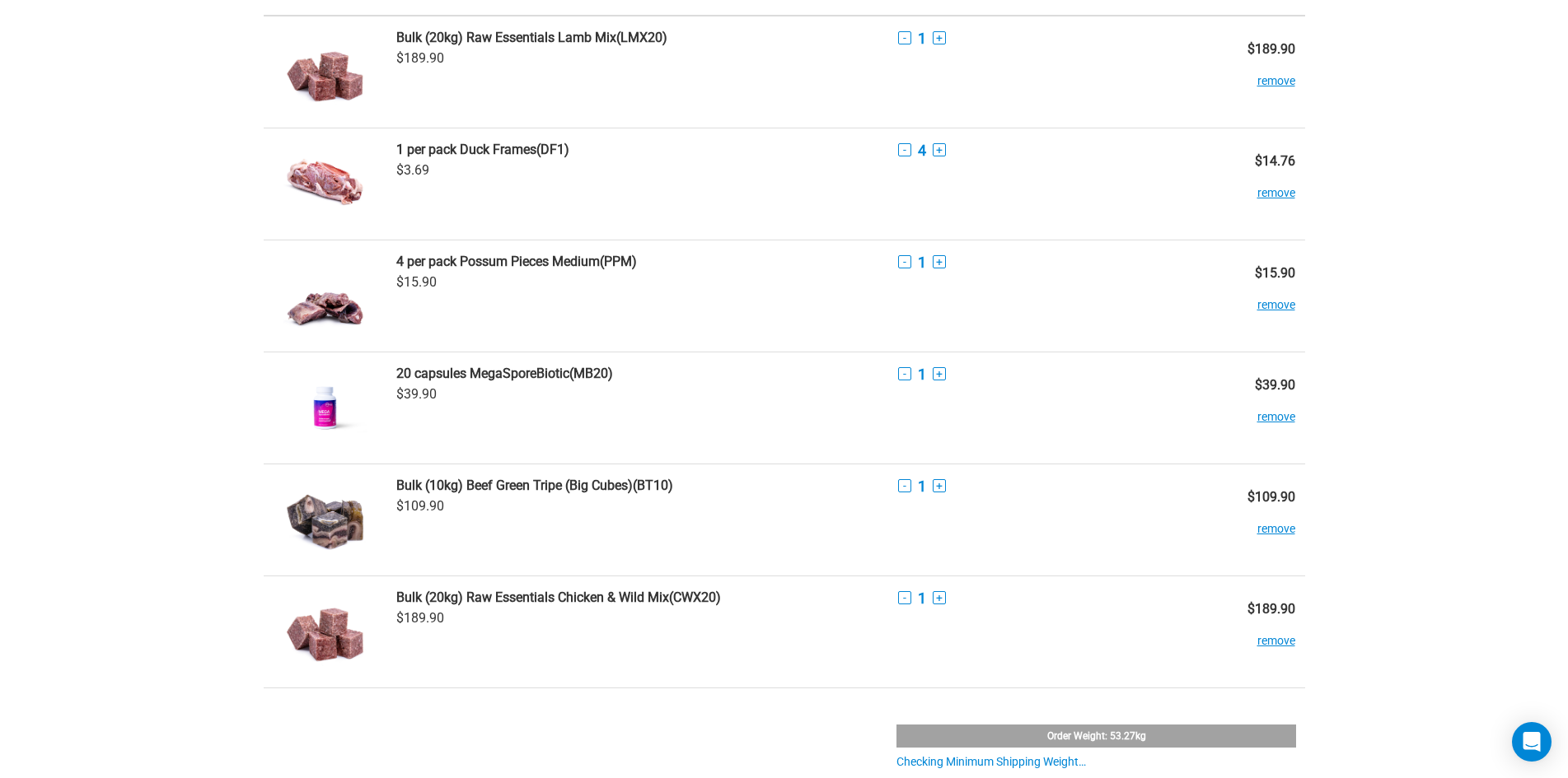
scroll to position [576, 0]
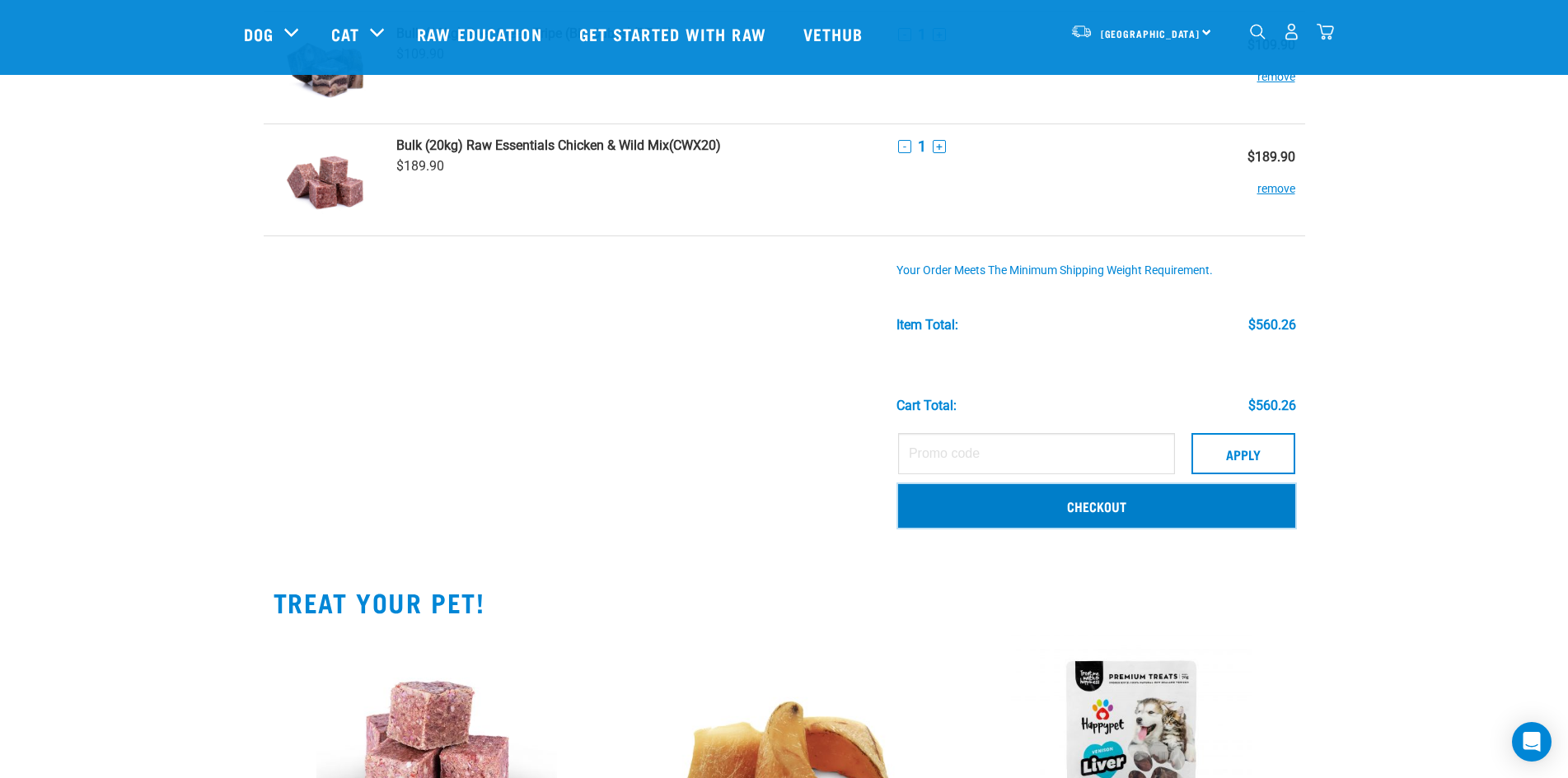
click at [1106, 508] on link "Checkout" at bounding box center [1097, 506] width 397 height 43
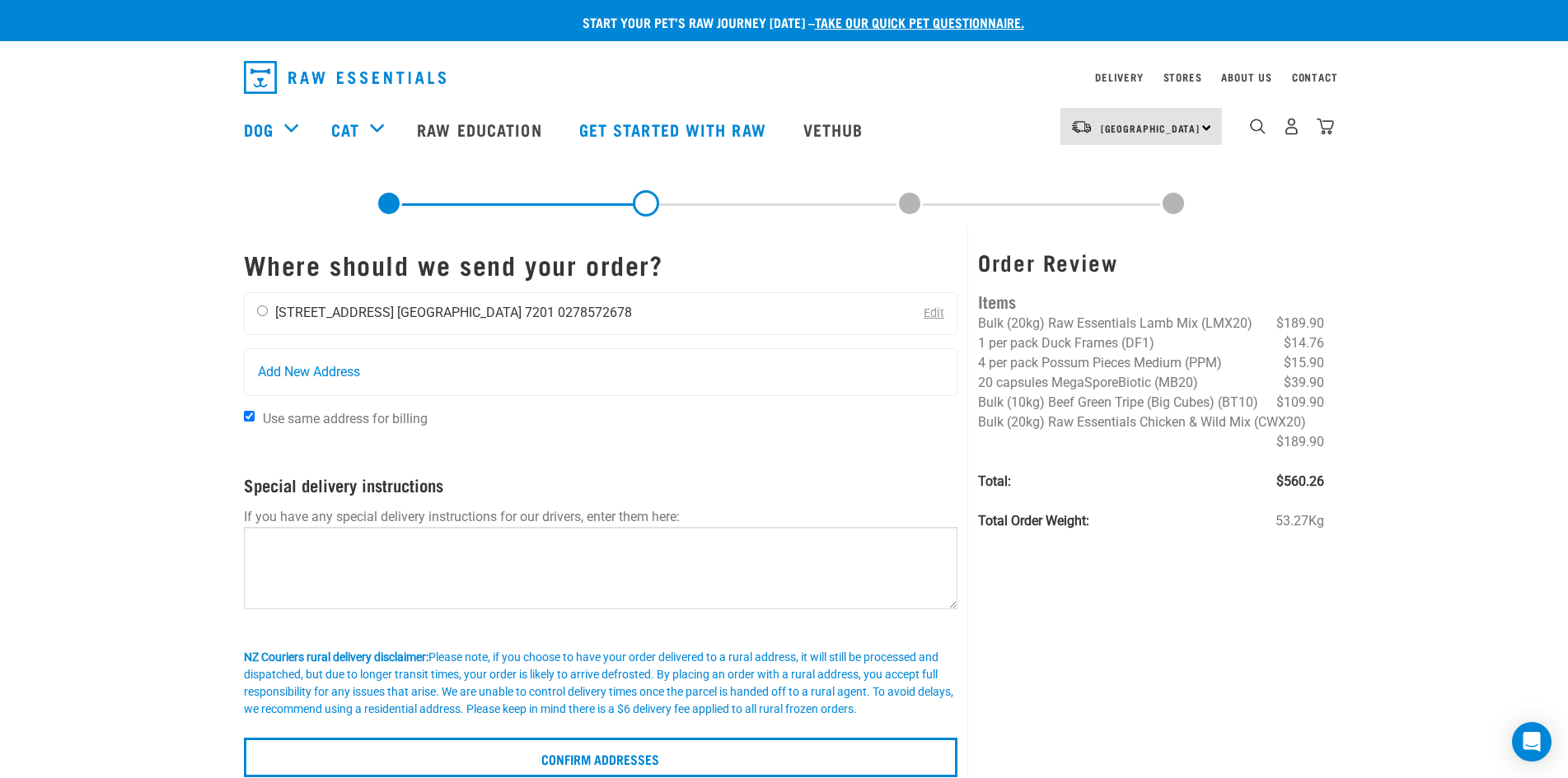
click at [259, 314] on input "radio" at bounding box center [262, 311] width 11 height 11
radio input "true"
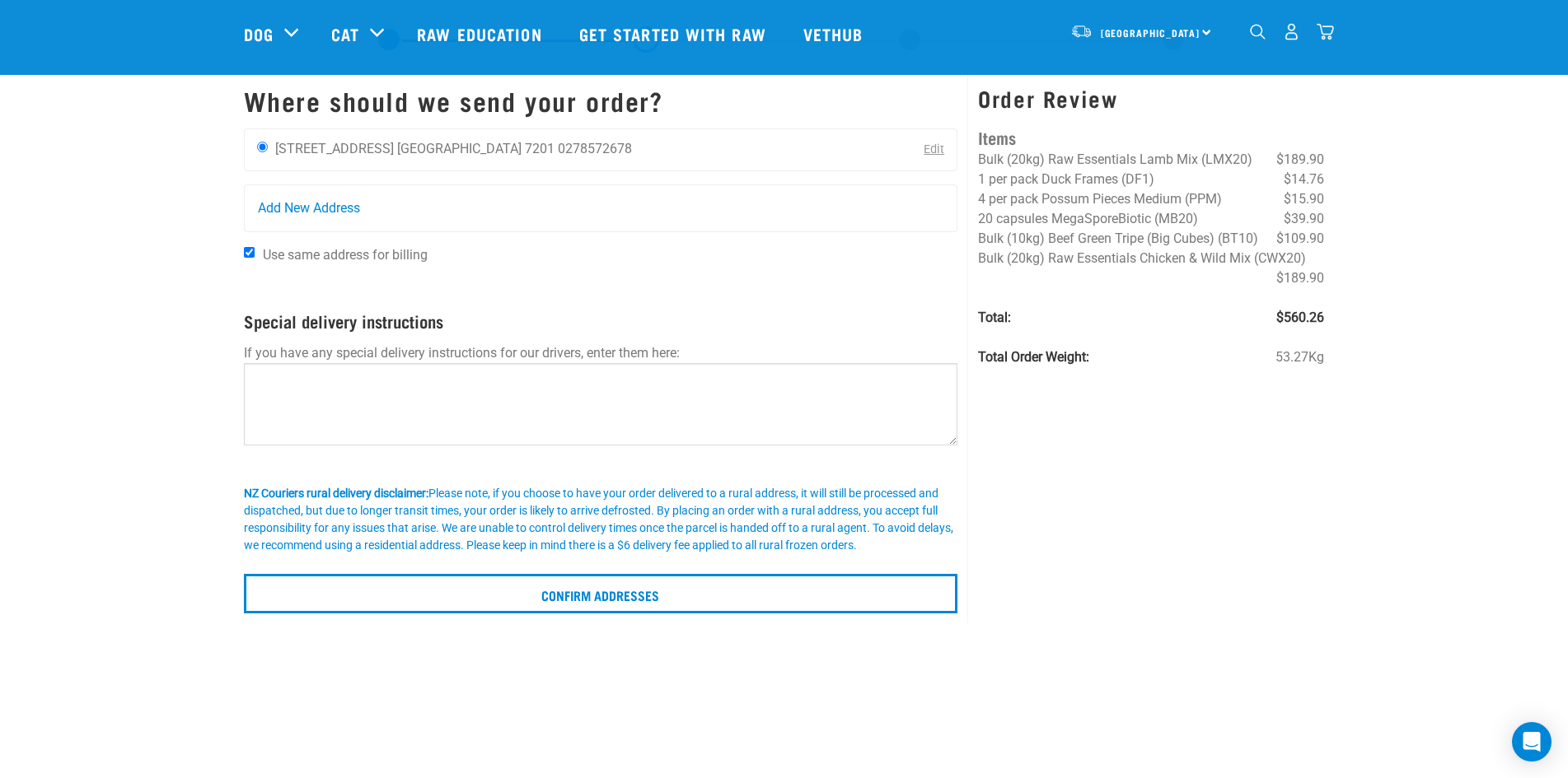
scroll to position [83, 0]
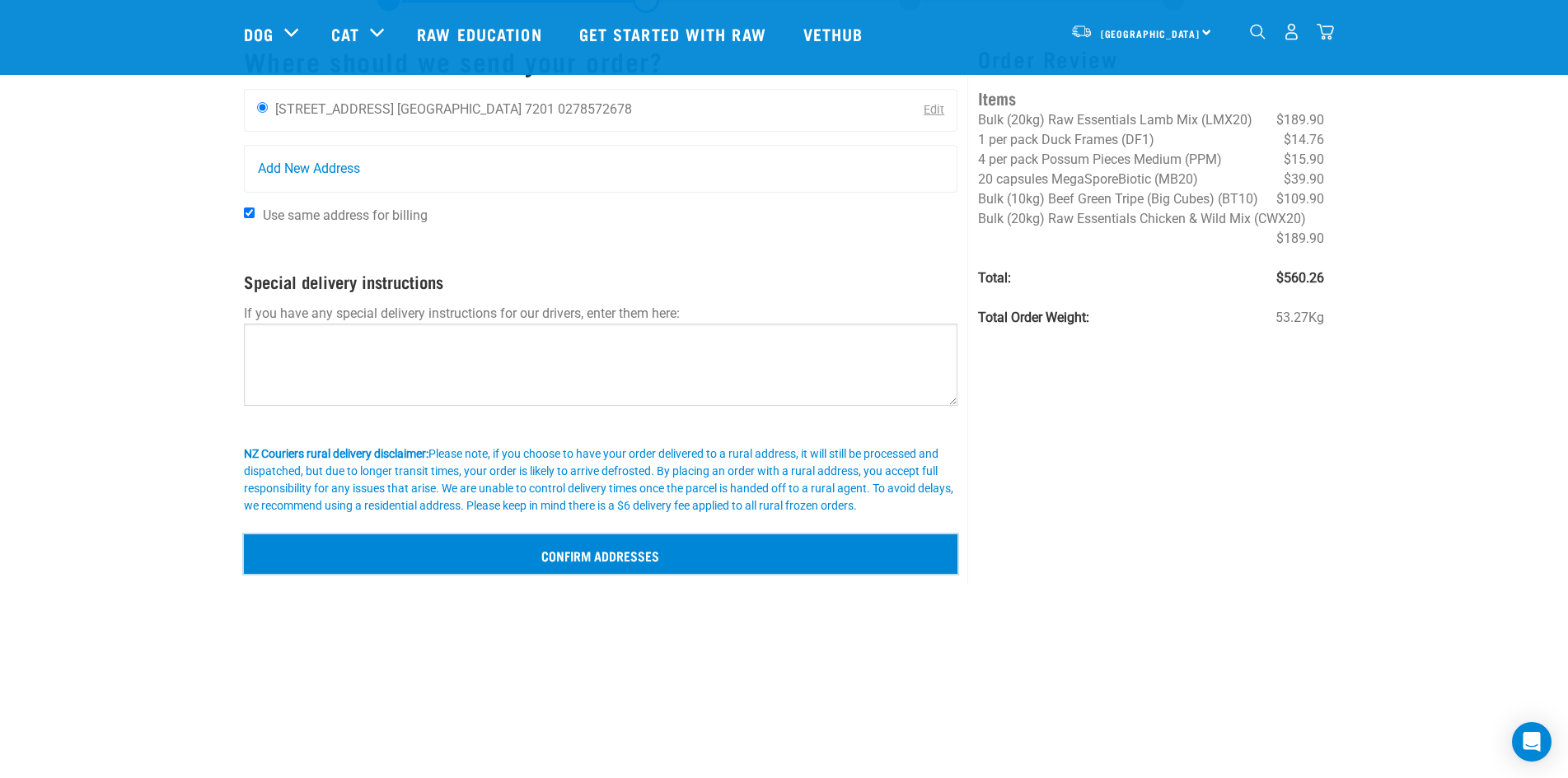
click at [576, 546] on input "Confirm addresses" at bounding box center [600, 554] width 715 height 39
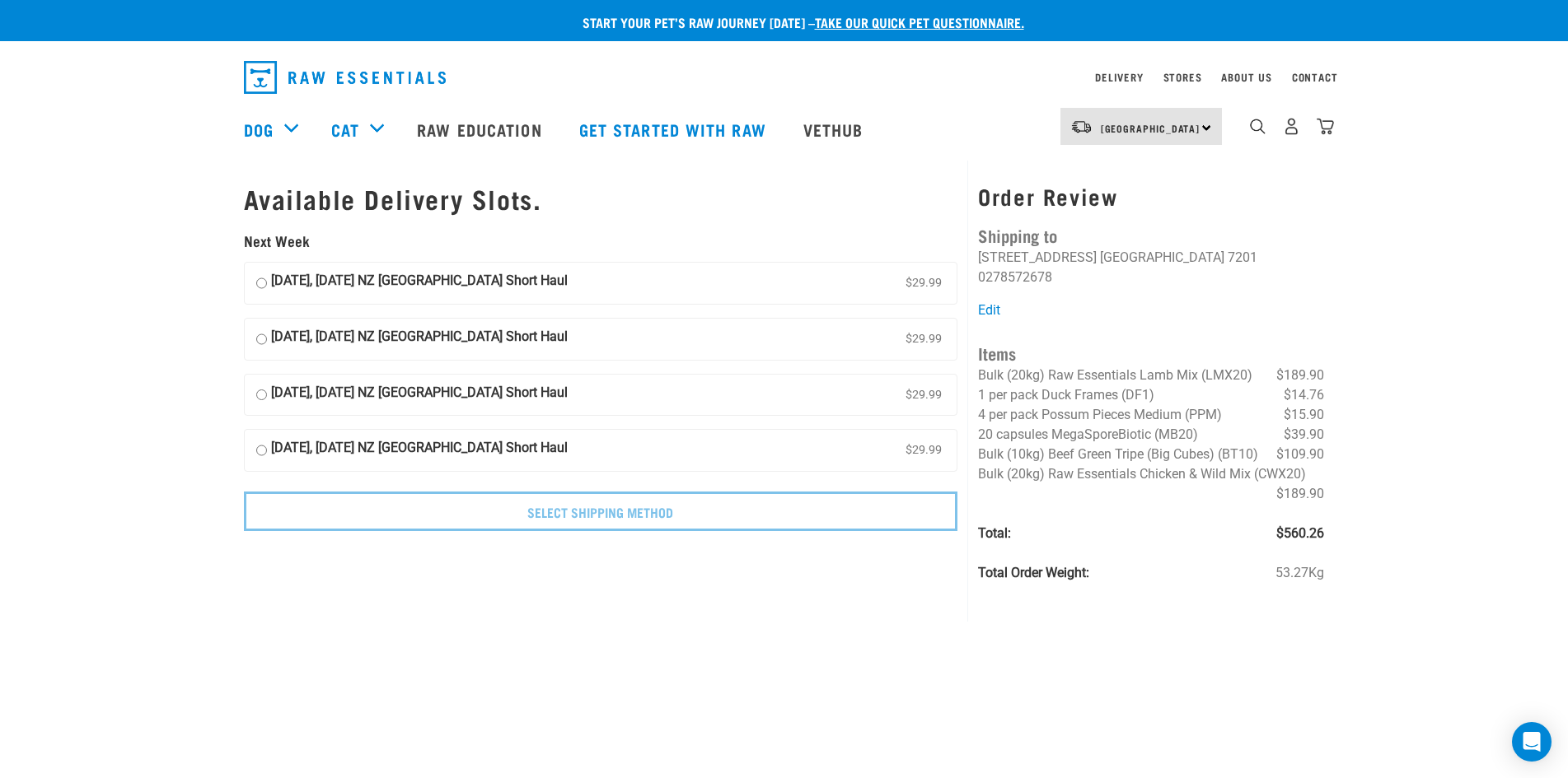
click at [256, 283] on input "[DATE], [DATE] NZ [GEOGRAPHIC_DATA] Short Haul $29.99" at bounding box center [261, 283] width 11 height 25
radio input "true"
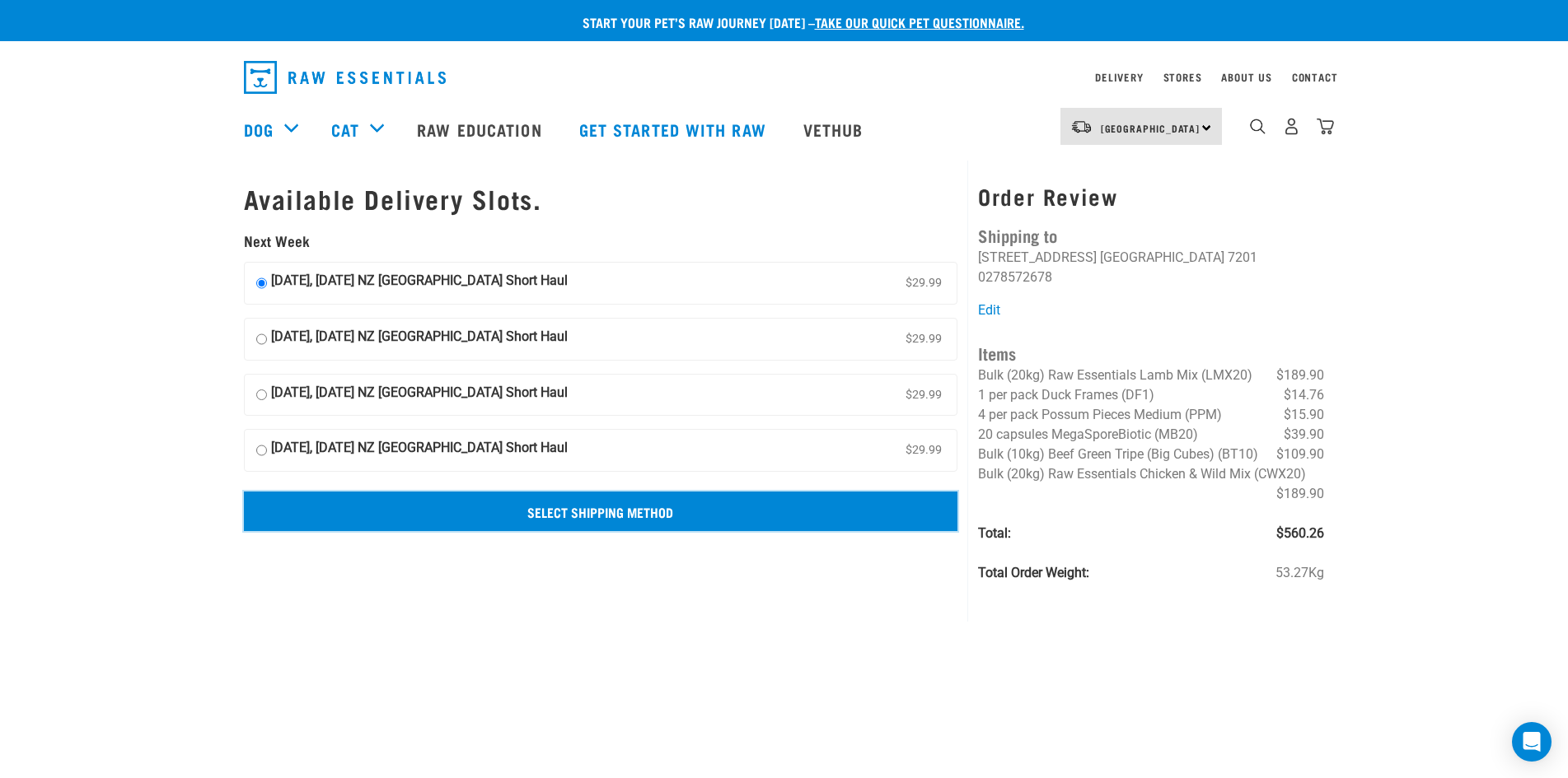
click at [677, 513] on input "Select Shipping Method" at bounding box center [600, 512] width 715 height 39
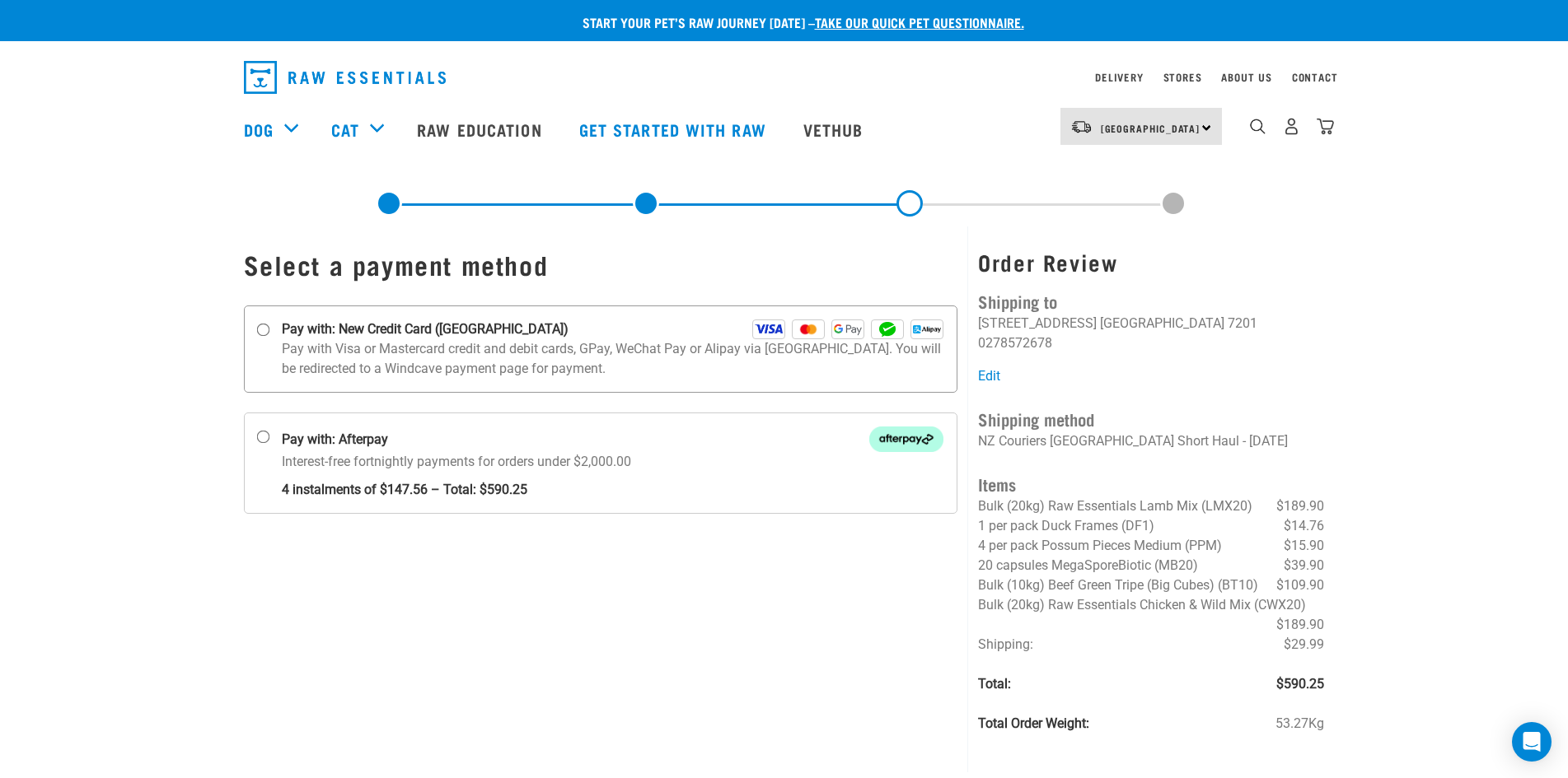
click at [267, 329] on input "Pay with: New Credit Card ([GEOGRAPHIC_DATA])" at bounding box center [262, 329] width 13 height 13
radio input "true"
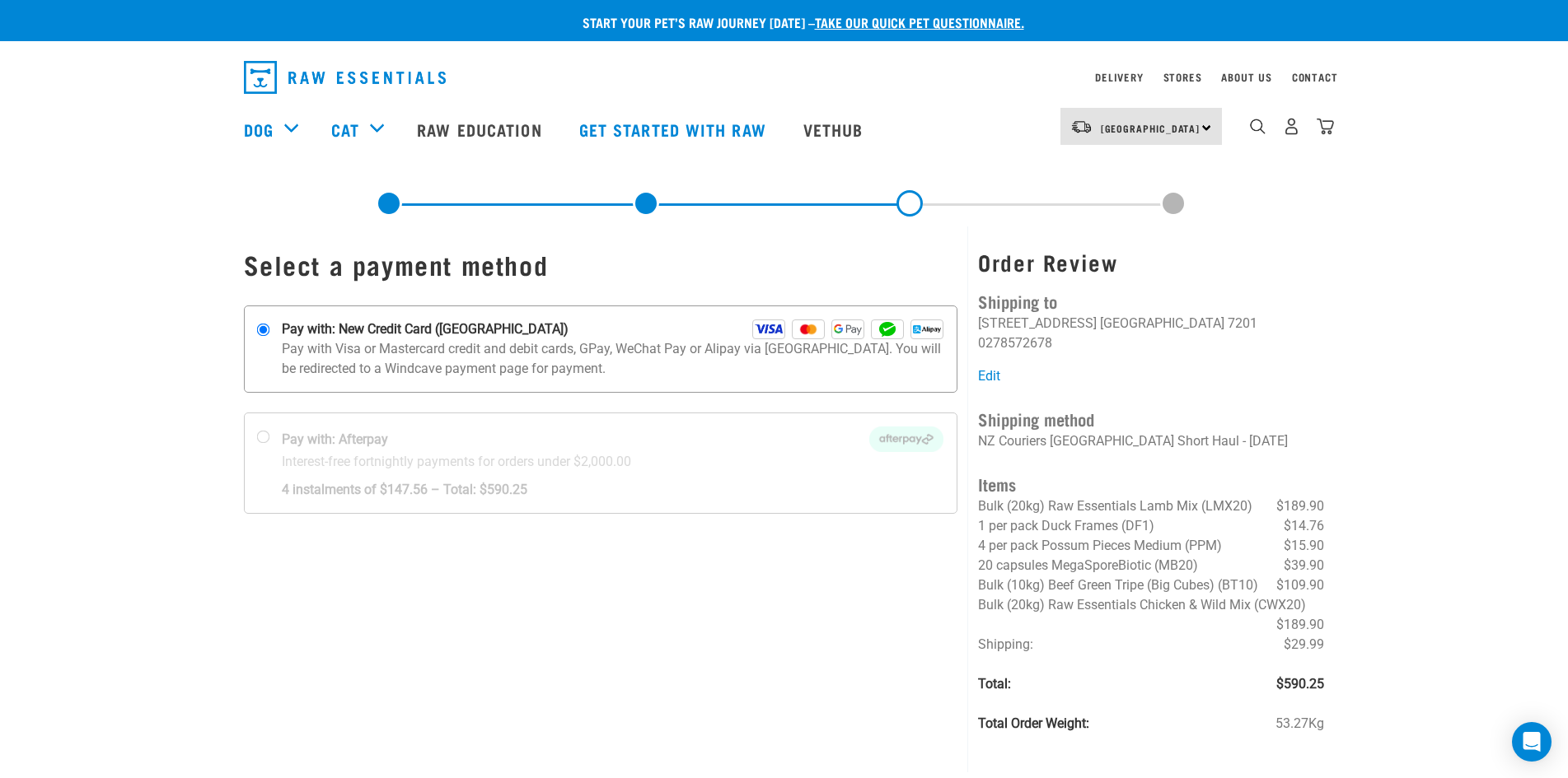
click at [516, 348] on p "Pay with Visa or Mastercard credit and debit cards, GPay, WeChat Pay or Alipay …" at bounding box center [613, 359] width 663 height 39
click at [269, 337] on input "Pay with: New Credit Card ([GEOGRAPHIC_DATA])" at bounding box center [262, 329] width 13 height 13
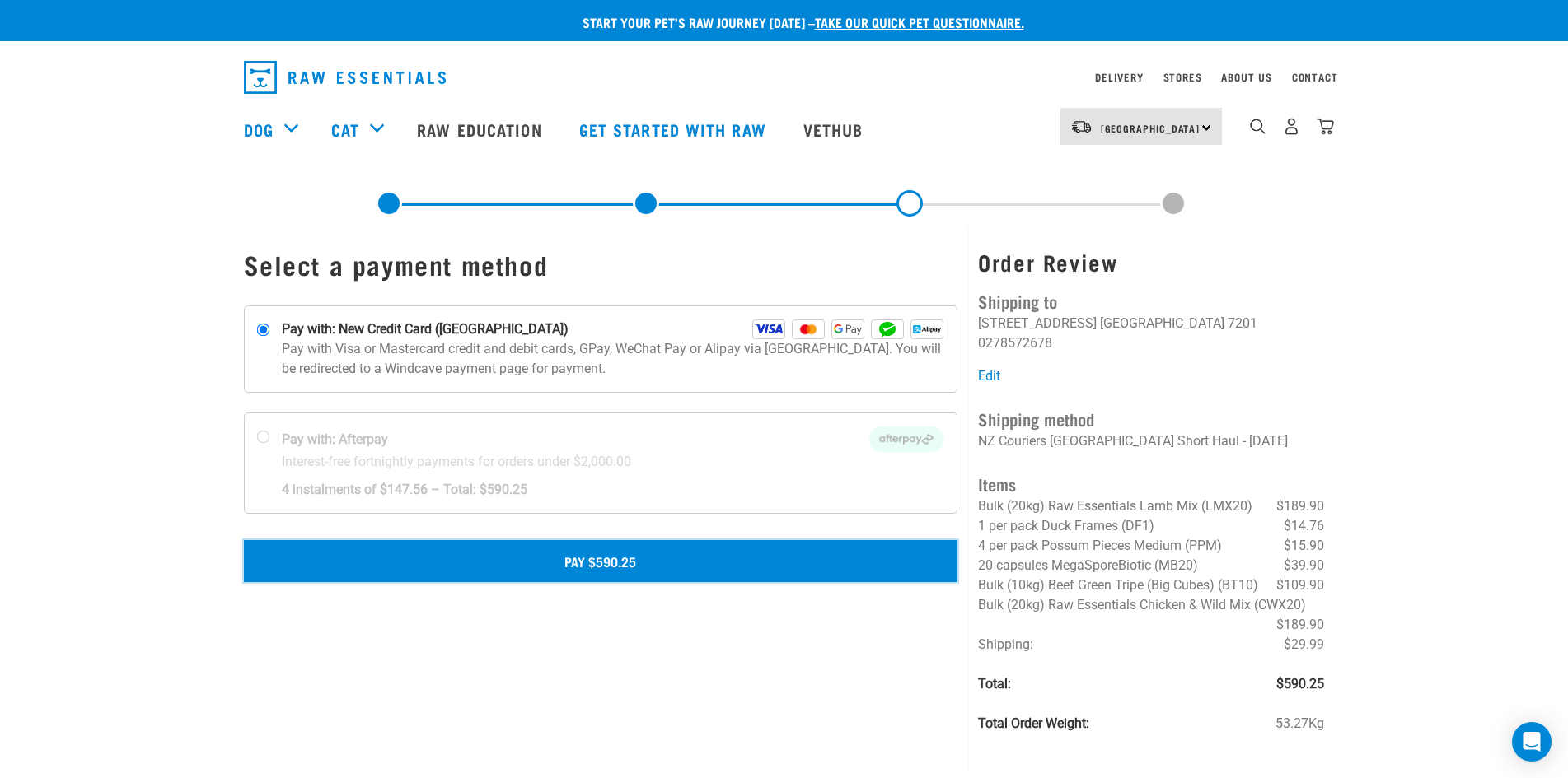
click at [603, 569] on button "Pay $590.25" at bounding box center [600, 561] width 715 height 41
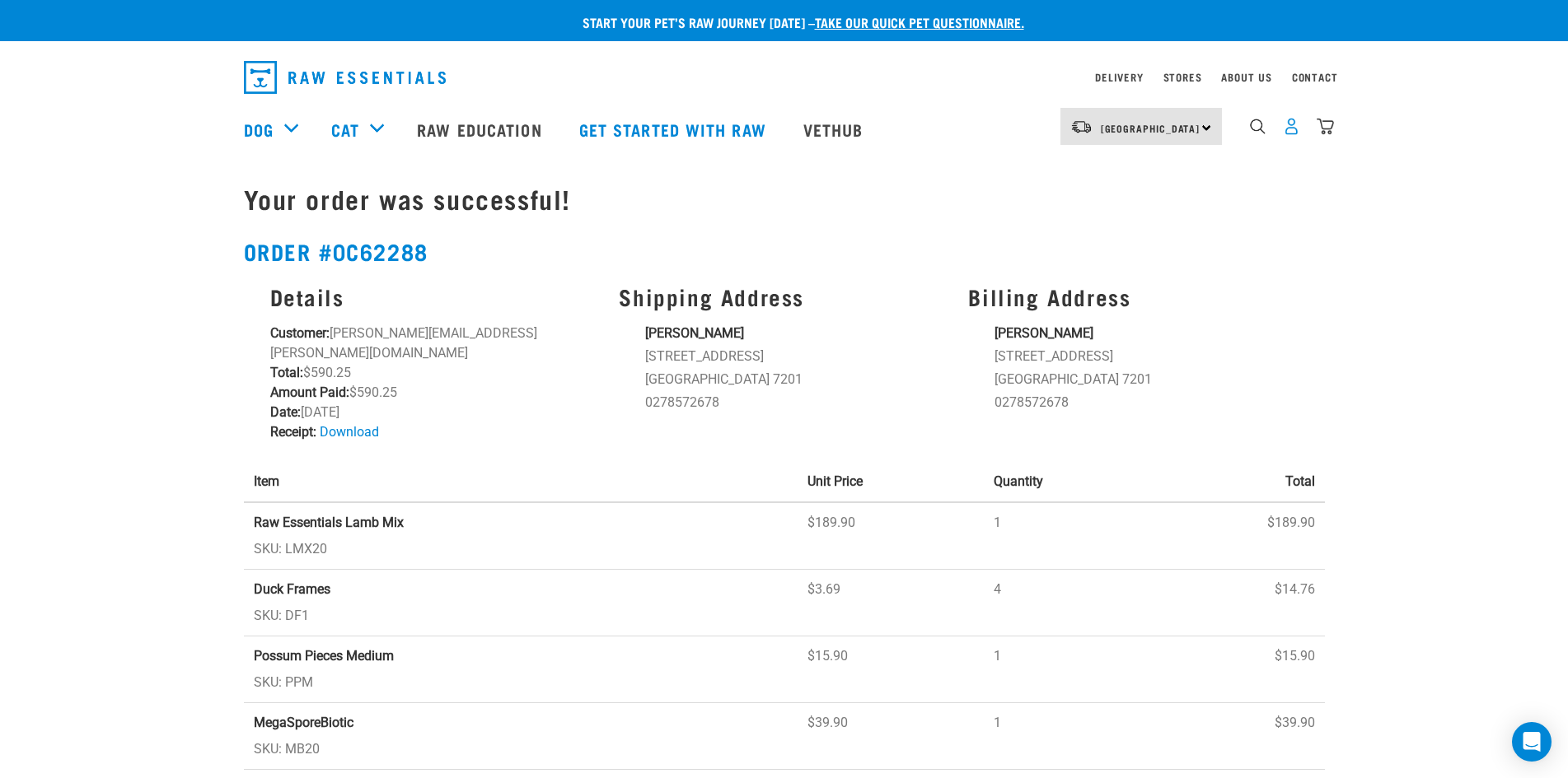
click at [1284, 135] on img "dropdown navigation" at bounding box center [1292, 126] width 17 height 17
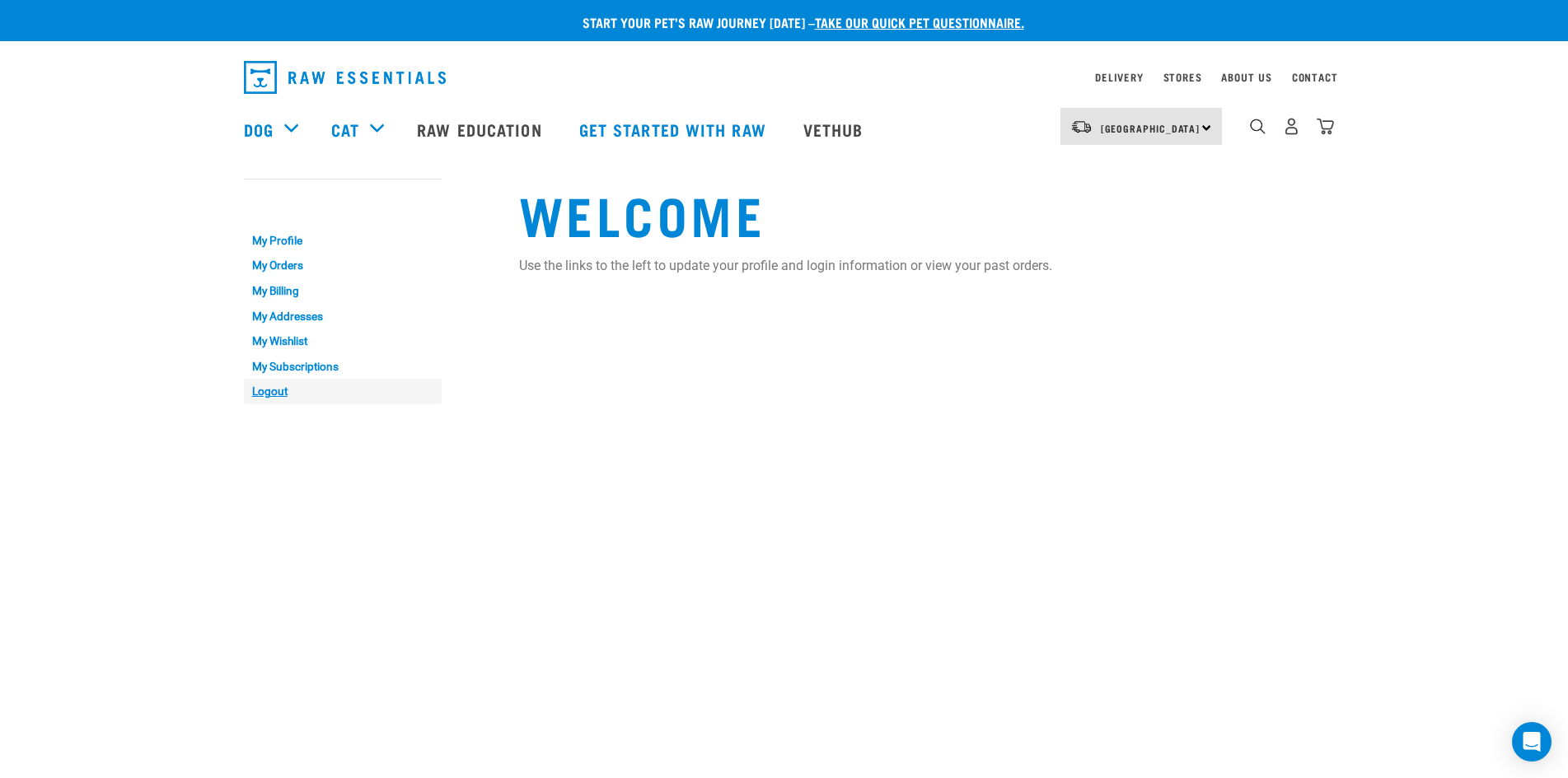
click at [261, 392] on link "Logout" at bounding box center [342, 392] width 198 height 26
